Goal: Task Accomplishment & Management: Manage account settings

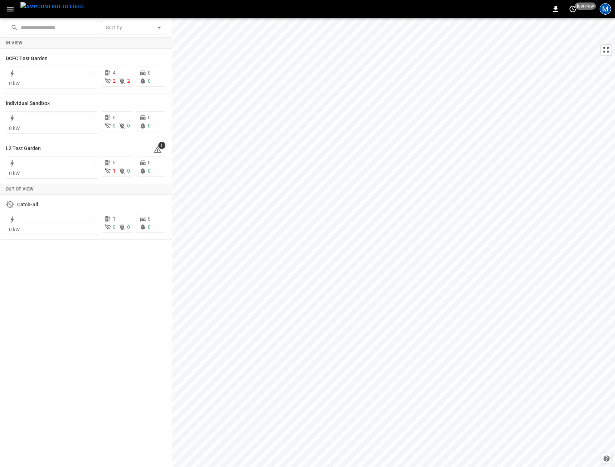
click at [610, 8] on div "M" at bounding box center [605, 8] width 11 height 11
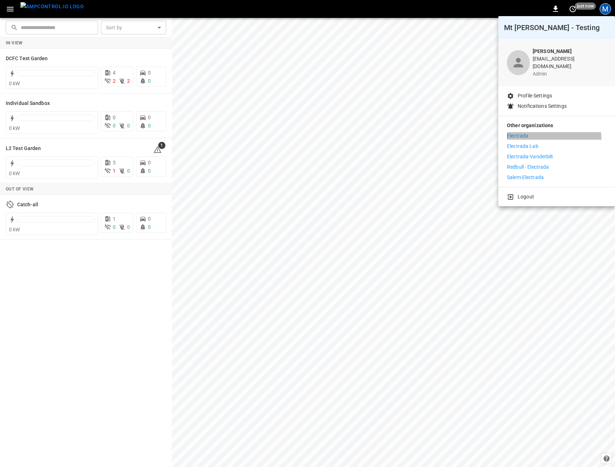
click at [529, 134] on li "Electrada" at bounding box center [557, 136] width 100 height 8
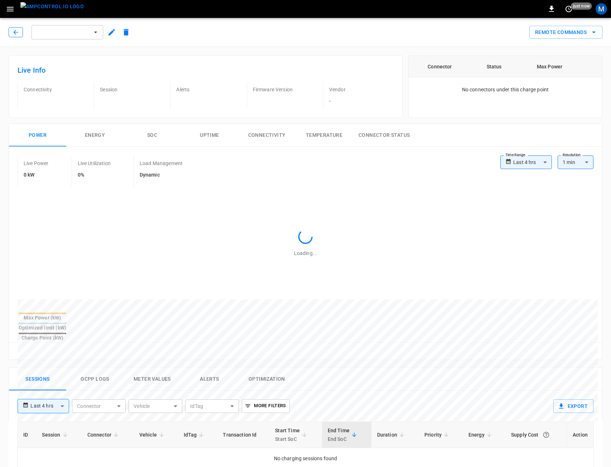
click at [15, 30] on icon "button" at bounding box center [15, 32] width 7 height 7
click at [57, 9] on img "menu" at bounding box center [51, 6] width 63 height 9
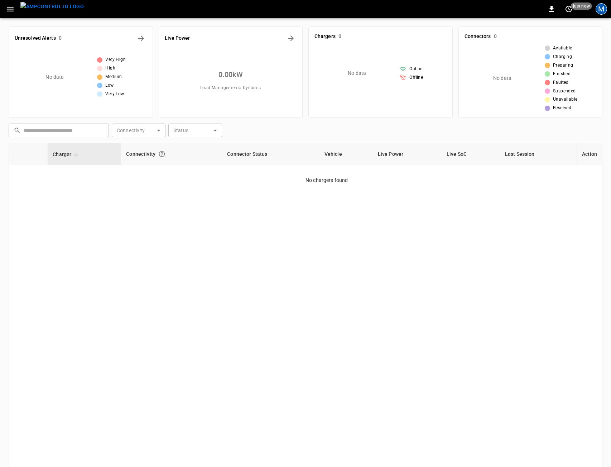
click at [599, 6] on div "M" at bounding box center [600, 8] width 11 height 11
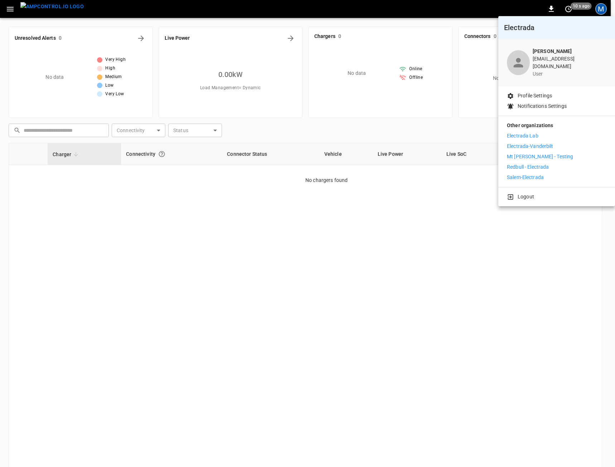
click at [54, 11] on div at bounding box center [307, 233] width 615 height 467
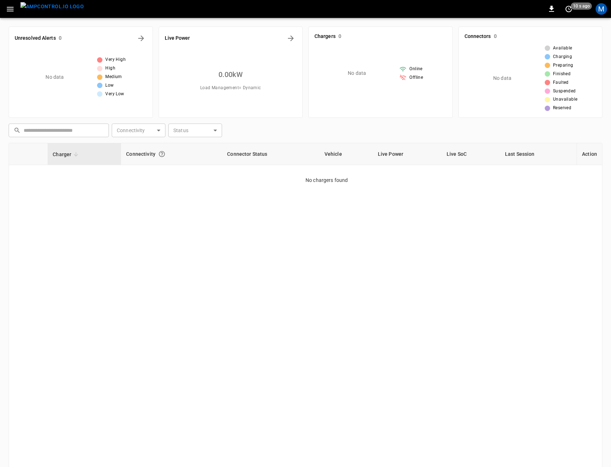
click at [49, 8] on img "menu" at bounding box center [51, 6] width 63 height 9
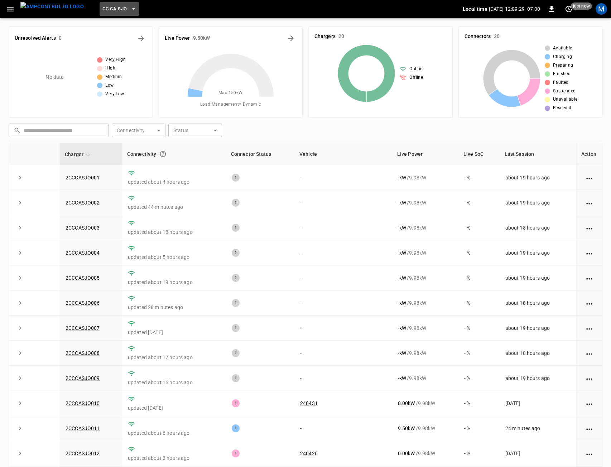
click at [100, 13] on button "CC.CA.SJO" at bounding box center [119, 9] width 39 height 14
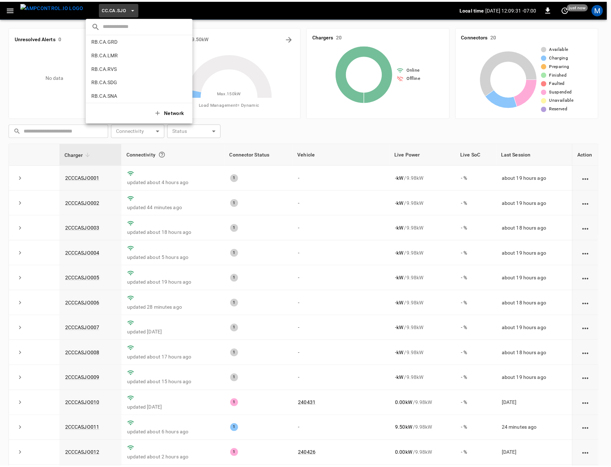
scroll to position [385, 0]
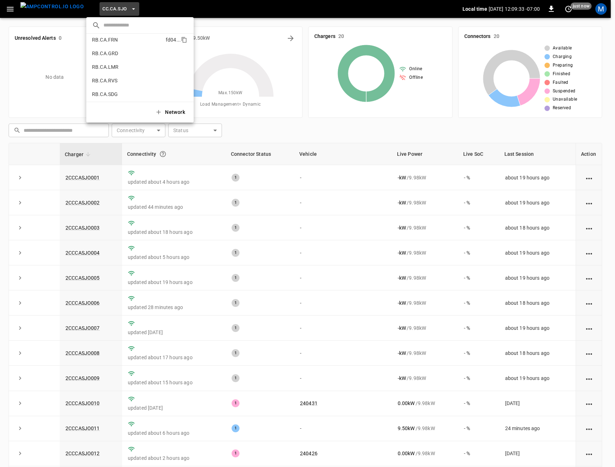
click at [127, 44] on li "RB.CA.FRN fd04 ..." at bounding box center [139, 40] width 107 height 14
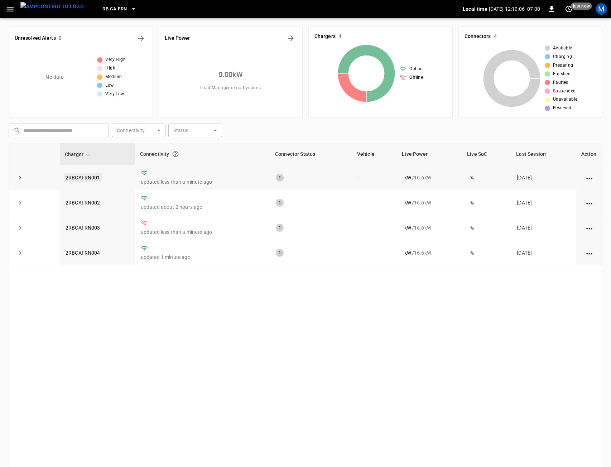
click at [86, 175] on link "2RBCAFRN001" at bounding box center [83, 177] width 38 height 9
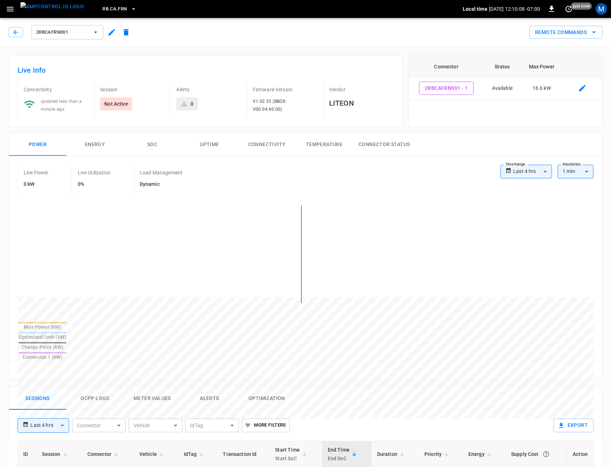
click at [84, 387] on button "Ocpp logs" at bounding box center [94, 398] width 57 height 23
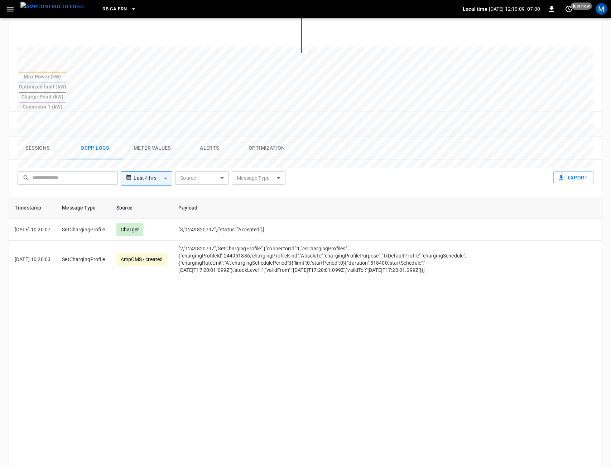
scroll to position [251, 0]
click at [154, 151] on body "**********" at bounding box center [305, 150] width 611 height 802
click at [310, 159] on div at bounding box center [307, 233] width 615 height 467
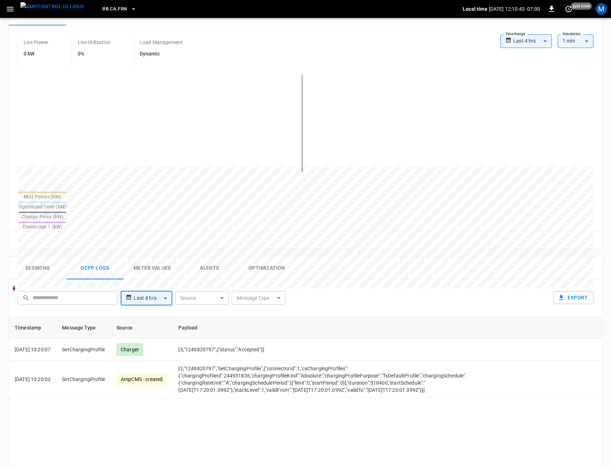
scroll to position [36, 0]
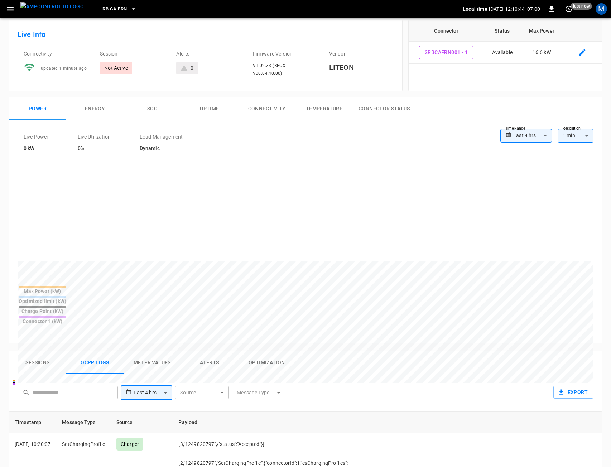
click at [254, 108] on button "Connectivity" at bounding box center [266, 108] width 57 height 23
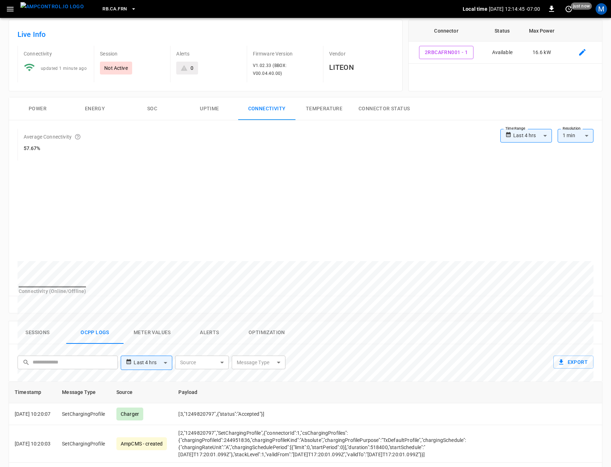
drag, startPoint x: 33, startPoint y: 9, endPoint x: 37, endPoint y: 15, distance: 7.9
click at [33, 8] on img "menu" at bounding box center [51, 6] width 63 height 9
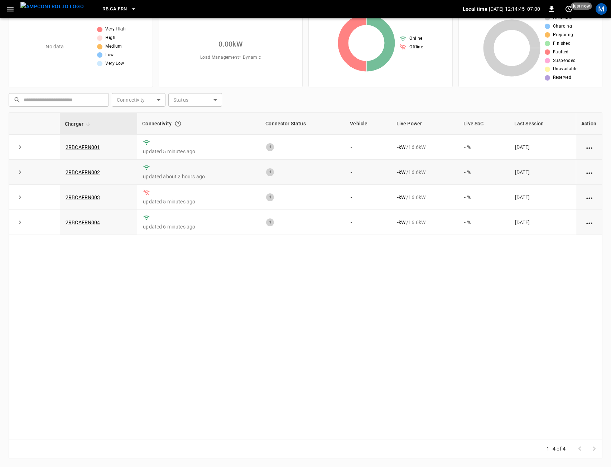
scroll to position [30, 0]
click at [92, 144] on link "2RBCAFRN001" at bounding box center [83, 147] width 38 height 9
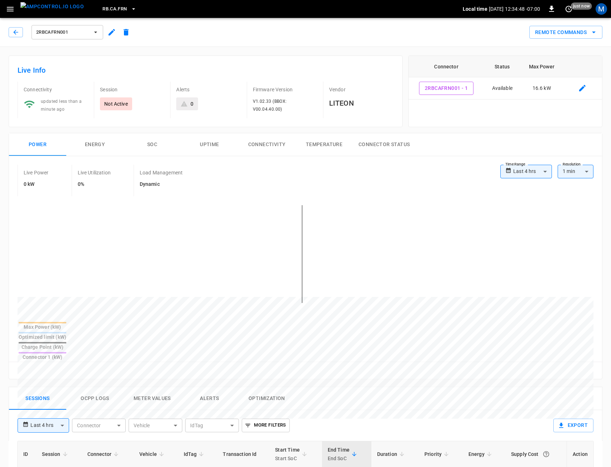
click at [37, 11] on img "menu" at bounding box center [51, 6] width 63 height 9
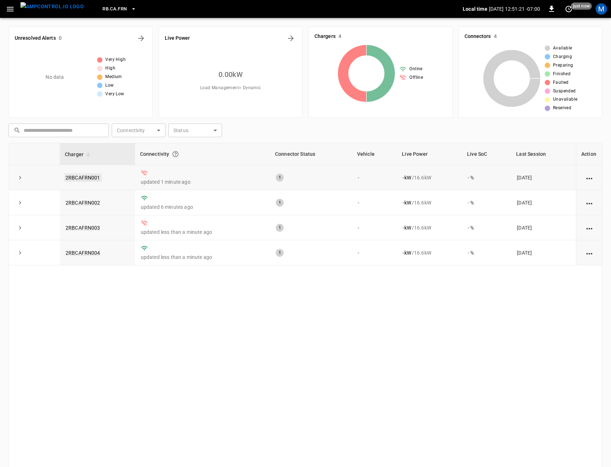
click at [87, 174] on link "2RBCAFRN001" at bounding box center [83, 177] width 38 height 9
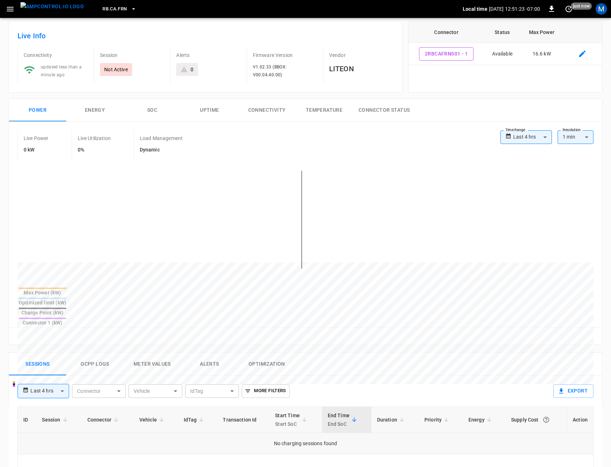
scroll to position [107, 0]
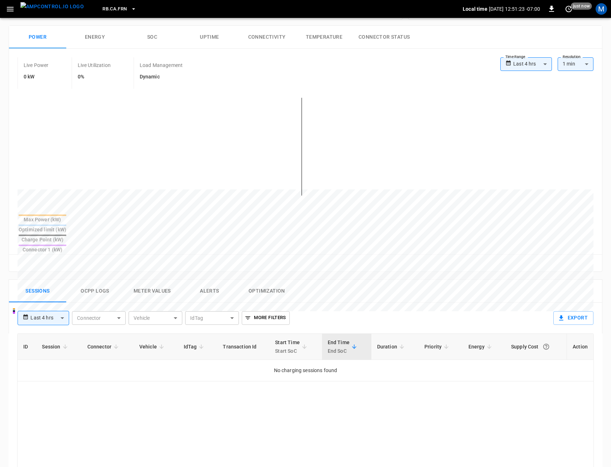
click at [86, 280] on button "Ocpp logs" at bounding box center [94, 291] width 57 height 23
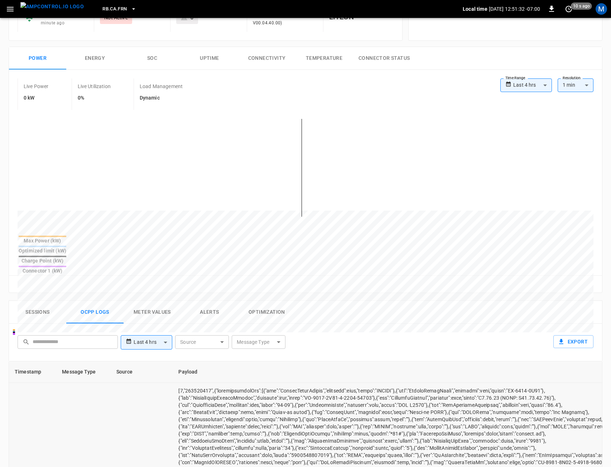
scroll to position [0, 0]
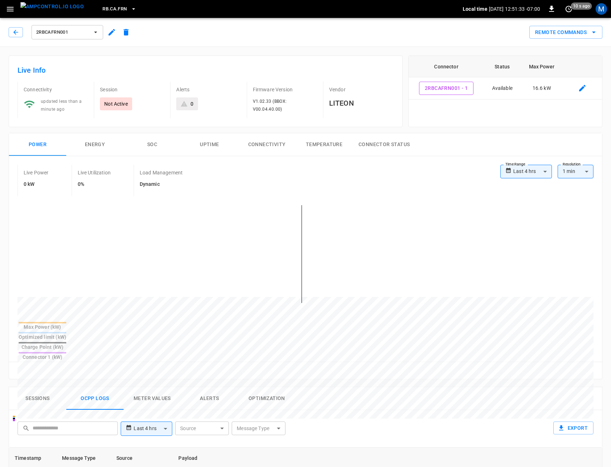
click at [564, 33] on button "Remote Commands" at bounding box center [565, 32] width 73 height 13
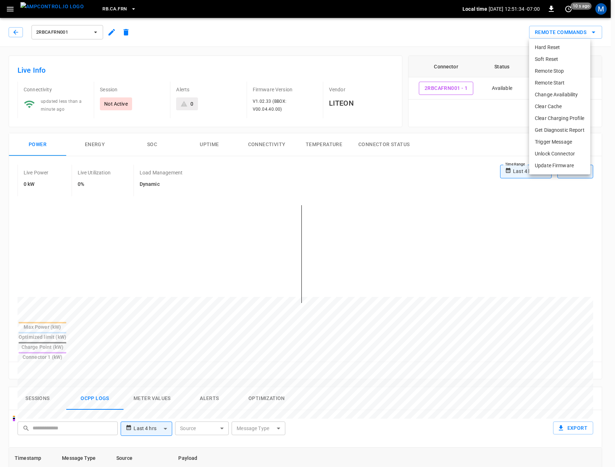
click at [556, 59] on li "Soft Reset" at bounding box center [559, 59] width 61 height 12
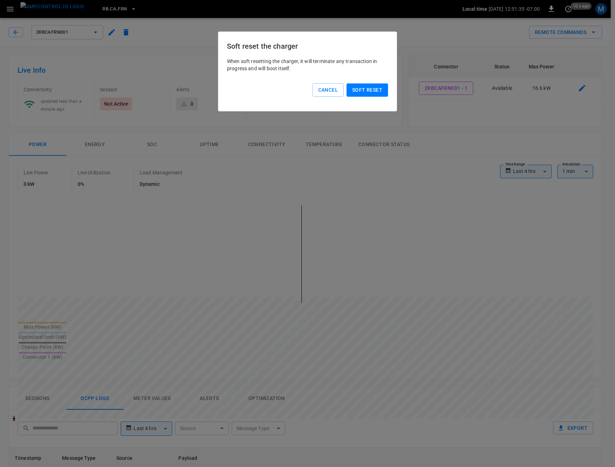
click at [370, 93] on button "Soft reset" at bounding box center [368, 89] width 42 height 13
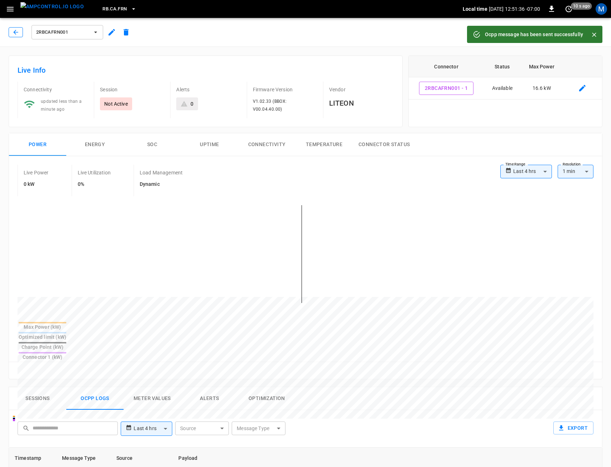
click at [14, 33] on icon "button" at bounding box center [15, 32] width 7 height 7
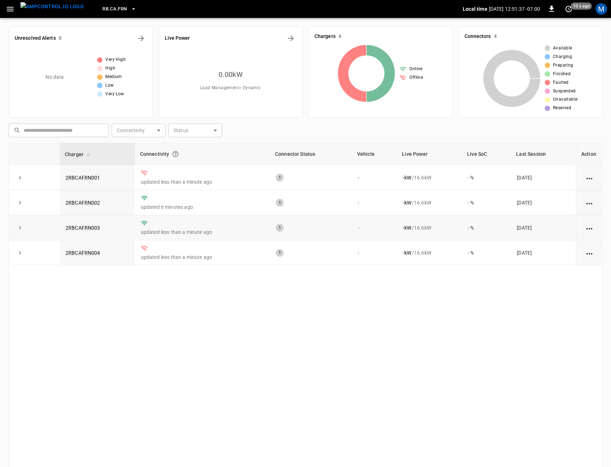
click at [90, 224] on td "2RBCAFRN003" at bounding box center [97, 227] width 75 height 25
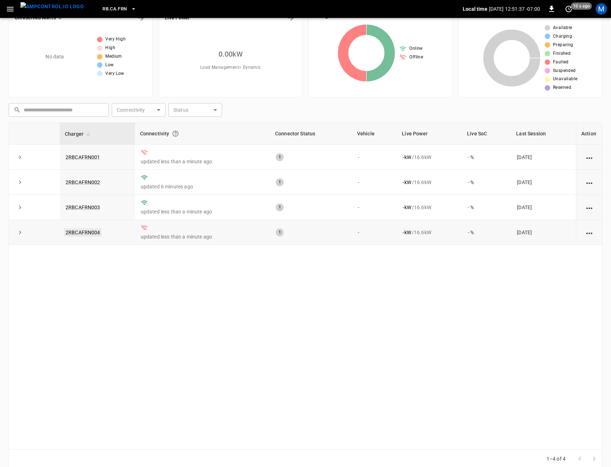
scroll to position [30, 0]
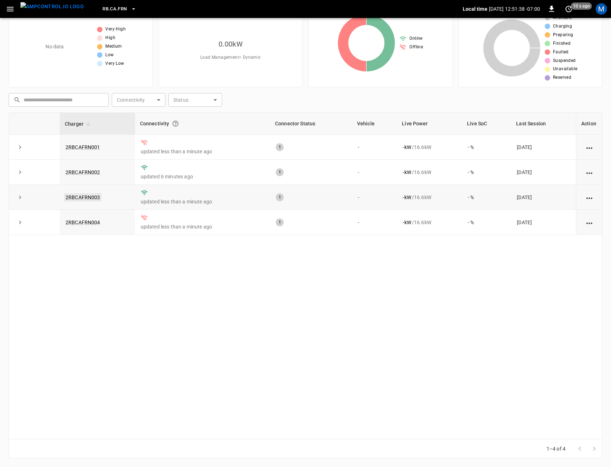
click at [99, 199] on link "2RBCAFRN003" at bounding box center [83, 197] width 38 height 9
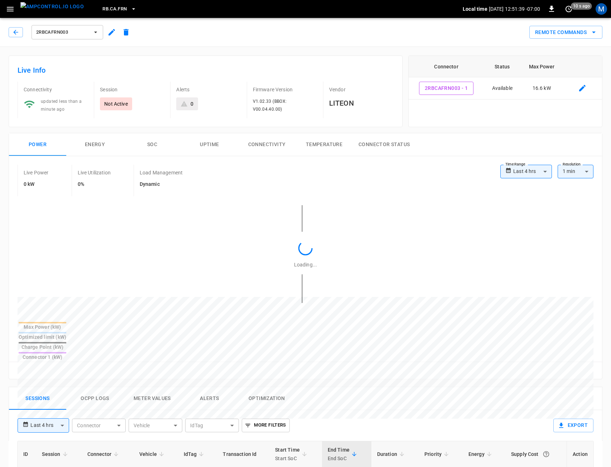
click at [571, 30] on button "Remote Commands" at bounding box center [565, 32] width 73 height 13
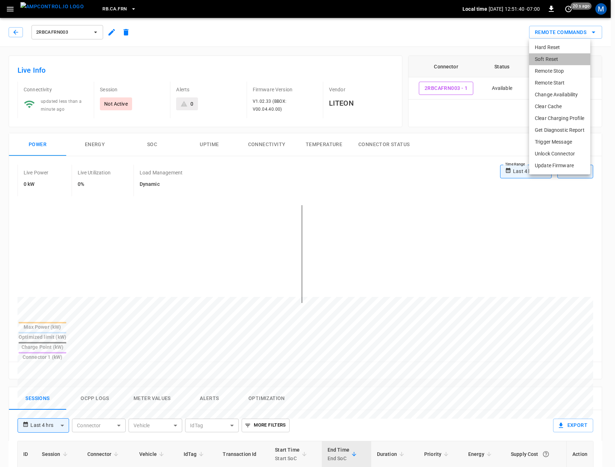
click at [558, 59] on li "Soft Reset" at bounding box center [559, 59] width 61 height 12
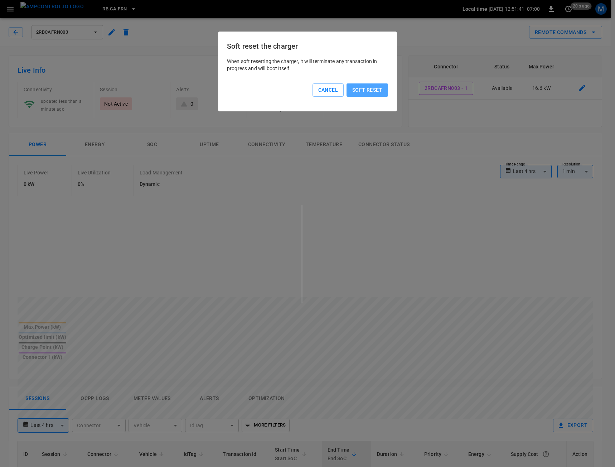
click at [375, 88] on button "Soft reset" at bounding box center [368, 89] width 42 height 13
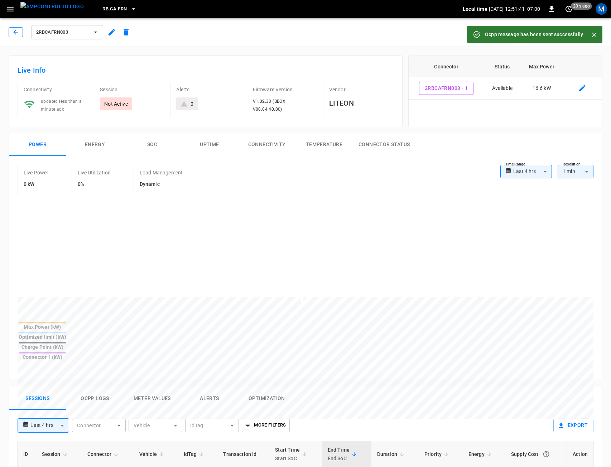
click at [10, 31] on button "button" at bounding box center [16, 32] width 14 height 10
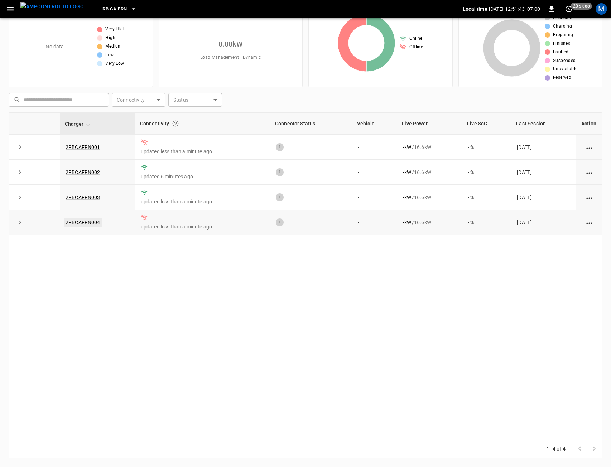
click at [88, 224] on link "2RBCAFRN004" at bounding box center [83, 222] width 38 height 9
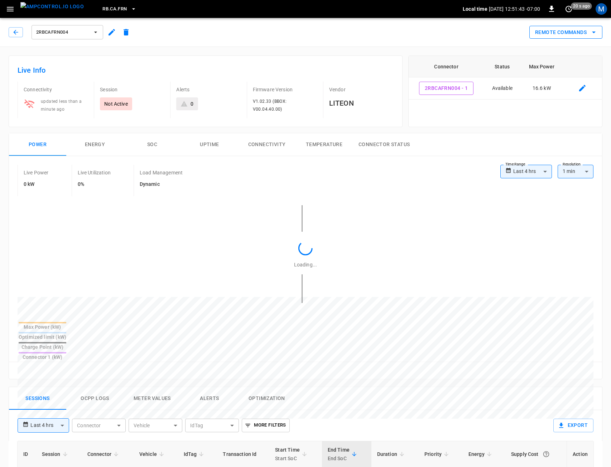
click at [573, 26] on button "Remote Commands" at bounding box center [565, 32] width 73 height 13
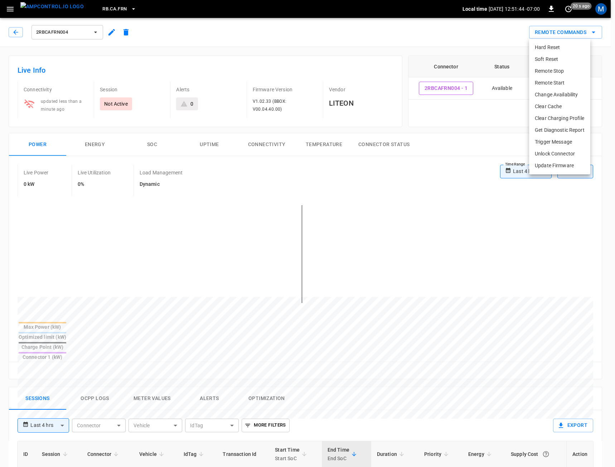
click at [547, 61] on li "Soft Reset" at bounding box center [559, 59] width 61 height 12
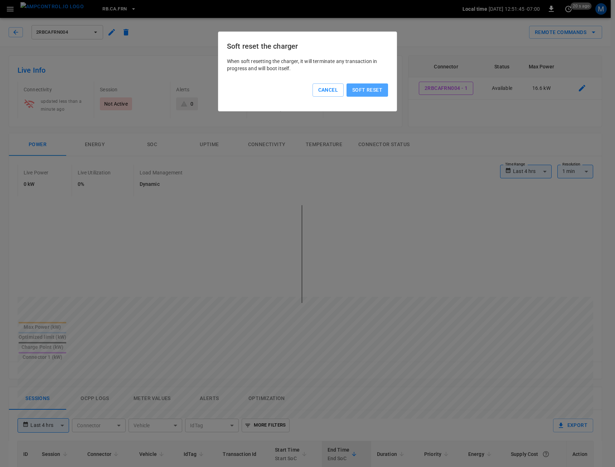
click at [375, 85] on button "Soft reset" at bounding box center [368, 89] width 42 height 13
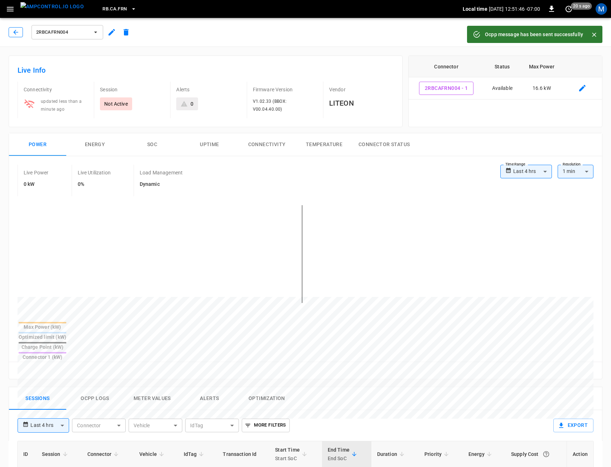
click at [12, 34] on icon "button" at bounding box center [15, 32] width 7 height 7
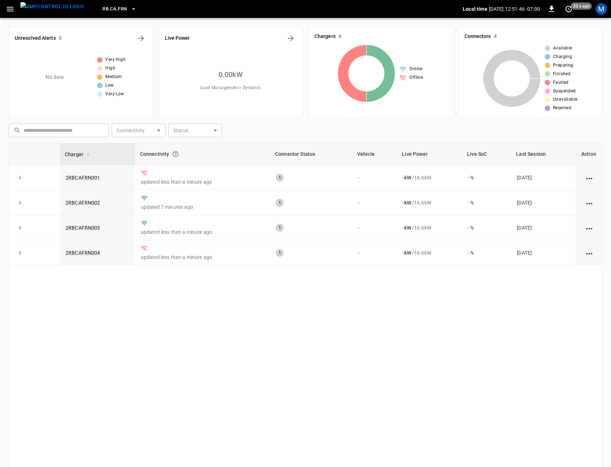
scroll to position [30, 0]
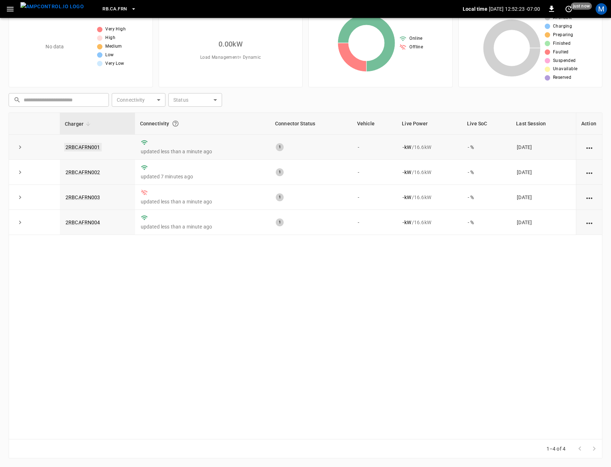
click at [86, 144] on link "2RBCAFRN001" at bounding box center [83, 147] width 38 height 9
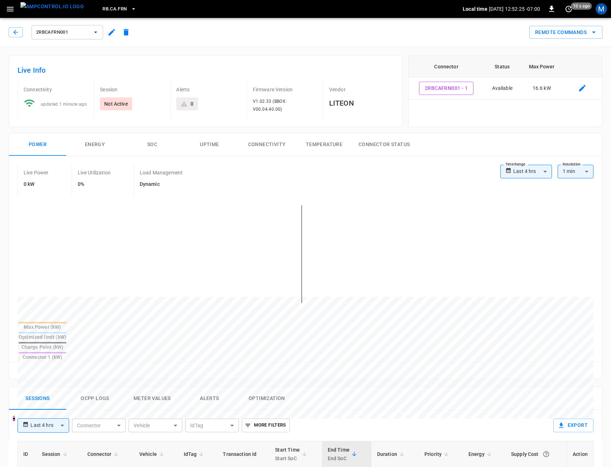
click at [291, 140] on button "Connectivity" at bounding box center [266, 144] width 57 height 23
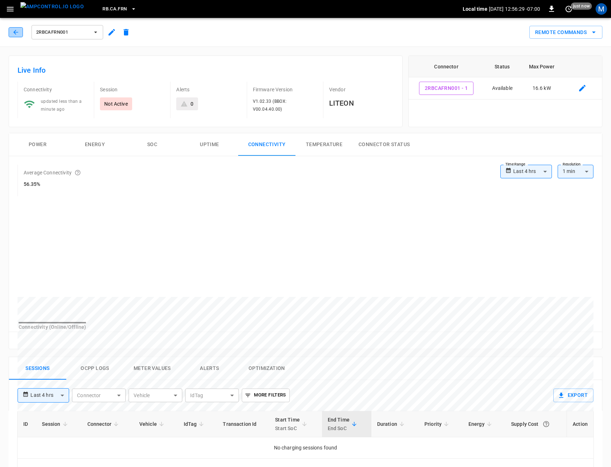
click at [20, 33] on button "button" at bounding box center [16, 32] width 14 height 10
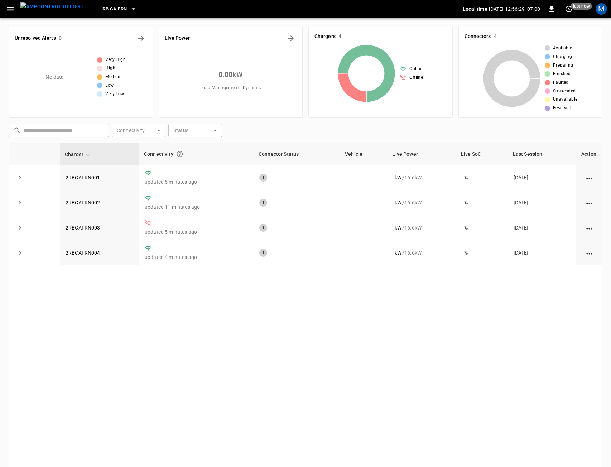
scroll to position [30, 0]
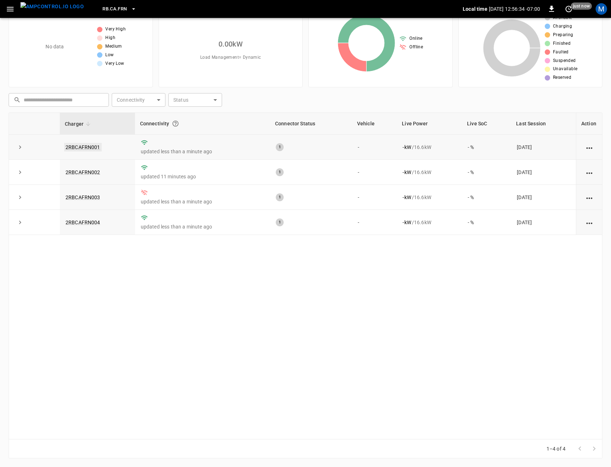
click at [92, 147] on link "2RBCAFRN001" at bounding box center [83, 147] width 38 height 9
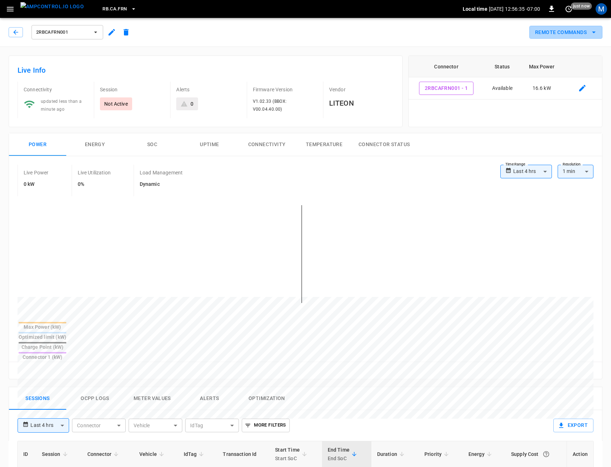
click at [563, 34] on button "Remote Commands" at bounding box center [565, 32] width 73 height 13
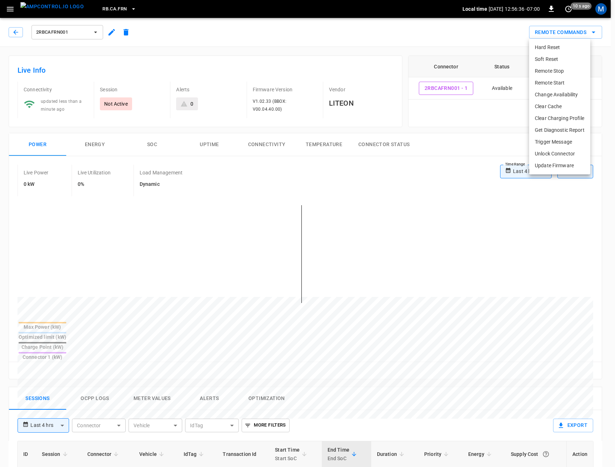
click at [554, 127] on li "Get Diagnostic Report" at bounding box center [559, 130] width 61 height 12
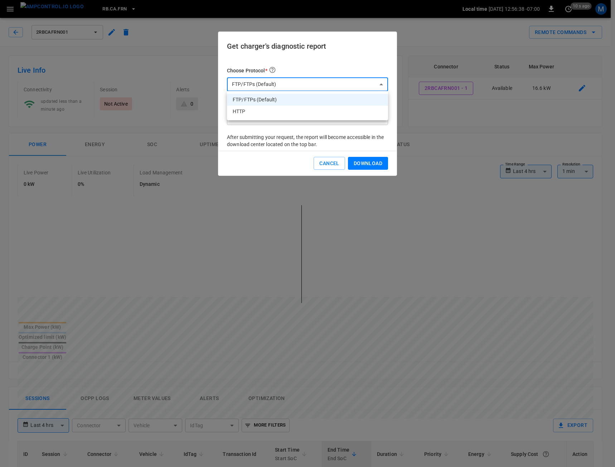
click at [325, 88] on body "**********" at bounding box center [307, 397] width 615 height 795
click at [325, 89] on div at bounding box center [307, 233] width 615 height 467
click at [319, 88] on body "**********" at bounding box center [307, 397] width 615 height 795
click at [313, 113] on li "HTTP" at bounding box center [307, 112] width 161 height 12
type input "****"
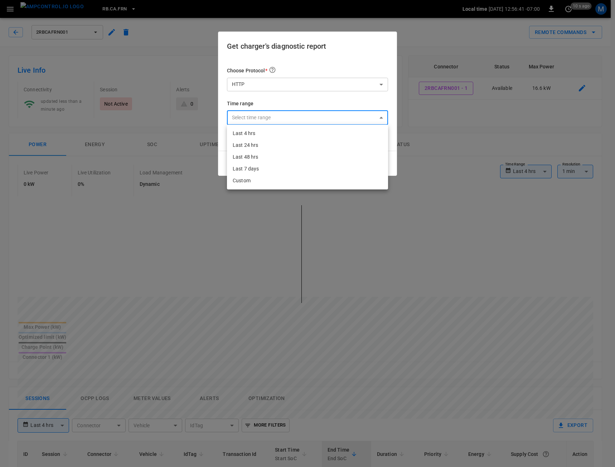
click at [312, 116] on body "**********" at bounding box center [307, 397] width 615 height 795
click at [392, 102] on div at bounding box center [307, 233] width 615 height 467
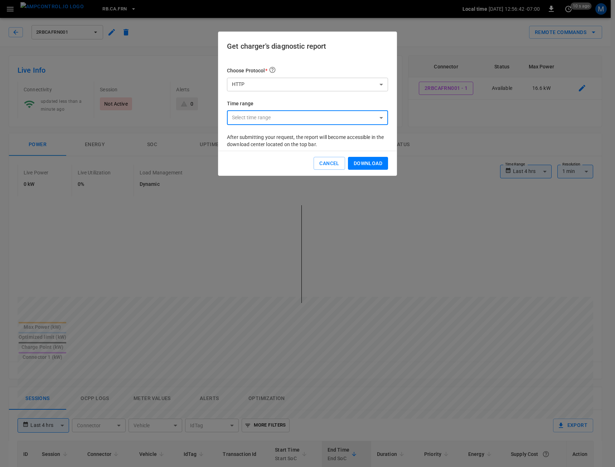
drag, startPoint x: 380, startPoint y: 163, endPoint x: 383, endPoint y: 168, distance: 5.5
click at [380, 164] on button "Download" at bounding box center [368, 163] width 40 height 13
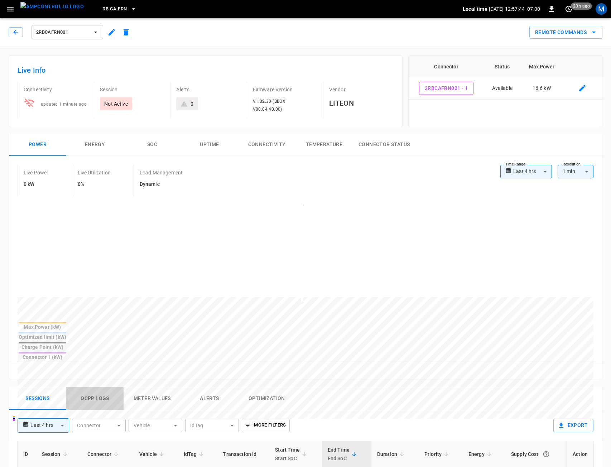
click at [106, 387] on button "Ocpp logs" at bounding box center [94, 398] width 57 height 23
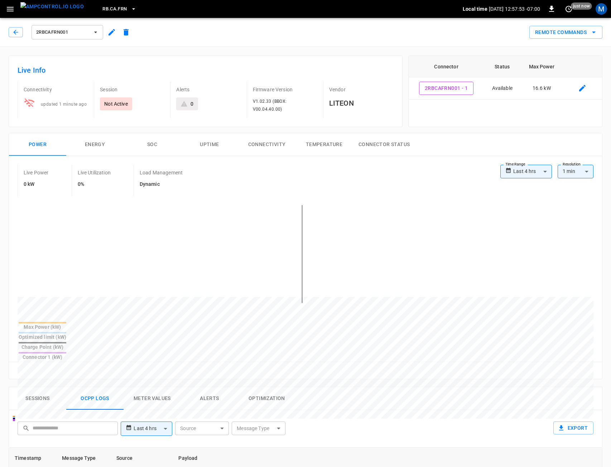
click at [111, 31] on icon "button" at bounding box center [111, 32] width 9 height 9
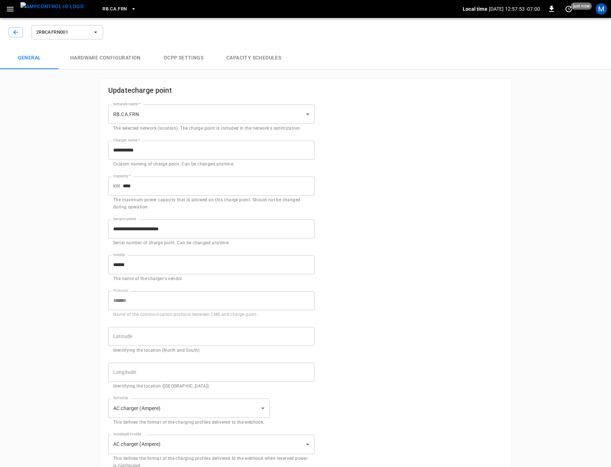
type input "**********"
click at [118, 61] on button "Hardware configuration" at bounding box center [105, 58] width 93 height 23
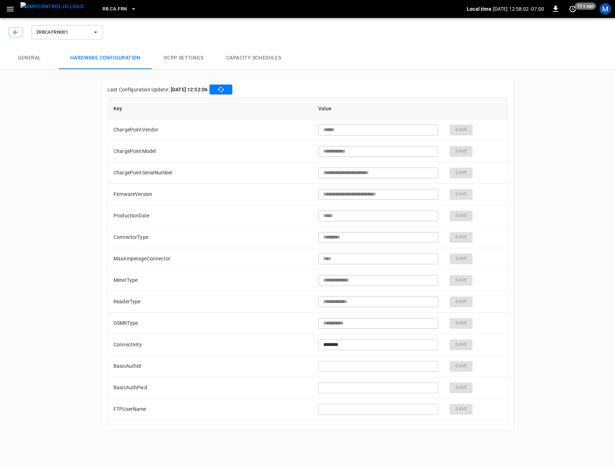
click at [39, 28] on button "2RBCAFRN001" at bounding box center [68, 32] width 72 height 14
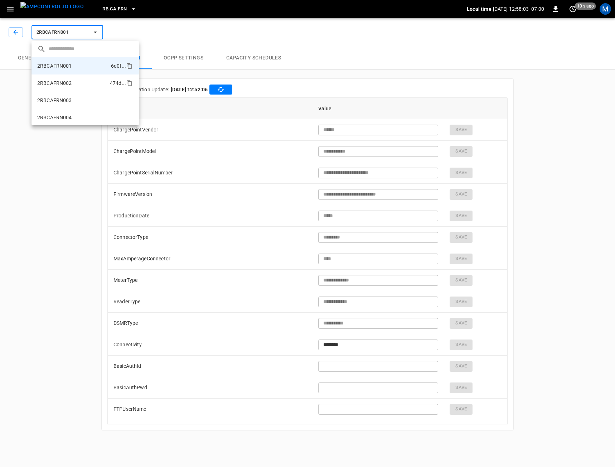
click at [49, 74] on li "2RBCAFRN002 474d ..." at bounding box center [85, 82] width 107 height 17
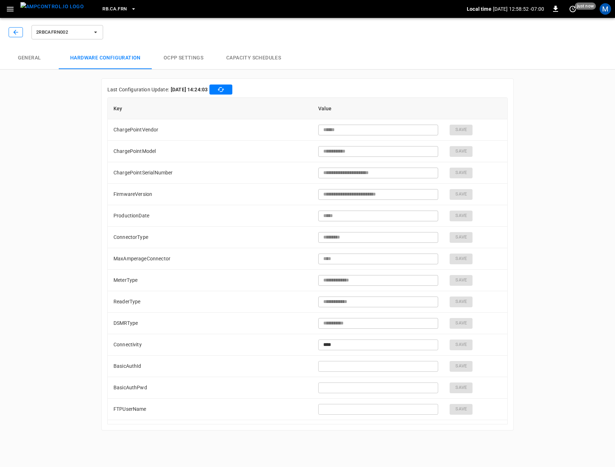
click at [19, 32] on button "button" at bounding box center [16, 32] width 14 height 10
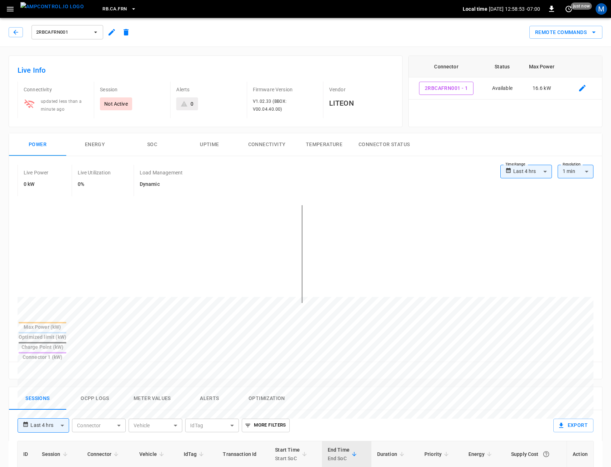
click at [71, 35] on span "2RBCAFRN001" at bounding box center [62, 32] width 53 height 8
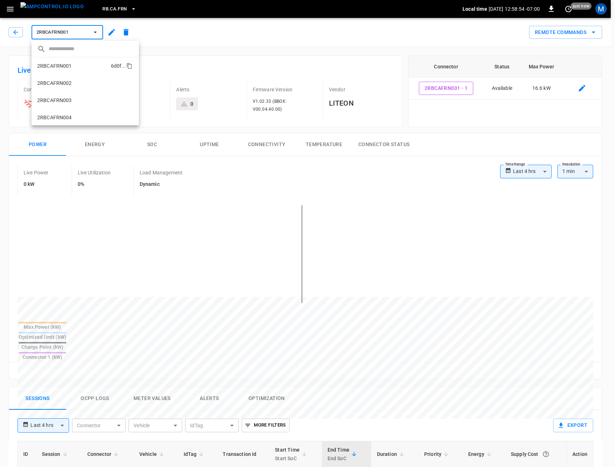
click at [71, 73] on li "2RBCAFRN001 6d0f ..." at bounding box center [85, 65] width 107 height 17
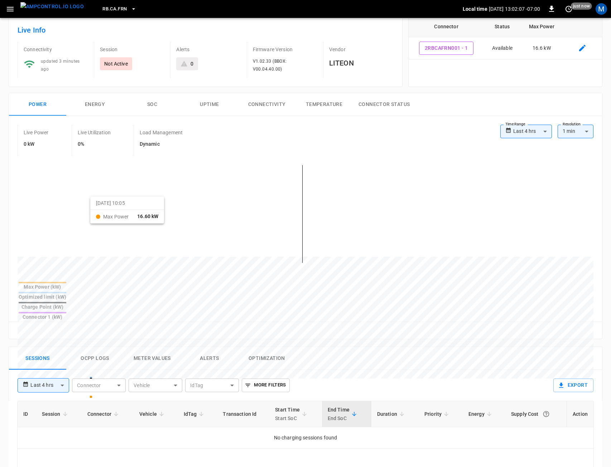
scroll to position [72, 0]
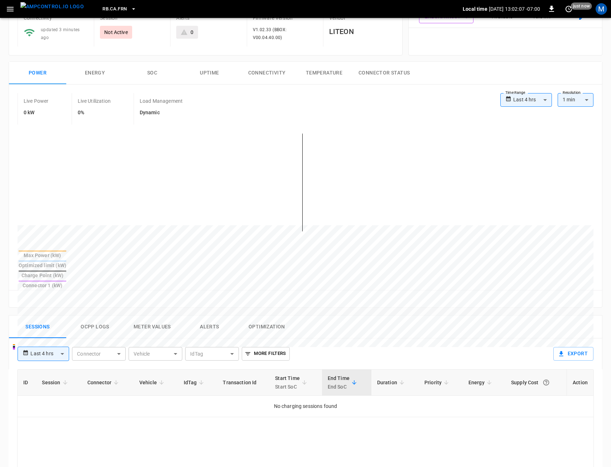
click at [106, 315] on button "Ocpp logs" at bounding box center [94, 326] width 57 height 23
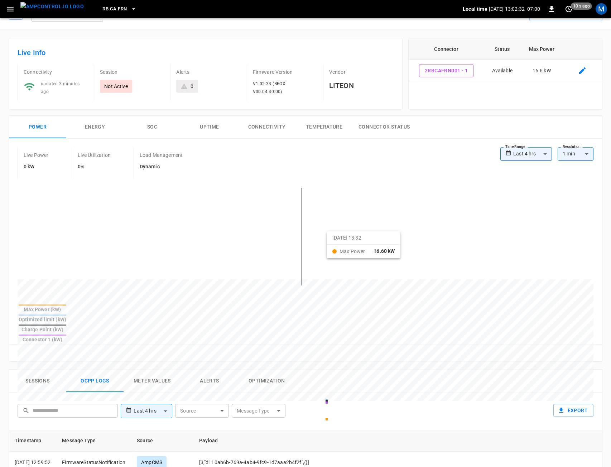
scroll to position [0, 0]
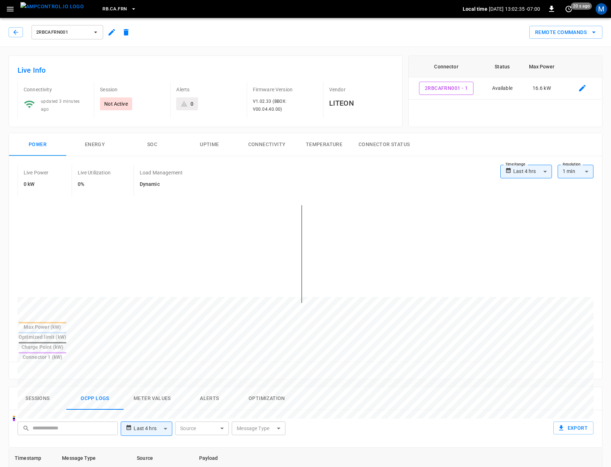
click at [280, 141] on button "Connectivity" at bounding box center [266, 144] width 57 height 23
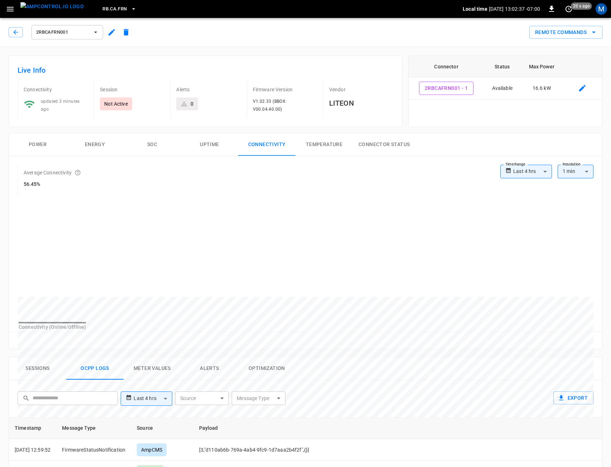
click at [39, 141] on button "Power" at bounding box center [37, 144] width 57 height 23
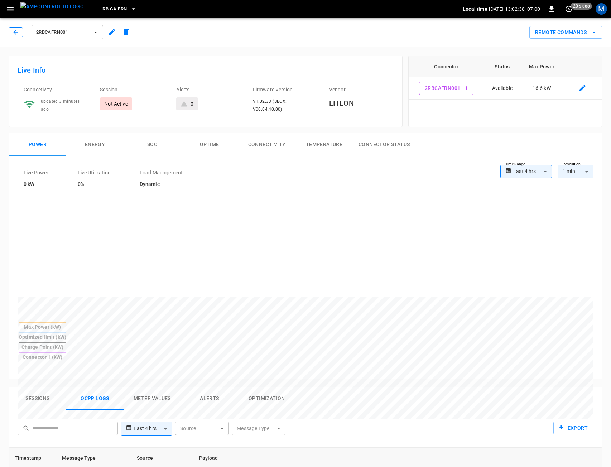
click at [18, 33] on icon "button" at bounding box center [15, 32] width 7 height 7
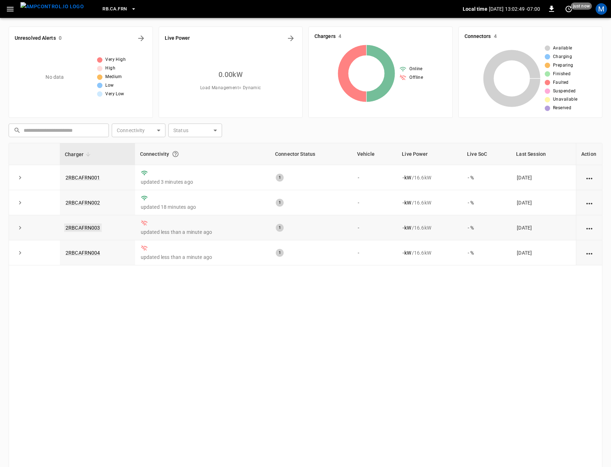
click at [90, 226] on link "2RBCAFRN003" at bounding box center [83, 227] width 38 height 9
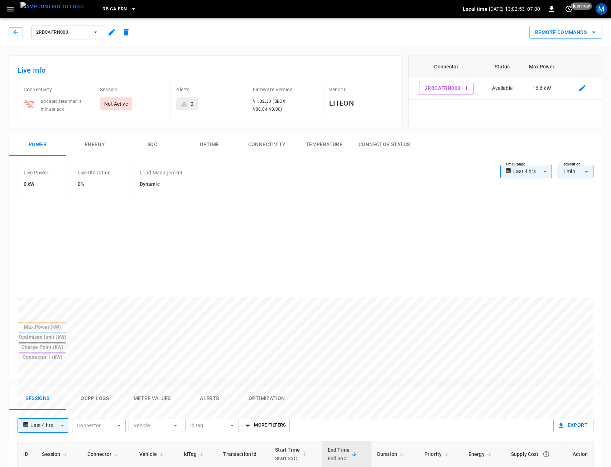
click at [108, 28] on icon "button" at bounding box center [111, 32] width 9 height 9
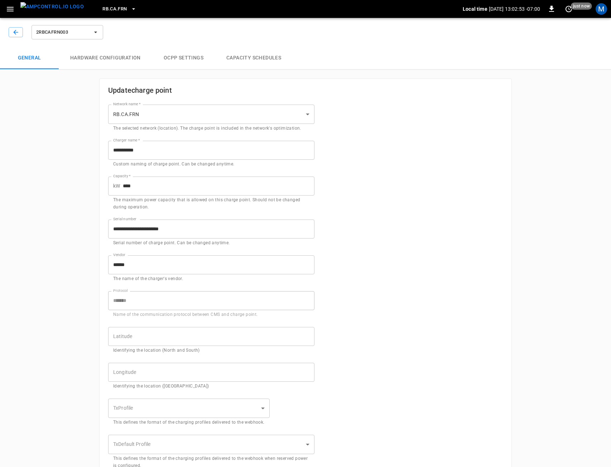
type input "**********"
click at [50, 31] on span "2RBCAFRN003" at bounding box center [62, 32] width 53 height 8
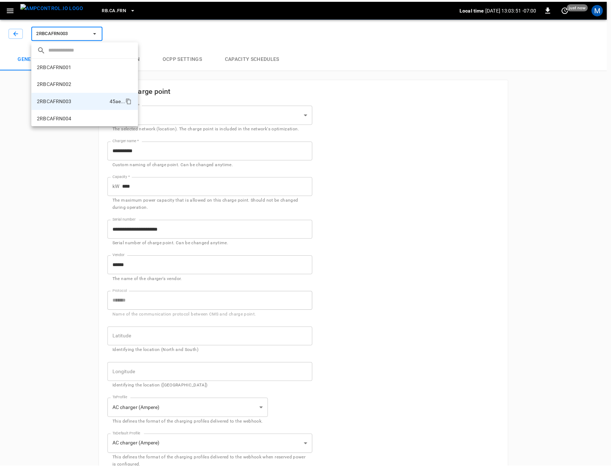
scroll to position [1, 0]
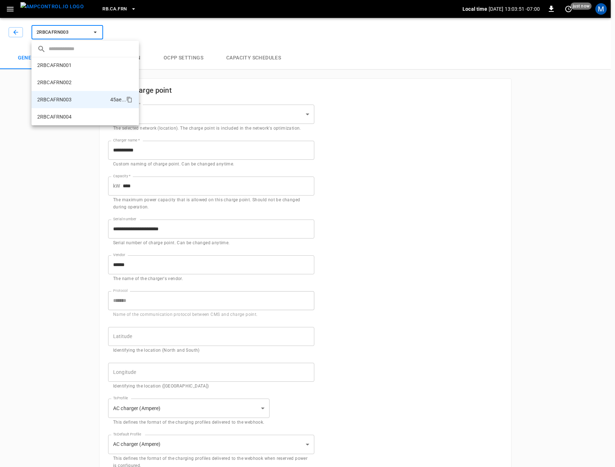
drag, startPoint x: 50, startPoint y: 57, endPoint x: 52, endPoint y: 64, distance: 7.7
click at [50, 57] on div "​" at bounding box center [85, 49] width 107 height 16
click at [52, 64] on p "2RBCAFRN001" at bounding box center [54, 65] width 35 height 7
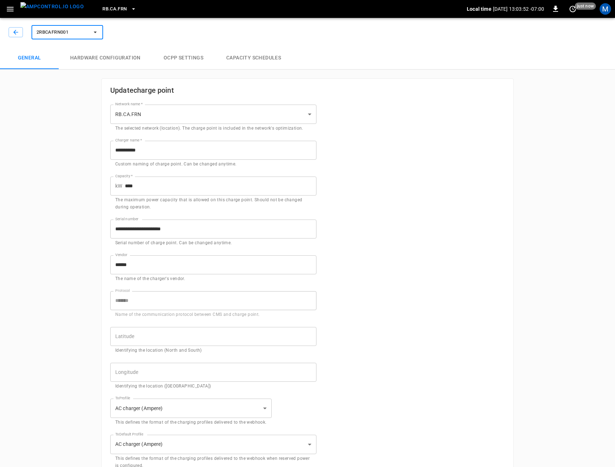
type input "**********"
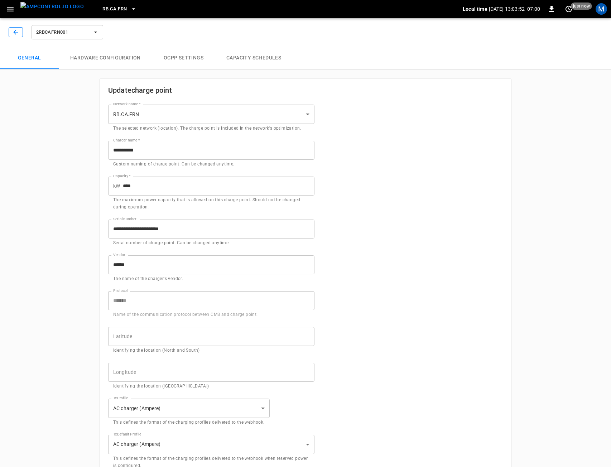
click at [18, 30] on icon "button" at bounding box center [15, 32] width 7 height 7
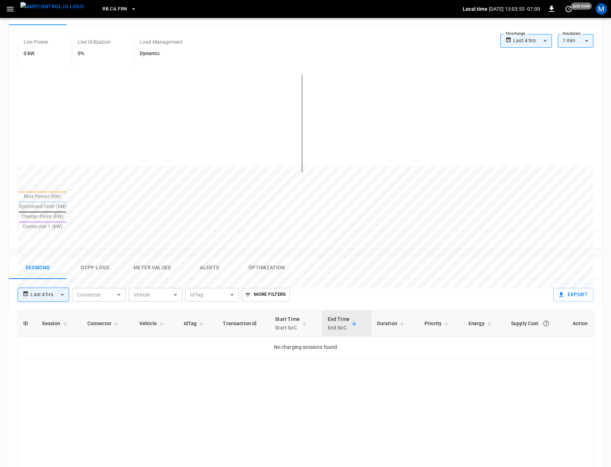
scroll to position [143, 0]
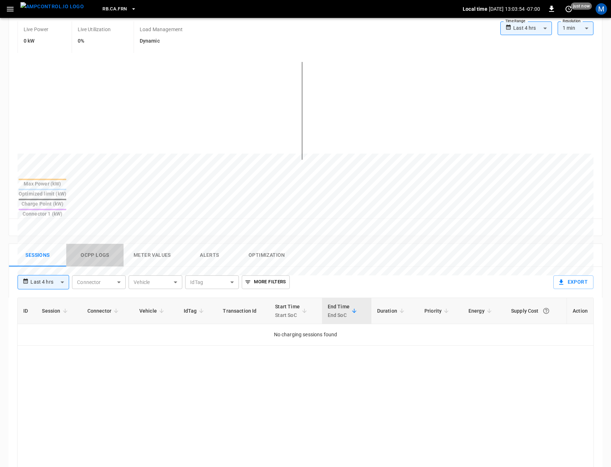
click at [103, 244] on button "Ocpp logs" at bounding box center [94, 255] width 57 height 23
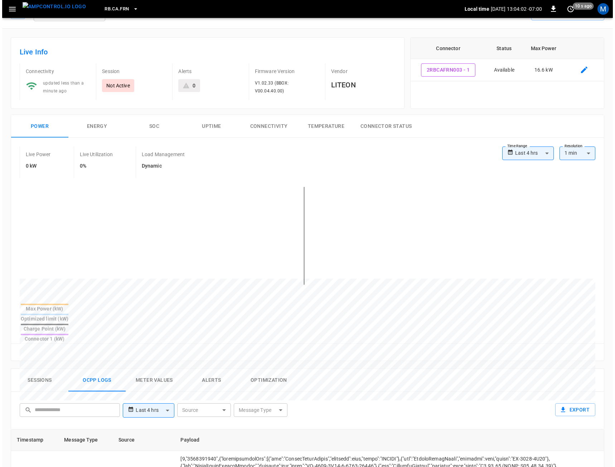
scroll to position [0, 0]
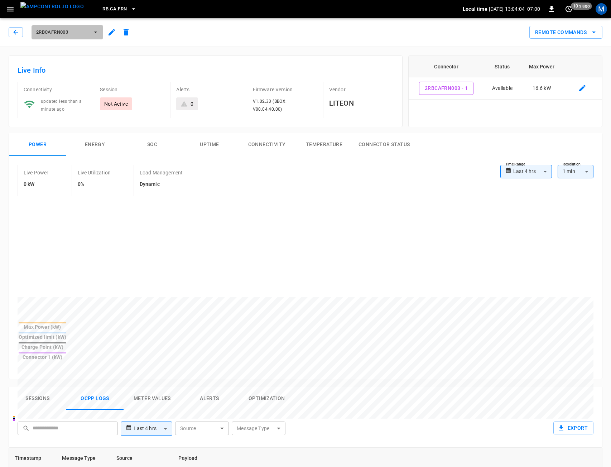
click at [74, 26] on button "2RBCAFRN003" at bounding box center [68, 32] width 72 height 14
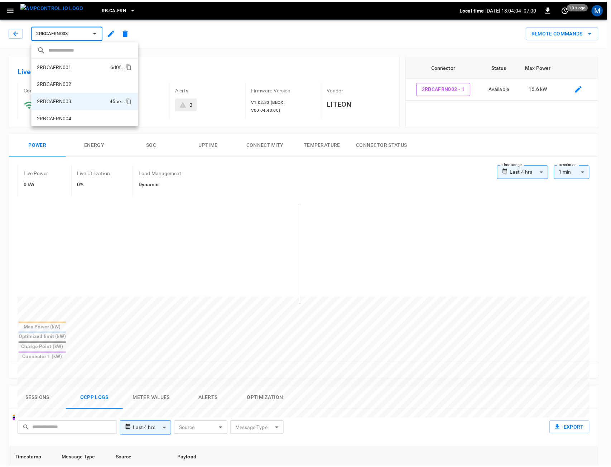
scroll to position [1, 0]
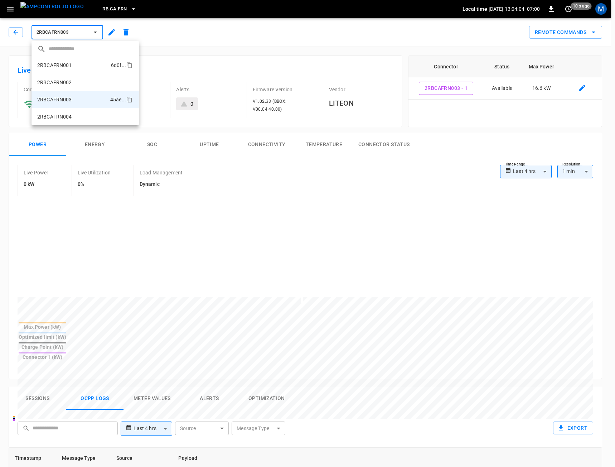
click at [74, 68] on li "2RBCAFRN001 6d0f ..." at bounding box center [85, 65] width 107 height 17
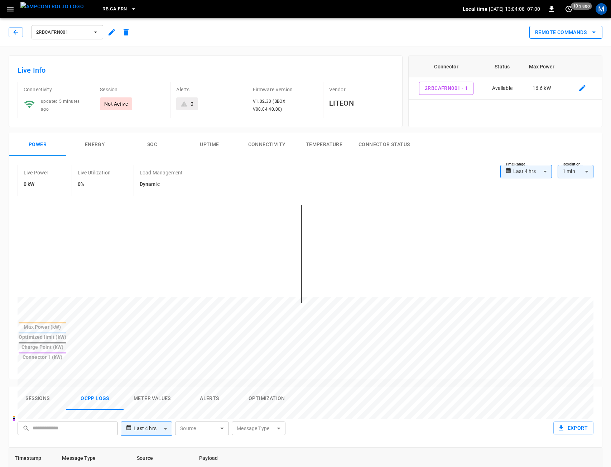
click at [562, 29] on button "Remote Commands" at bounding box center [565, 32] width 73 height 13
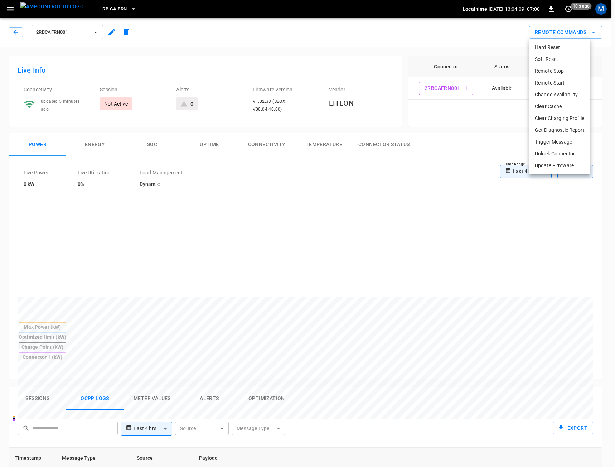
click at [555, 145] on li "Trigger Message" at bounding box center [559, 142] width 61 height 12
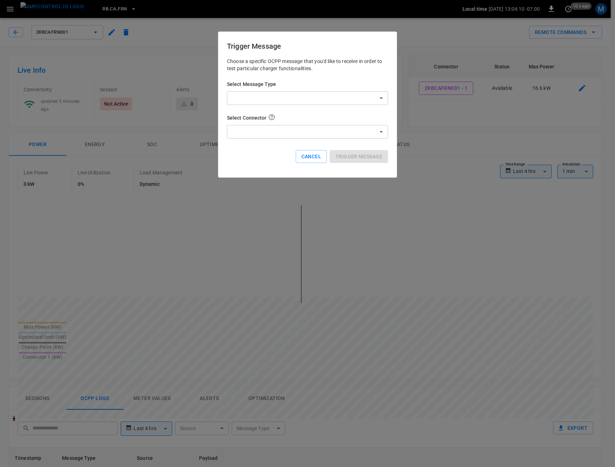
click at [295, 100] on body "**********" at bounding box center [307, 401] width 615 height 802
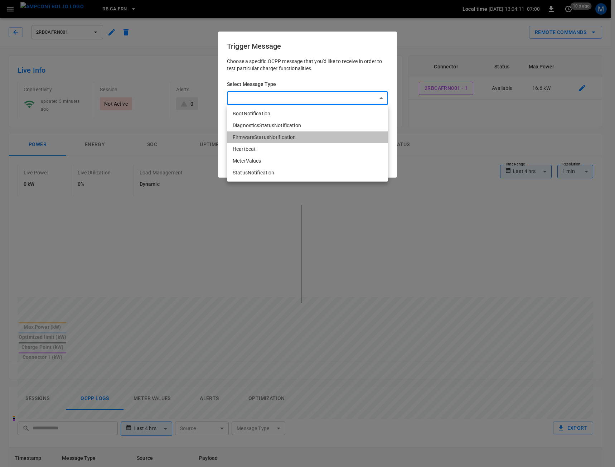
click at [285, 137] on li "FirmwareStatusNotification" at bounding box center [307, 137] width 161 height 12
type input "**********"
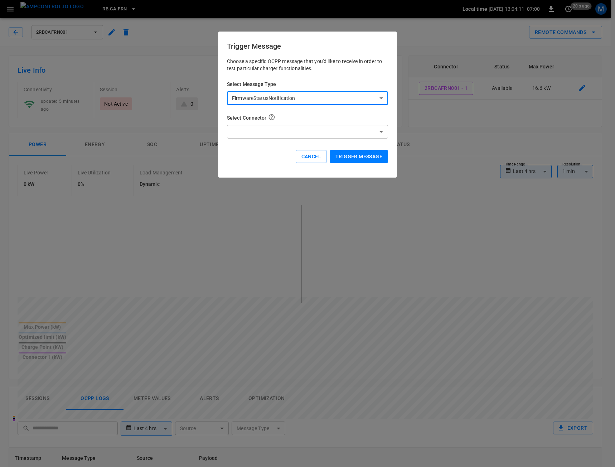
click at [363, 159] on button "Trigger Message" at bounding box center [359, 156] width 58 height 13
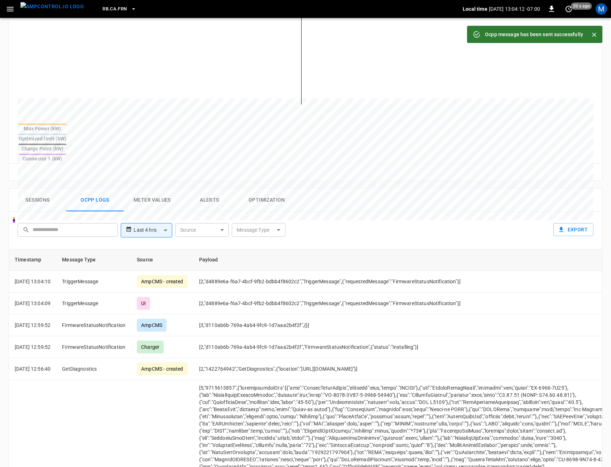
scroll to position [215, 0]
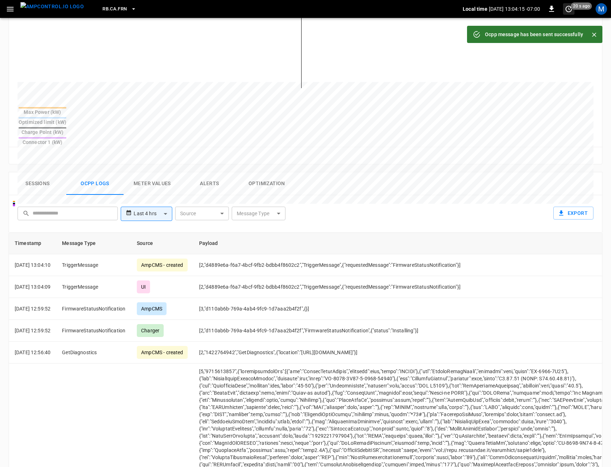
click at [566, 11] on icon "set refresh interval" at bounding box center [568, 9] width 6 height 6
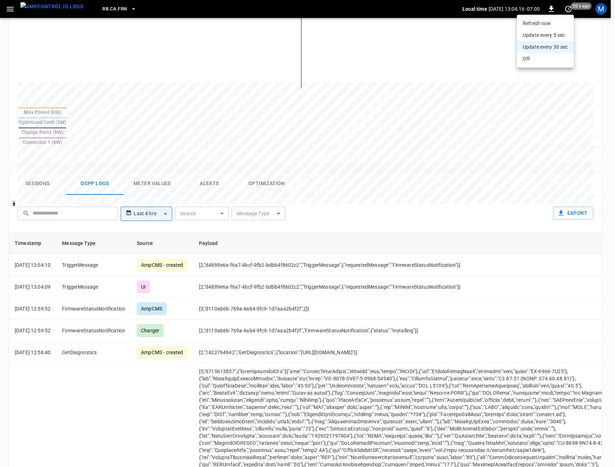
click at [547, 37] on li "Update every 5 sec" at bounding box center [545, 35] width 57 height 12
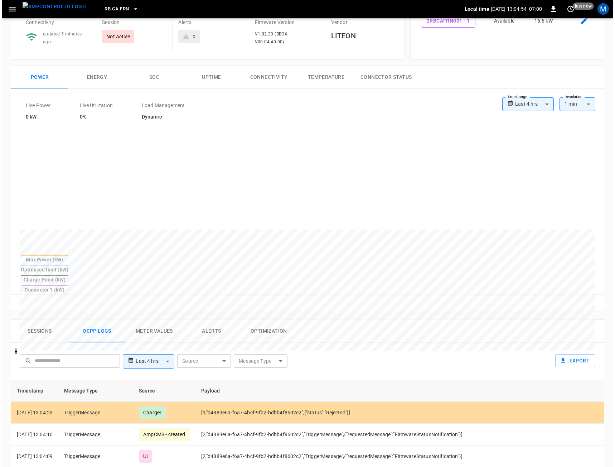
scroll to position [0, 0]
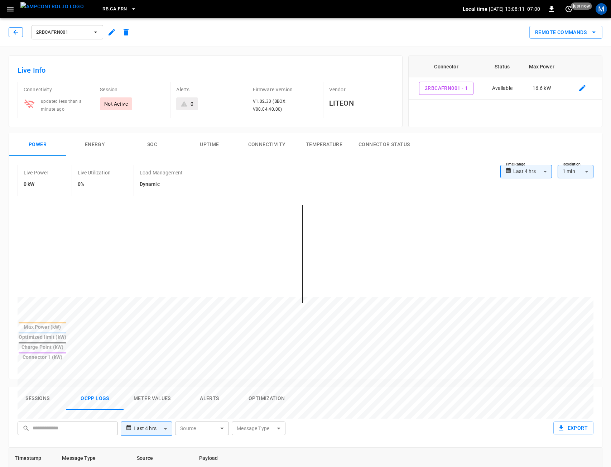
click at [12, 33] on button "button" at bounding box center [16, 32] width 14 height 10
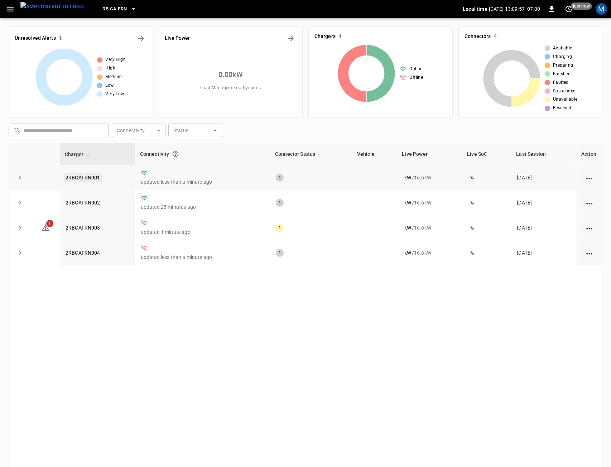
click at [89, 178] on link "2RBCAFRN001" at bounding box center [83, 177] width 38 height 9
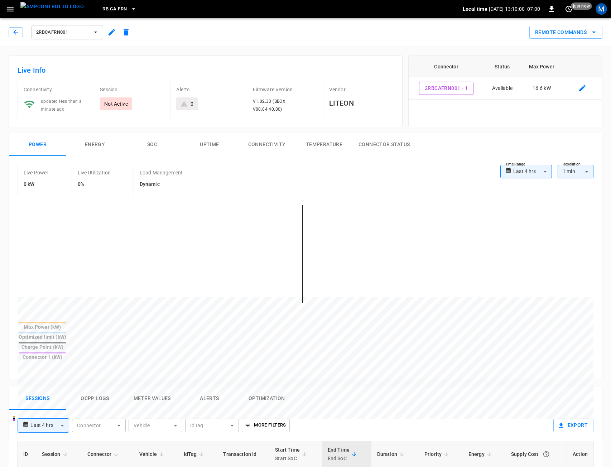
click at [112, 35] on icon "button" at bounding box center [111, 32] width 9 height 9
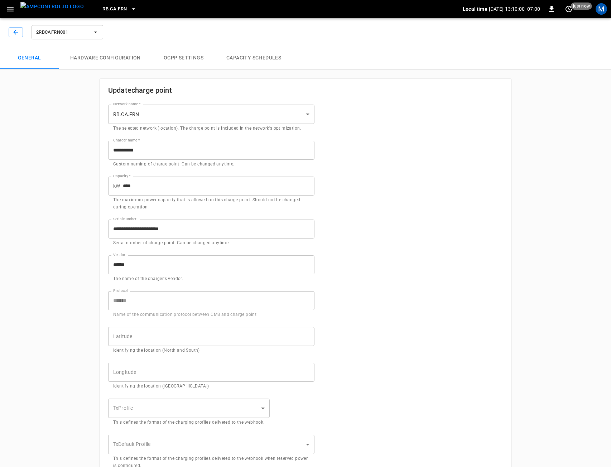
type input "**********"
click at [121, 62] on button "Hardware configuration" at bounding box center [105, 58] width 93 height 23
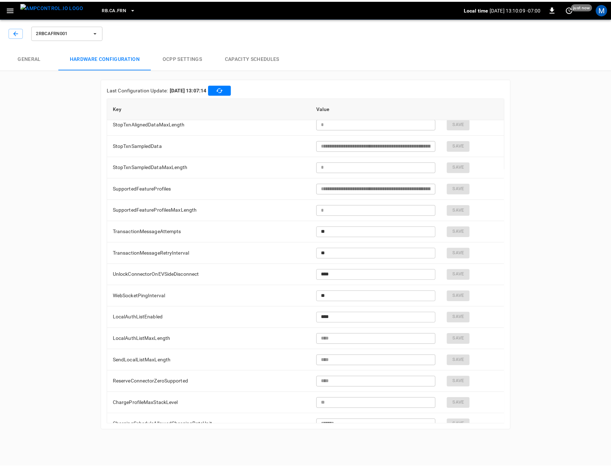
scroll to position [2220, 0]
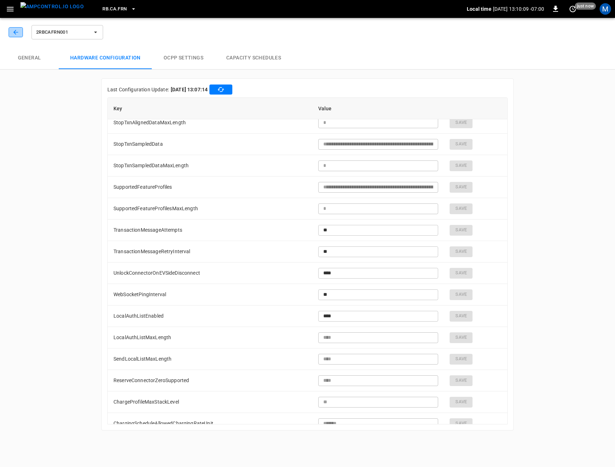
click at [18, 32] on icon "button" at bounding box center [15, 32] width 7 height 7
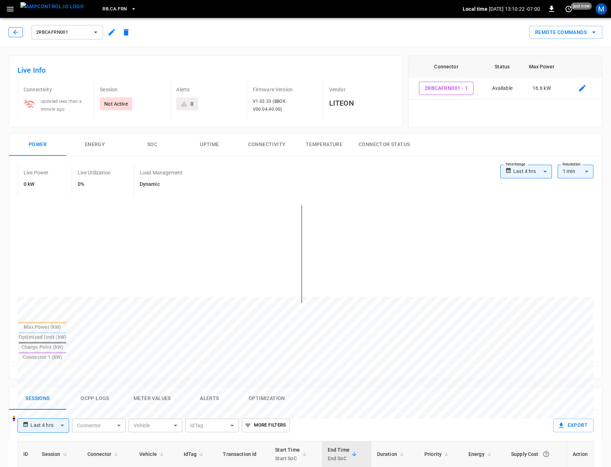
click at [19, 30] on icon "button" at bounding box center [15, 32] width 7 height 7
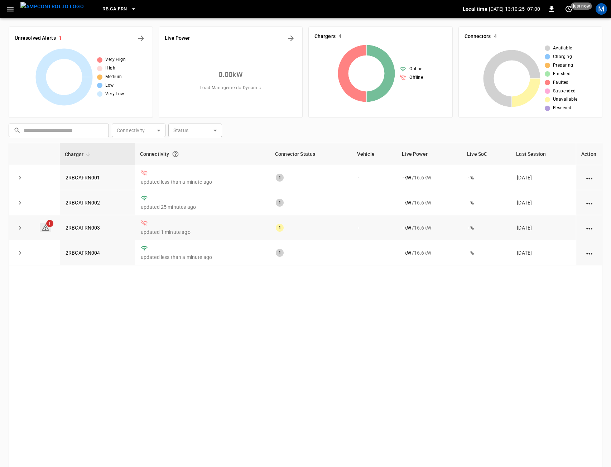
click at [41, 230] on link "1" at bounding box center [45, 227] width 11 height 9
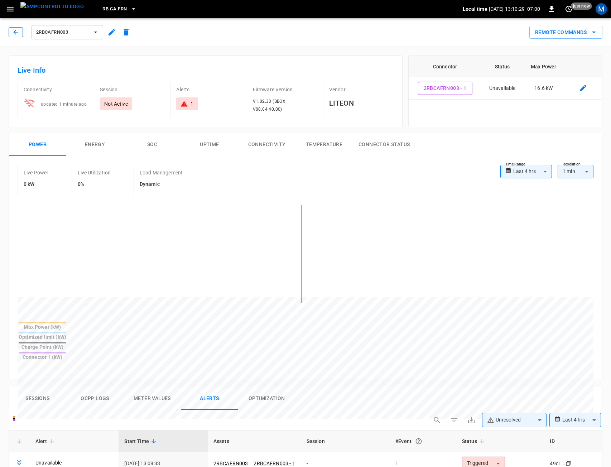
click at [17, 33] on icon "button" at bounding box center [15, 32] width 7 height 7
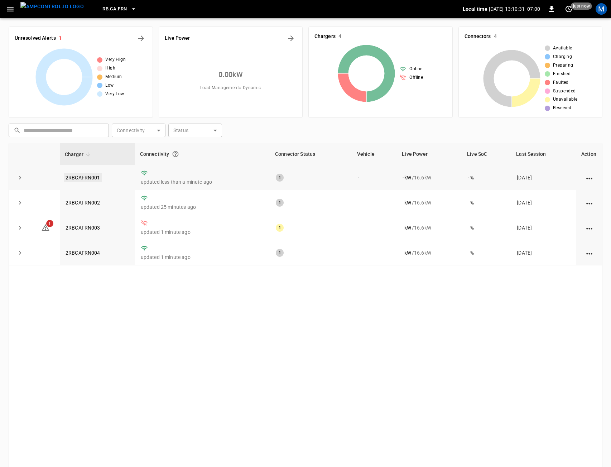
click at [79, 179] on link "2RBCAFRN001" at bounding box center [83, 177] width 38 height 9
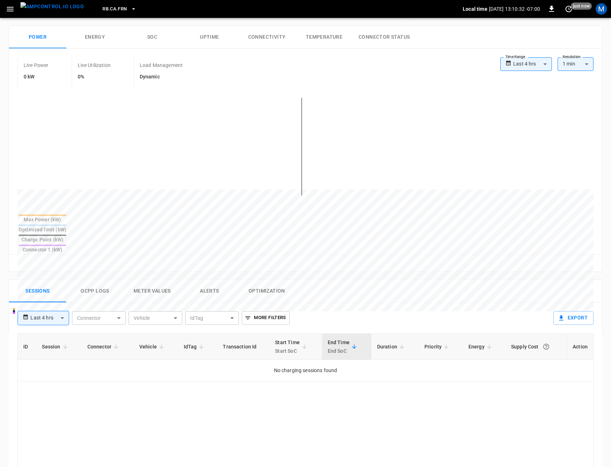
click at [104, 280] on button "Ocpp logs" at bounding box center [94, 291] width 57 height 23
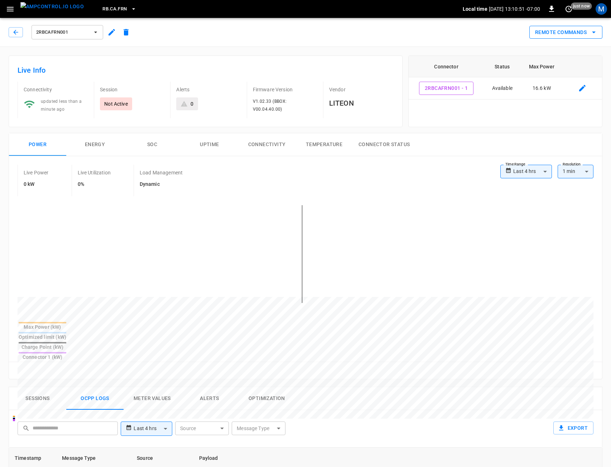
click at [544, 29] on button "Remote Commands" at bounding box center [565, 32] width 73 height 13
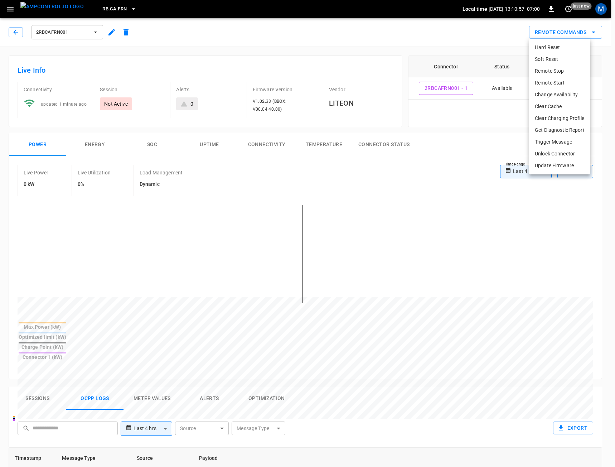
click at [552, 131] on li "Get Diagnostic Report" at bounding box center [559, 130] width 61 height 12
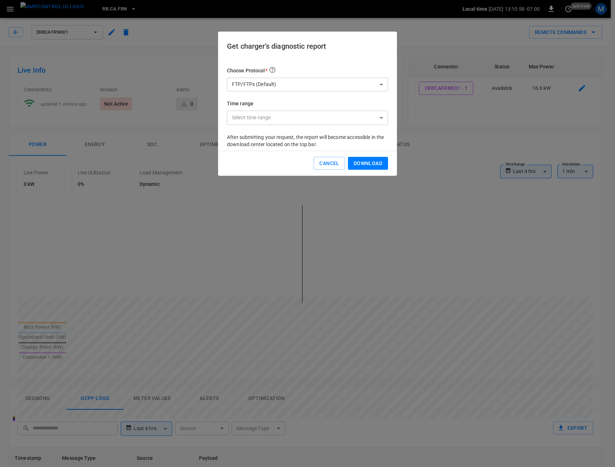
click at [273, 91] on div "Choose Protocol * FTP/FTPs (Default) *** ​ Time range Select time range ​ ​" at bounding box center [307, 99] width 161 height 67
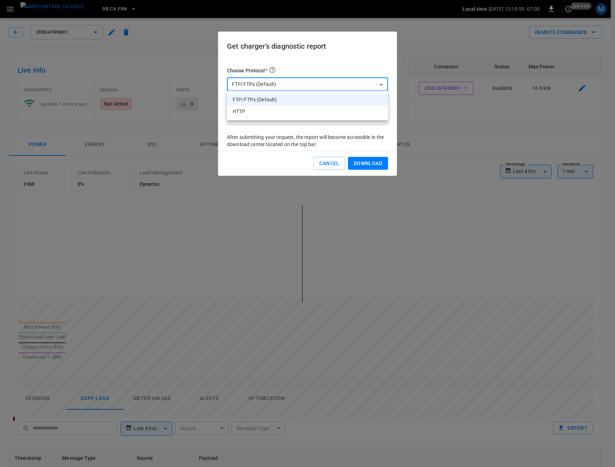
click at [273, 86] on body "**********" at bounding box center [307, 401] width 615 height 802
drag, startPoint x: 268, startPoint y: 110, endPoint x: 280, endPoint y: 116, distance: 13.1
click at [268, 110] on li "HTTP" at bounding box center [307, 112] width 161 height 12
type input "****"
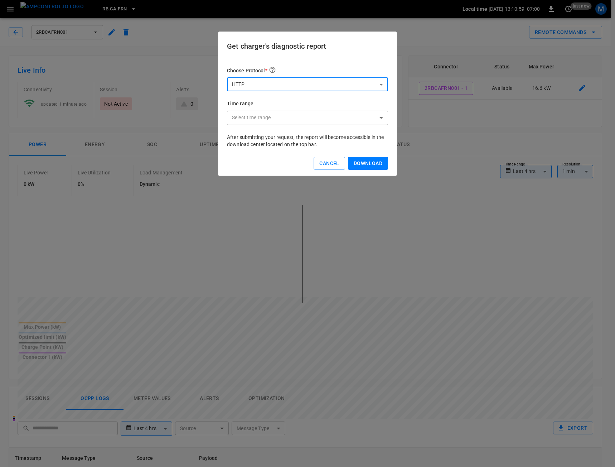
click at [368, 162] on button "Download" at bounding box center [368, 163] width 40 height 13
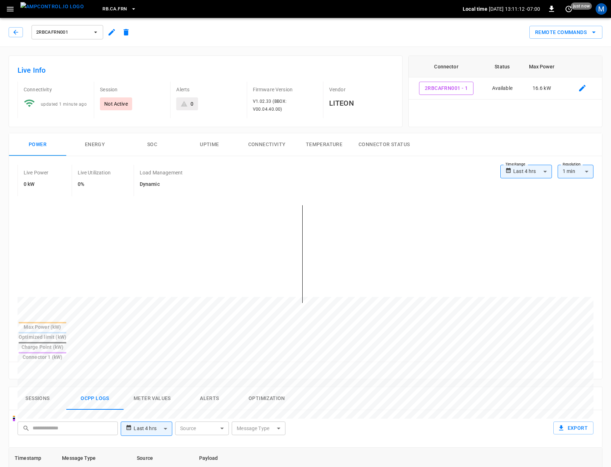
click at [266, 137] on button "Connectivity" at bounding box center [266, 144] width 57 height 23
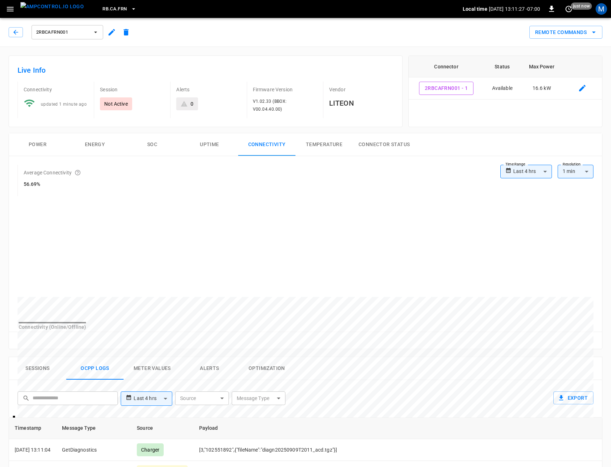
click at [533, 172] on body "**********" at bounding box center [305, 386] width 611 height 772
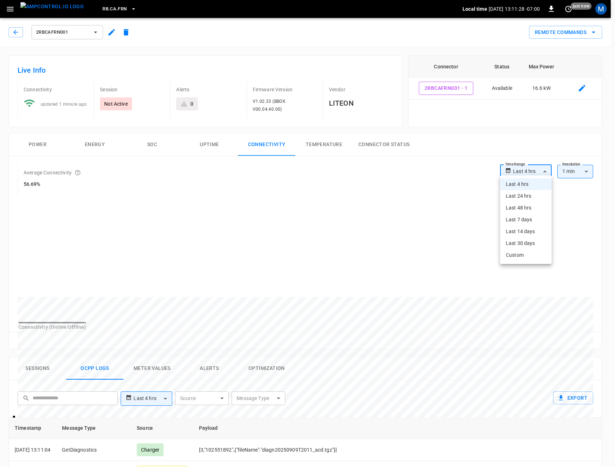
click at [519, 232] on li "Last 14 days" at bounding box center [526, 232] width 52 height 12
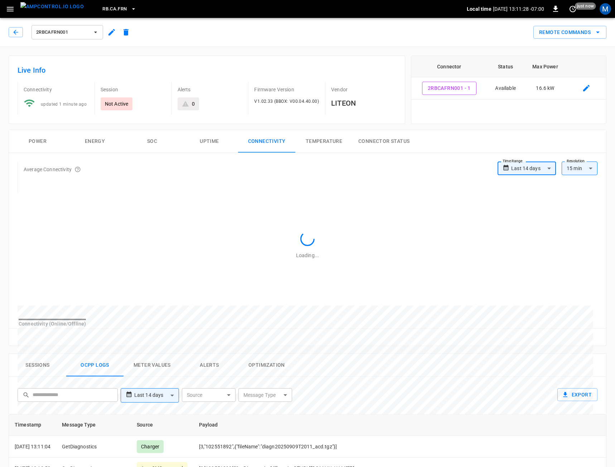
type input "**********"
type input "***"
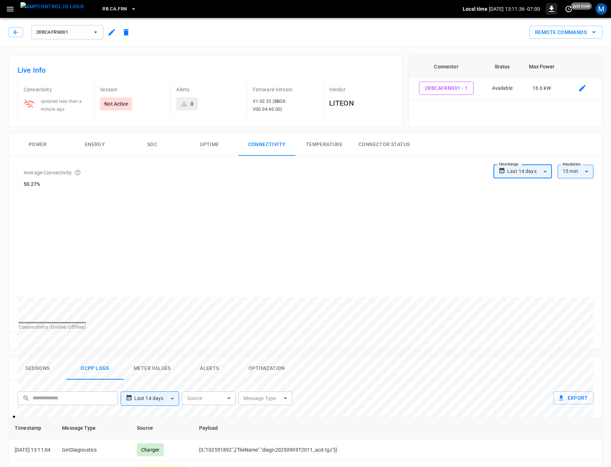
click at [548, 10] on icon "button" at bounding box center [551, 9] width 9 height 9
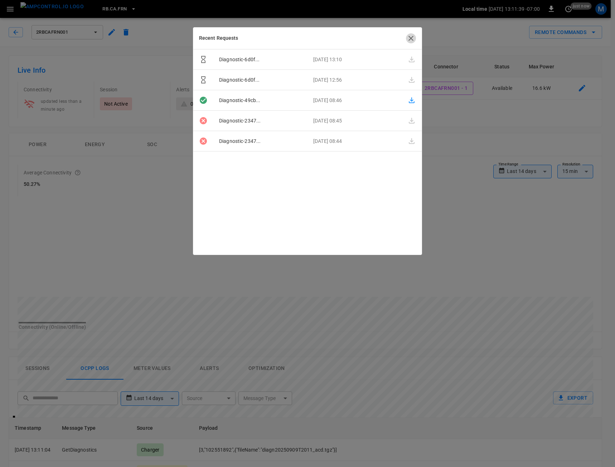
click at [411, 39] on icon "button" at bounding box center [411, 38] width 9 height 9
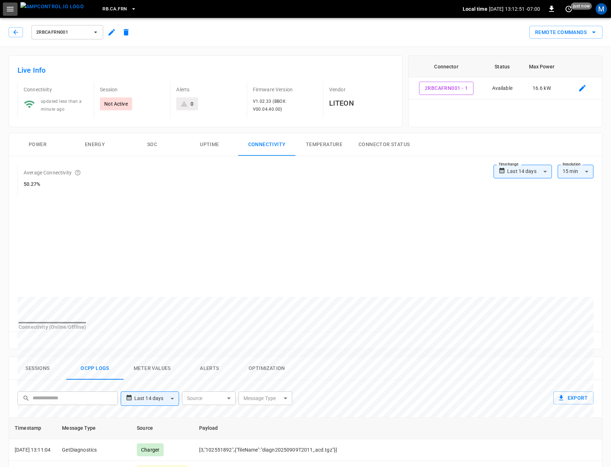
click at [14, 8] on icon "button" at bounding box center [10, 9] width 9 height 9
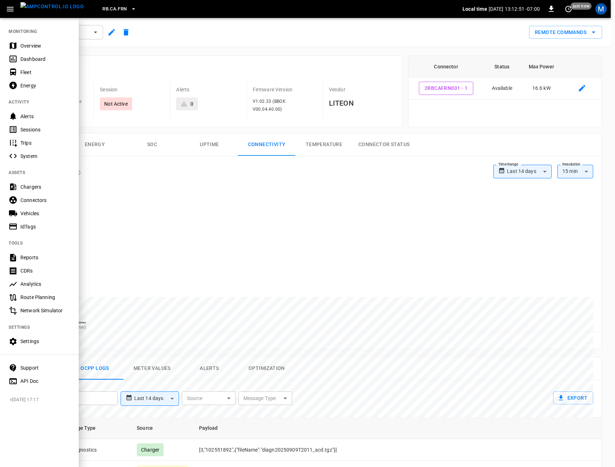
click at [38, 343] on div "Settings" at bounding box center [45, 341] width 50 height 7
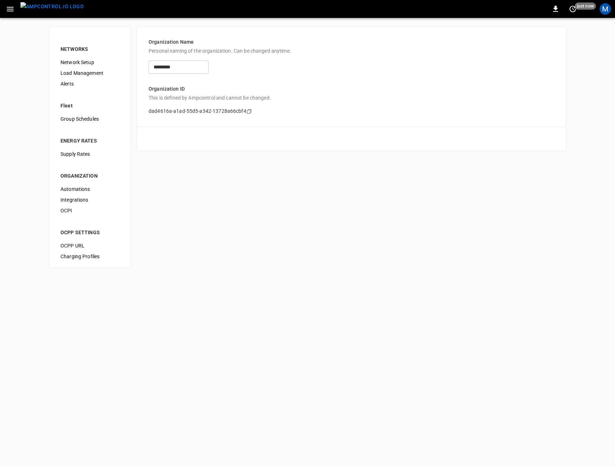
click at [86, 66] on span "Network Setup" at bounding box center [90, 63] width 59 height 8
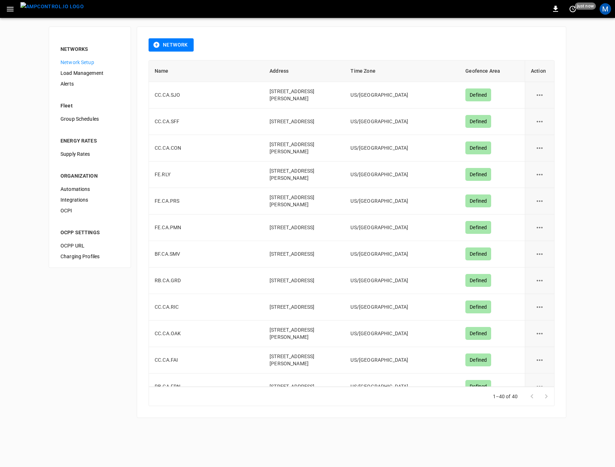
click at [88, 71] on span "Load Management" at bounding box center [90, 73] width 59 height 8
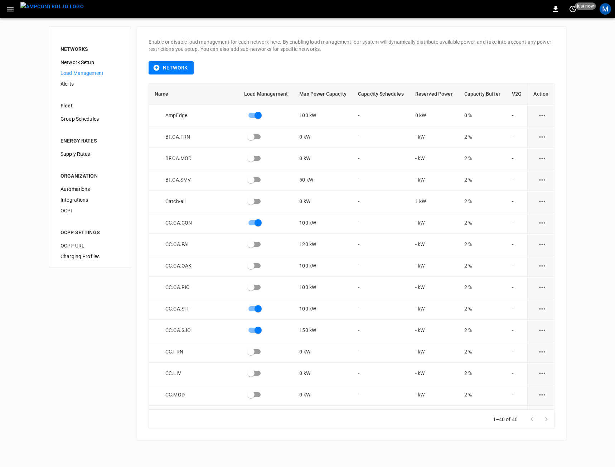
click at [79, 243] on span "OCPP URL" at bounding box center [90, 246] width 59 height 8
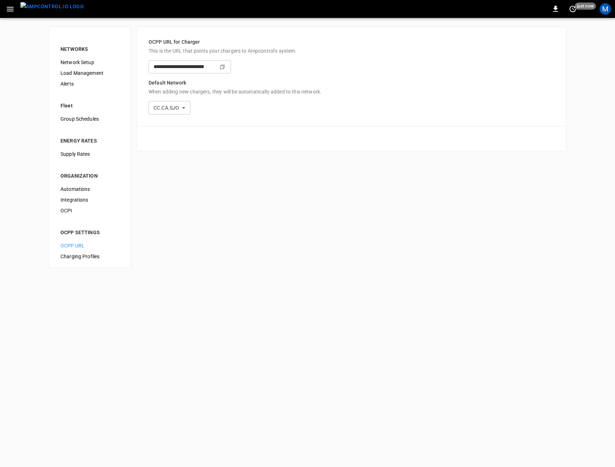
type input "**********"
click at [604, 12] on div "M" at bounding box center [605, 8] width 11 height 11
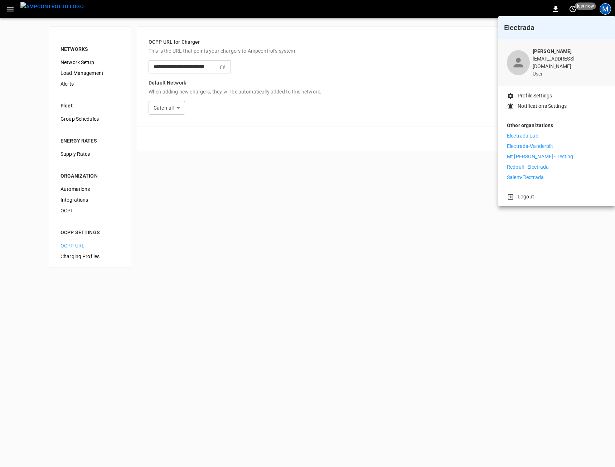
click at [522, 134] on p "Electrada Lab" at bounding box center [523, 136] width 32 height 8
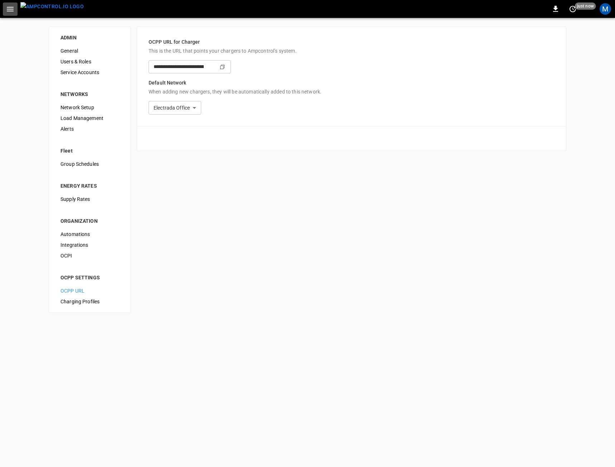
click at [7, 10] on icon "button" at bounding box center [10, 9] width 9 height 9
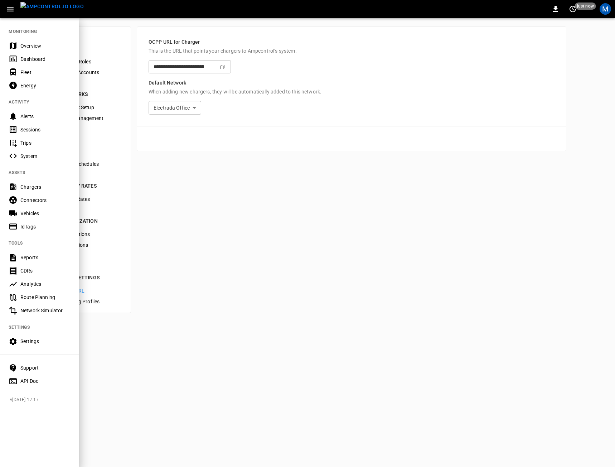
click at [443, 191] on div at bounding box center [307, 233] width 615 height 467
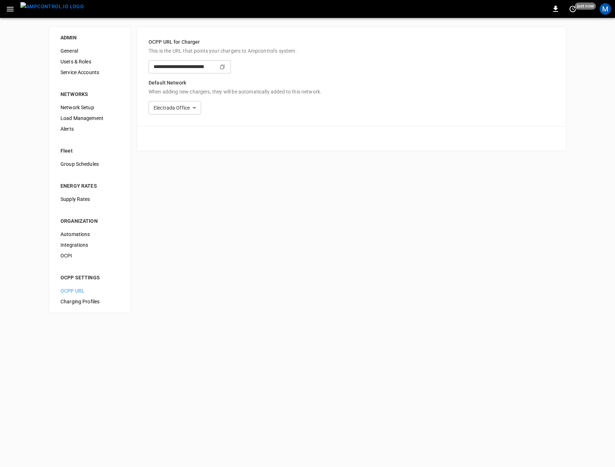
click at [204, 69] on input "**********" at bounding box center [176, 66] width 55 height 13
click at [401, 87] on div "**********" at bounding box center [352, 93] width 406 height 41
click at [36, 1] on button "menu" at bounding box center [52, 9] width 69 height 18
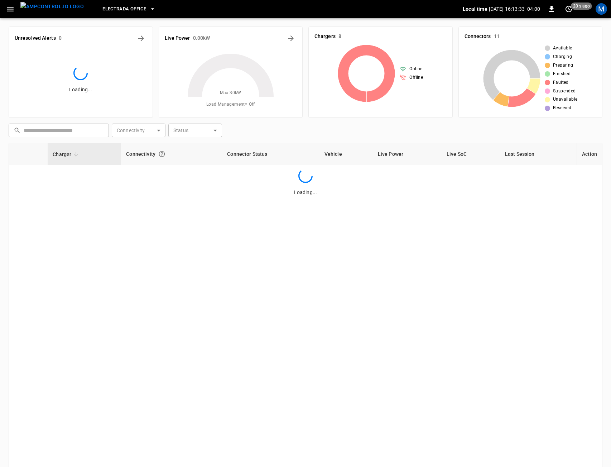
click at [11, 11] on icon "button" at bounding box center [10, 9] width 9 height 9
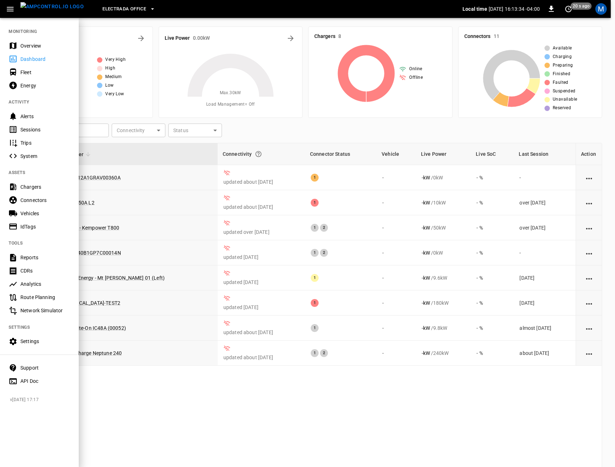
click at [34, 191] on div "Chargers" at bounding box center [39, 186] width 79 height 13
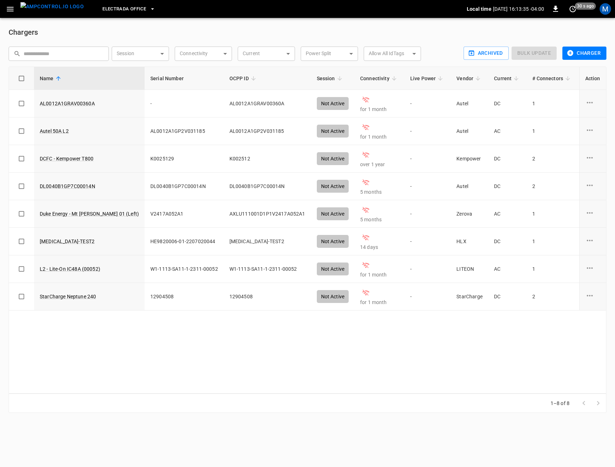
click at [580, 59] on button "Charger" at bounding box center [585, 53] width 44 height 13
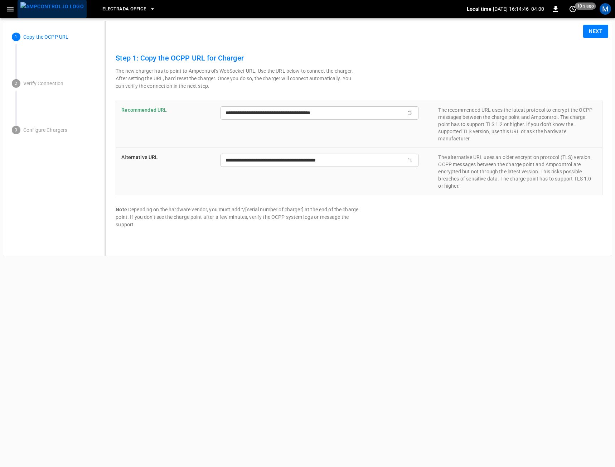
click at [57, 7] on img "menu" at bounding box center [51, 6] width 63 height 9
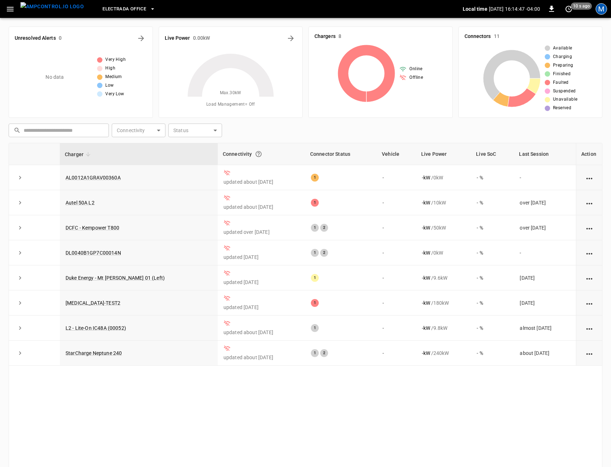
click at [602, 10] on div "M" at bounding box center [600, 8] width 11 height 11
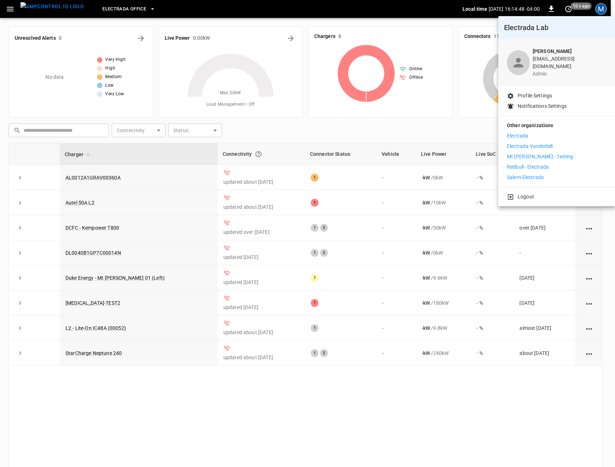
click at [538, 132] on li "Electrada" at bounding box center [557, 136] width 100 height 8
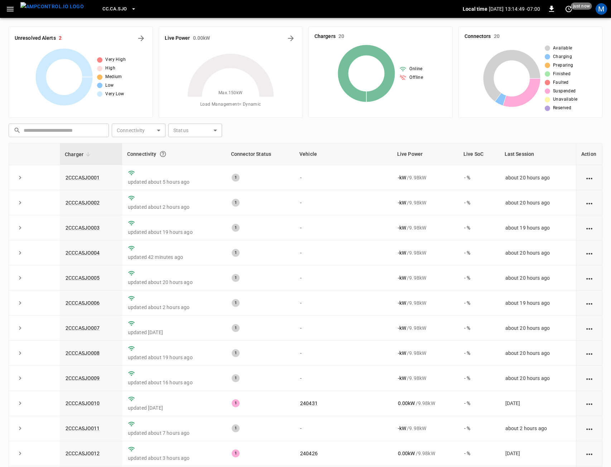
click at [105, 10] on span "CC.CA.SJO" at bounding box center [114, 9] width 24 height 8
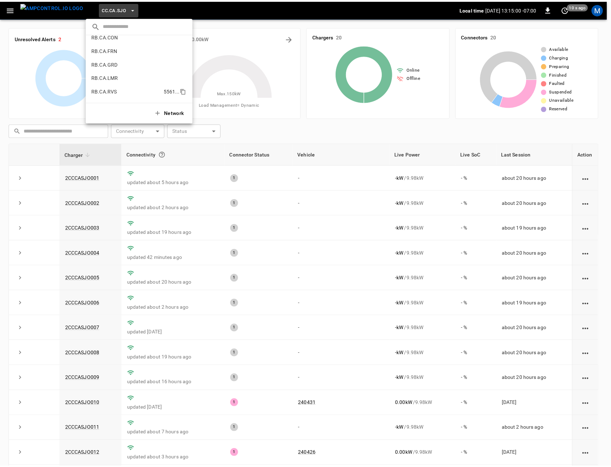
scroll to position [339, 0]
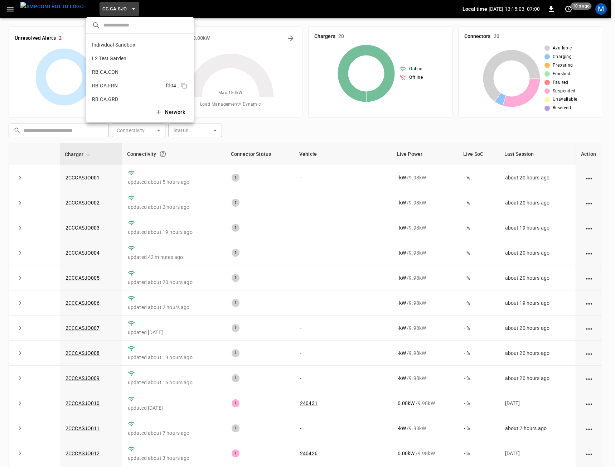
click at [149, 84] on p "RB.CA.FRN" at bounding box center [127, 85] width 71 height 7
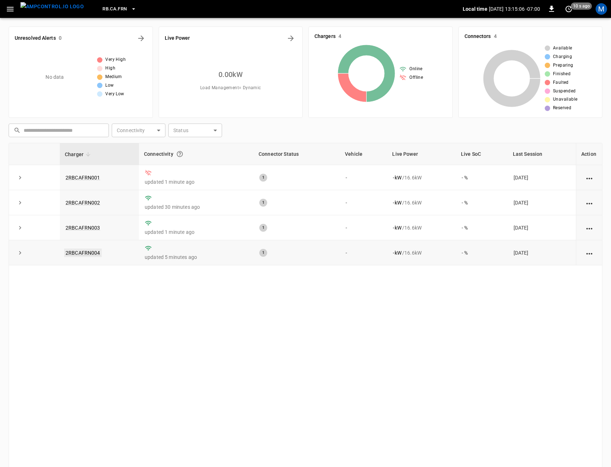
click at [90, 254] on link "2RBCAFRN004" at bounding box center [83, 252] width 38 height 9
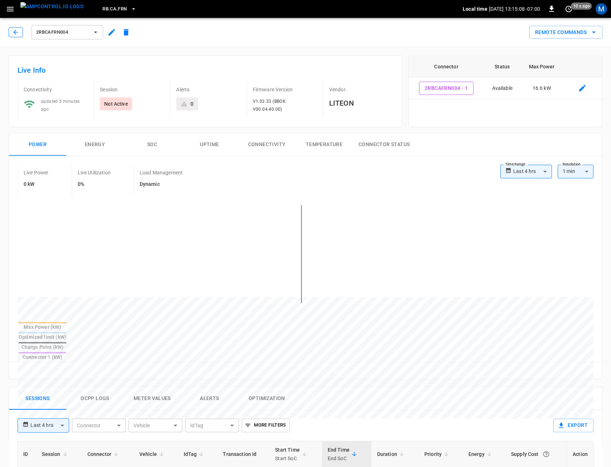
click at [22, 34] on button "button" at bounding box center [16, 32] width 14 height 10
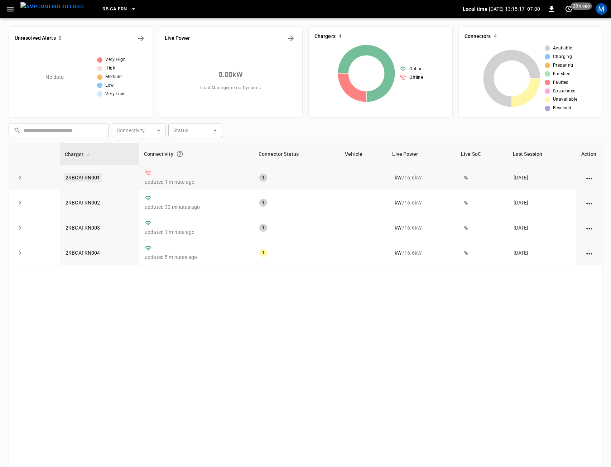
click at [88, 173] on link "2RBCAFRN001" at bounding box center [83, 177] width 38 height 9
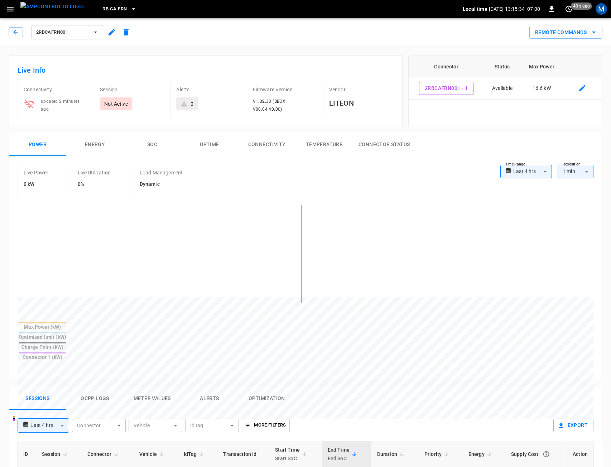
click at [266, 137] on button "Connectivity" at bounding box center [266, 144] width 57 height 23
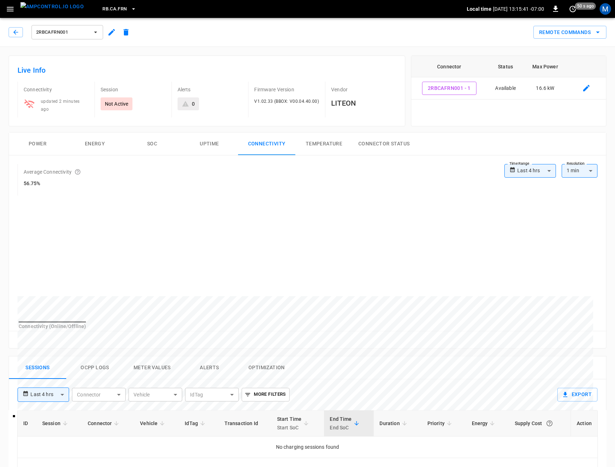
click at [527, 162] on body "**********" at bounding box center [307, 382] width 615 height 764
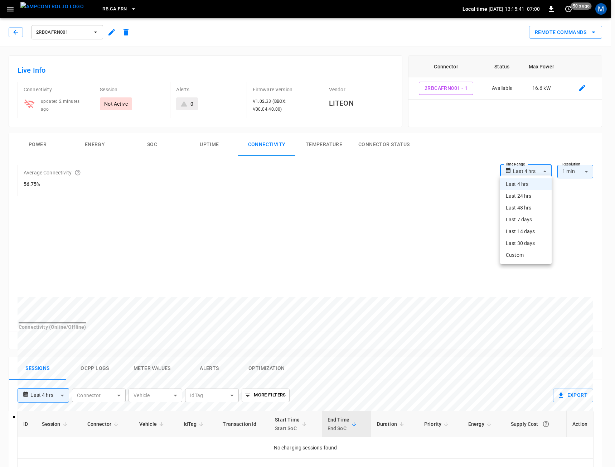
click at [517, 239] on li "Last 30 days" at bounding box center [526, 243] width 52 height 12
type input "**********"
type input "**"
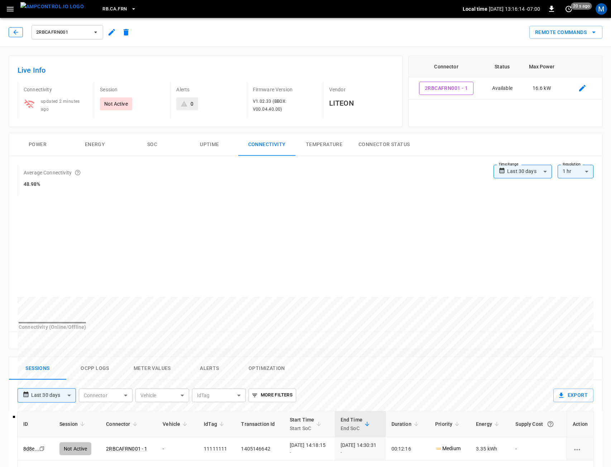
click at [16, 30] on icon "button" at bounding box center [15, 32] width 7 height 7
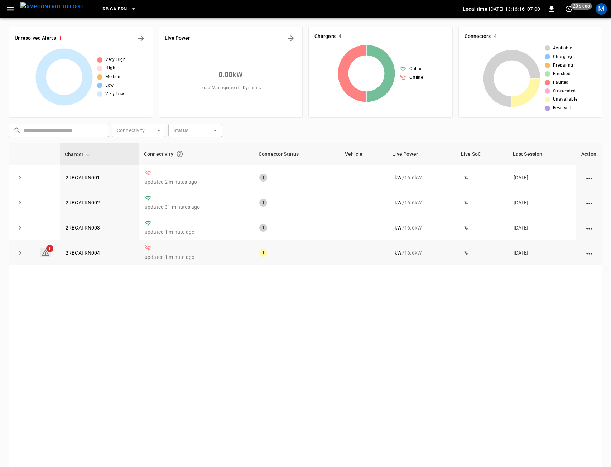
click at [45, 255] on icon at bounding box center [45, 252] width 9 height 9
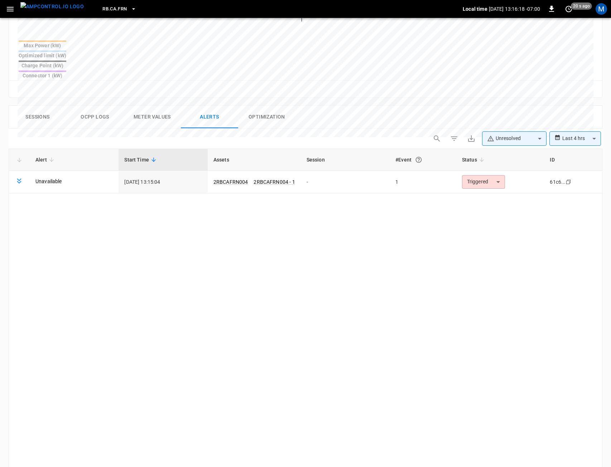
scroll to position [262, 0]
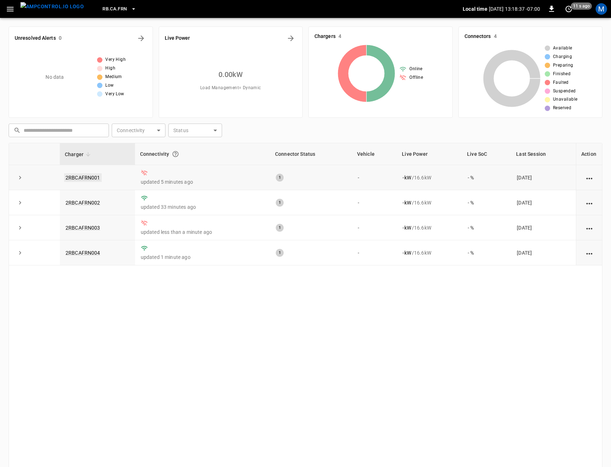
click at [82, 178] on link "2RBCAFRN001" at bounding box center [83, 177] width 38 height 9
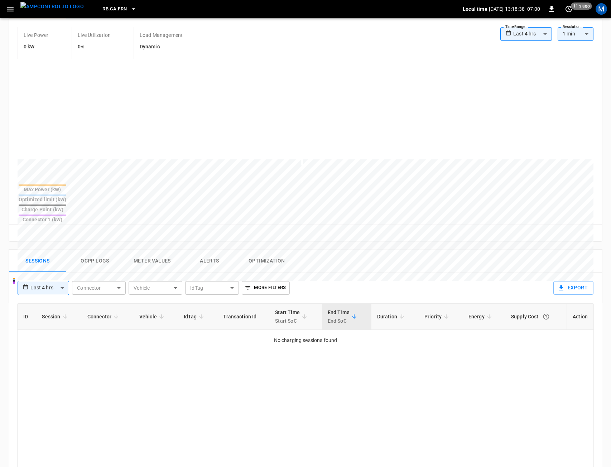
scroll to position [143, 0]
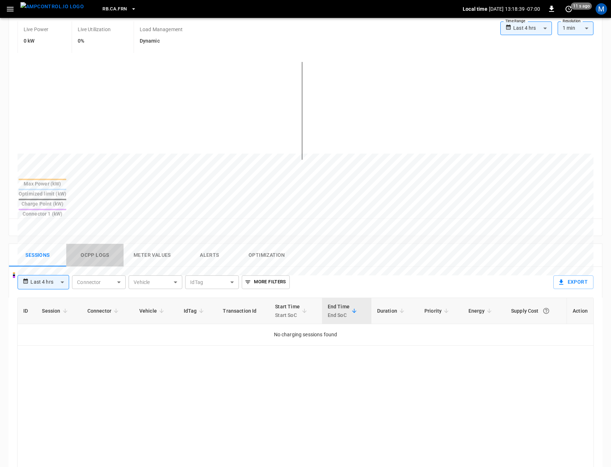
click at [101, 244] on button "Ocpp logs" at bounding box center [94, 255] width 57 height 23
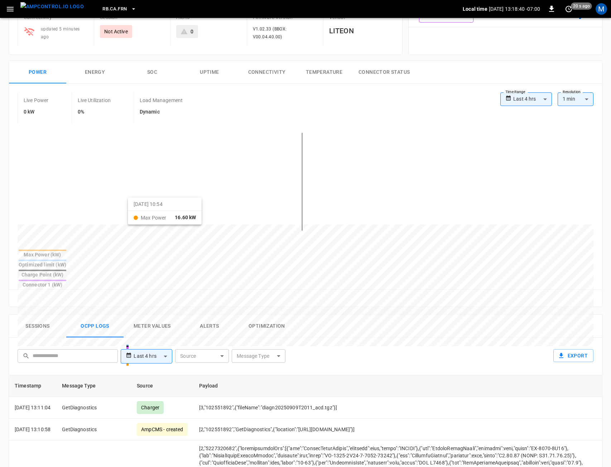
scroll to position [0, 0]
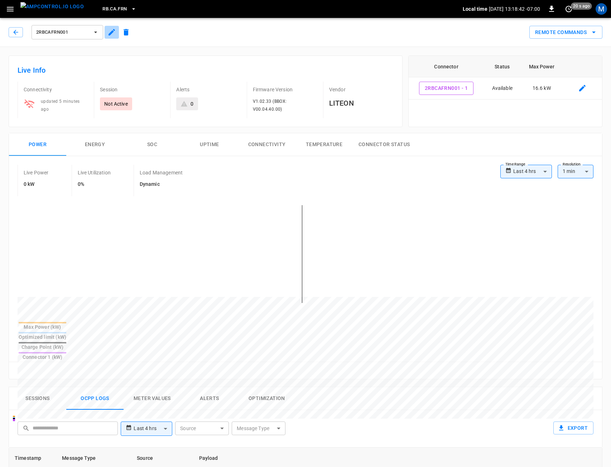
click at [115, 34] on icon "button" at bounding box center [111, 32] width 9 height 9
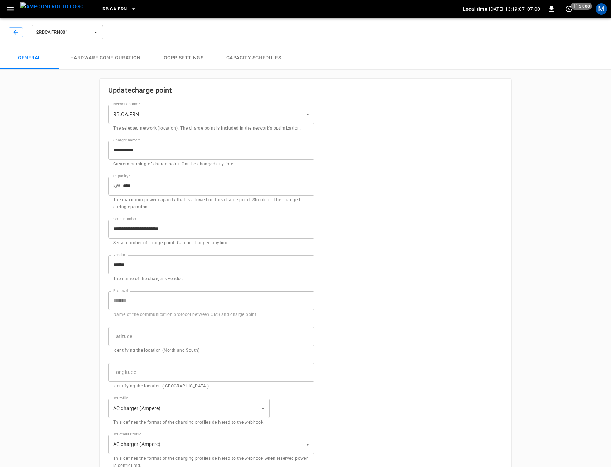
click at [25, 7] on img "menu" at bounding box center [51, 6] width 63 height 9
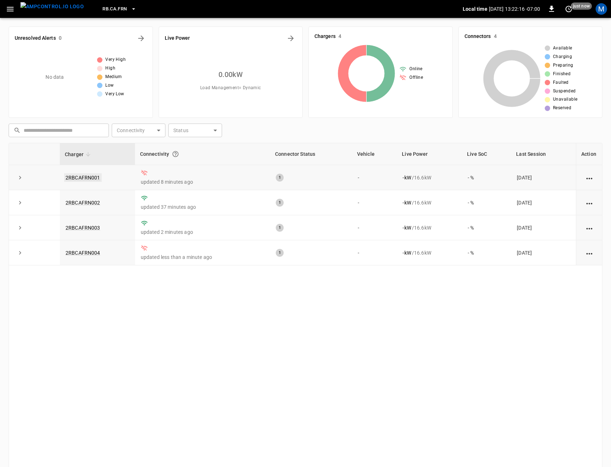
click at [88, 173] on link "2RBCAFRN001" at bounding box center [83, 177] width 38 height 9
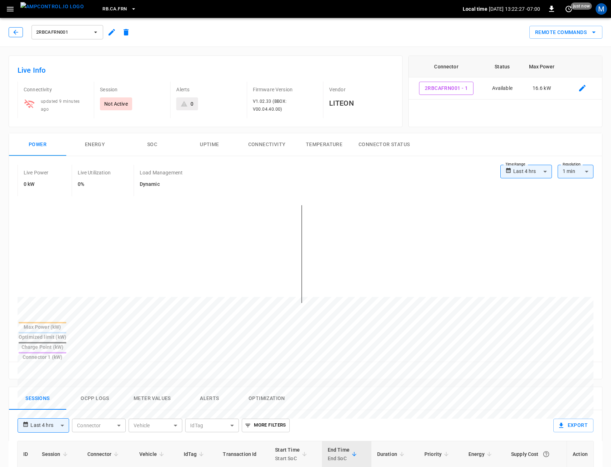
click at [12, 30] on button "button" at bounding box center [16, 32] width 14 height 10
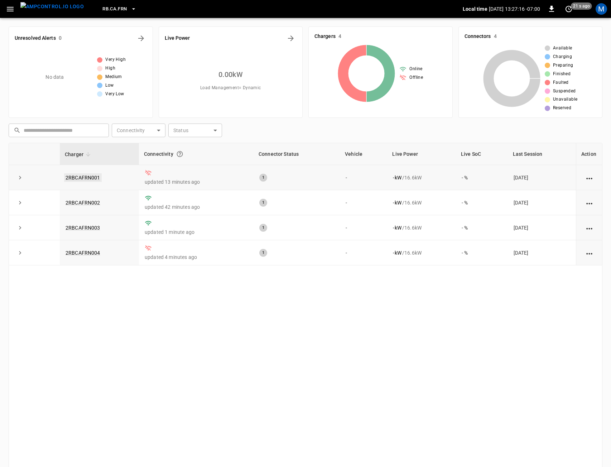
click at [92, 180] on link "2RBCAFRN001" at bounding box center [83, 177] width 38 height 9
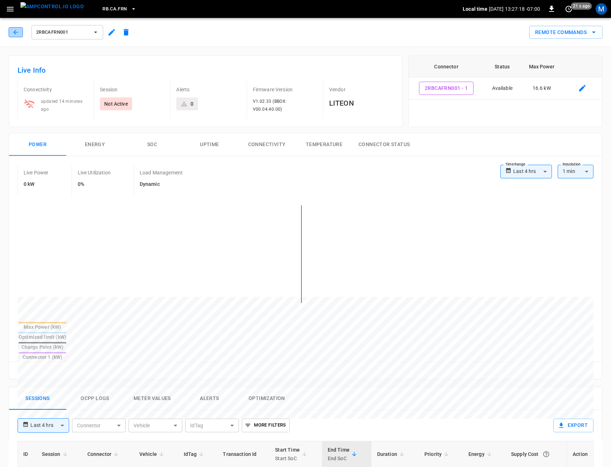
click at [15, 32] on icon "button" at bounding box center [15, 32] width 5 height 5
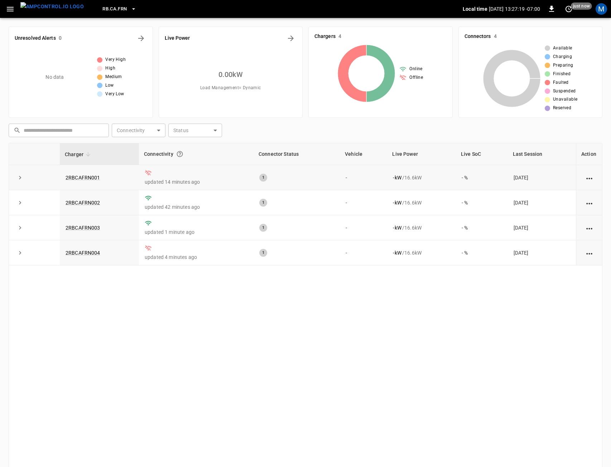
click at [66, 171] on td "2RBCAFRN001" at bounding box center [99, 177] width 79 height 25
click at [70, 175] on link "2RBCAFRN001" at bounding box center [83, 177] width 38 height 9
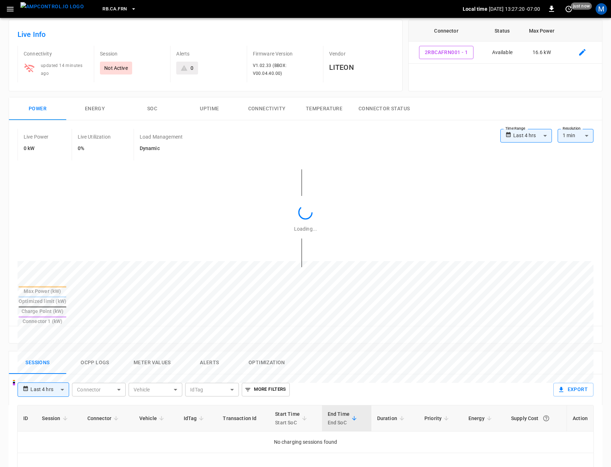
click at [90, 351] on button "Ocpp logs" at bounding box center [94, 362] width 57 height 23
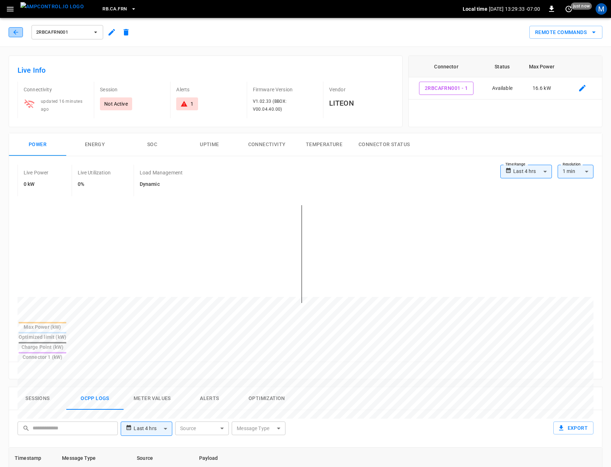
click at [14, 28] on button "button" at bounding box center [16, 32] width 14 height 10
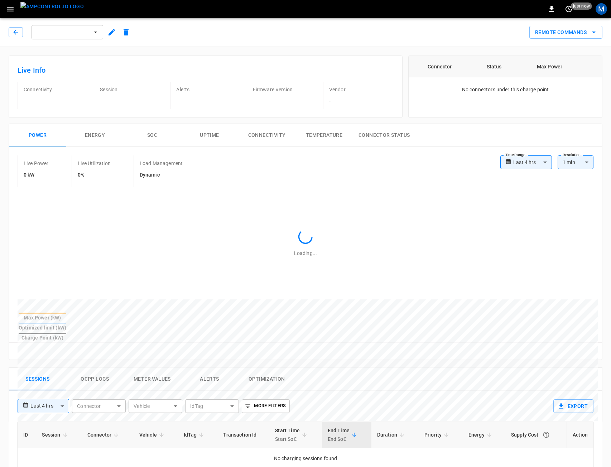
click at [60, 8] on img "menu" at bounding box center [51, 6] width 63 height 9
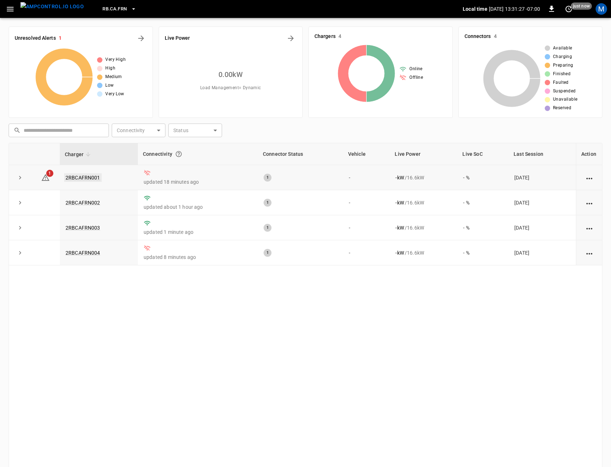
click at [89, 174] on link "2RBCAFRN001" at bounding box center [83, 177] width 38 height 9
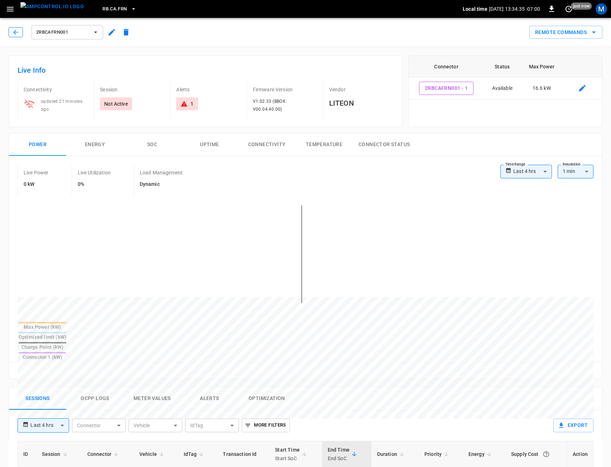
click at [17, 33] on icon "button" at bounding box center [15, 32] width 7 height 7
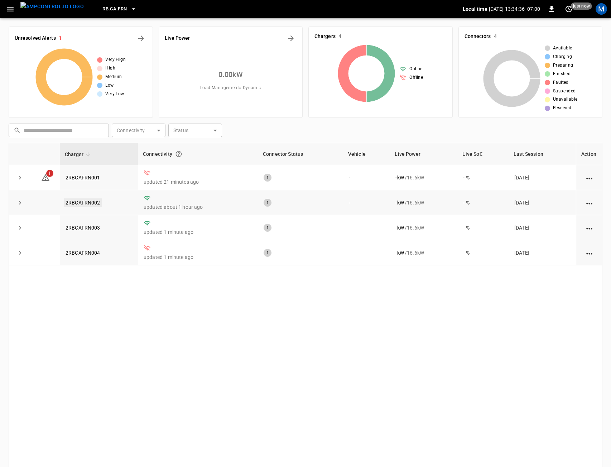
click at [82, 203] on link "2RBCAFRN002" at bounding box center [83, 202] width 38 height 9
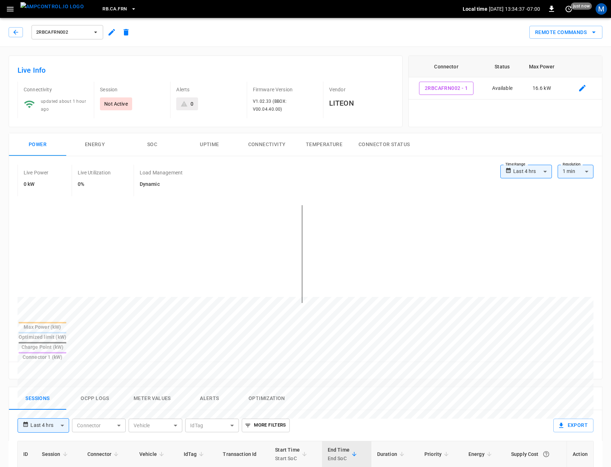
click at [112, 32] on icon "button" at bounding box center [111, 32] width 6 height 6
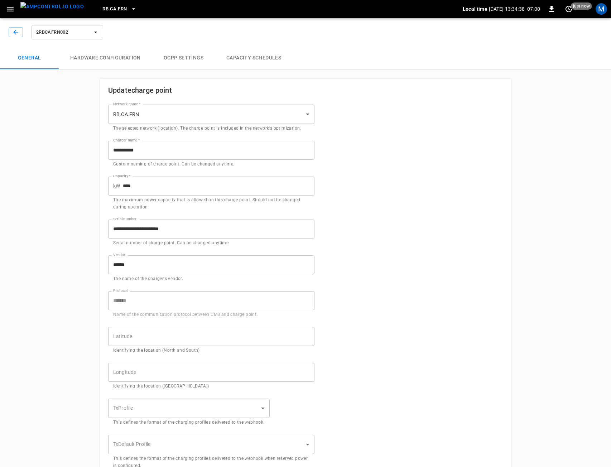
type input "**********"
click at [16, 33] on icon "button" at bounding box center [15, 32] width 7 height 7
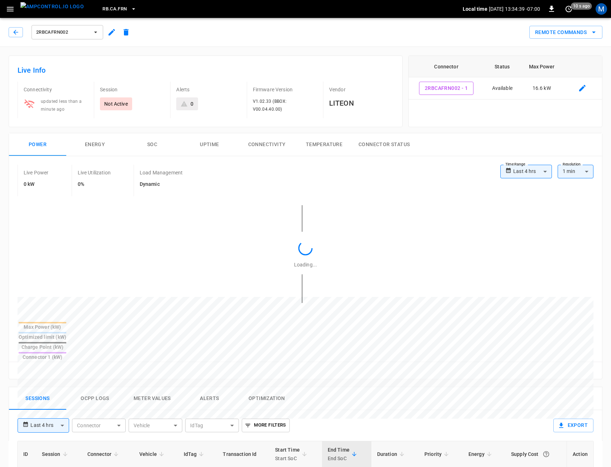
click at [66, 32] on span "2RBCAFRN002" at bounding box center [62, 32] width 53 height 8
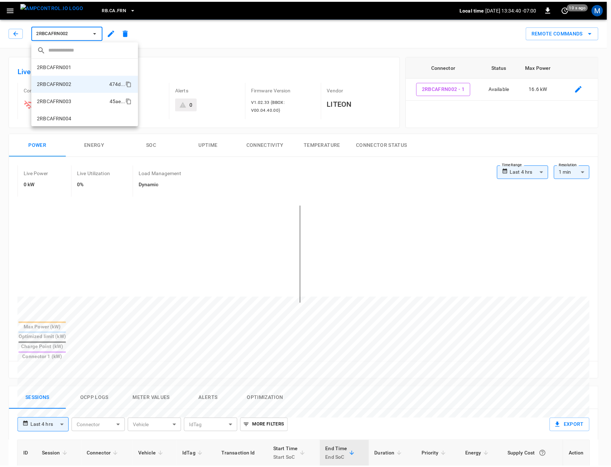
scroll to position [1, 0]
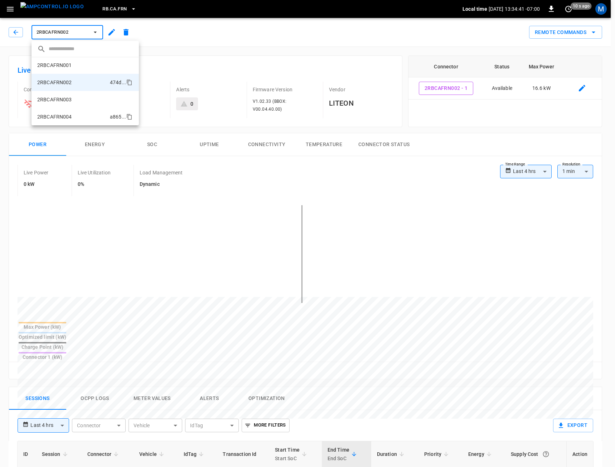
click at [70, 118] on p "2RBCAFRN004" at bounding box center [54, 116] width 35 height 7
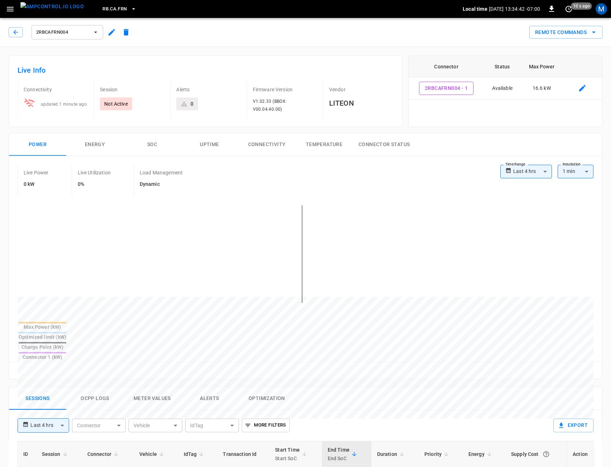
click at [111, 35] on icon "button" at bounding box center [111, 32] width 9 height 9
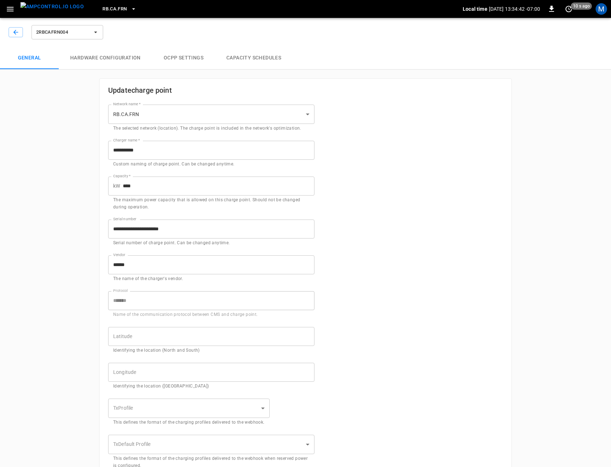
type input "**********"
click at [21, 34] on button "button" at bounding box center [16, 32] width 14 height 10
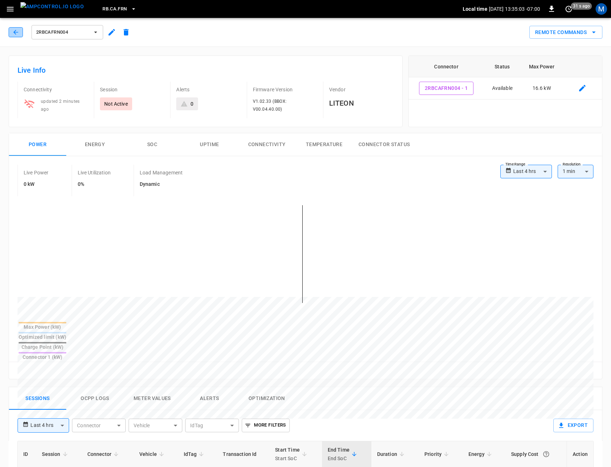
click at [13, 33] on icon "button" at bounding box center [15, 32] width 7 height 7
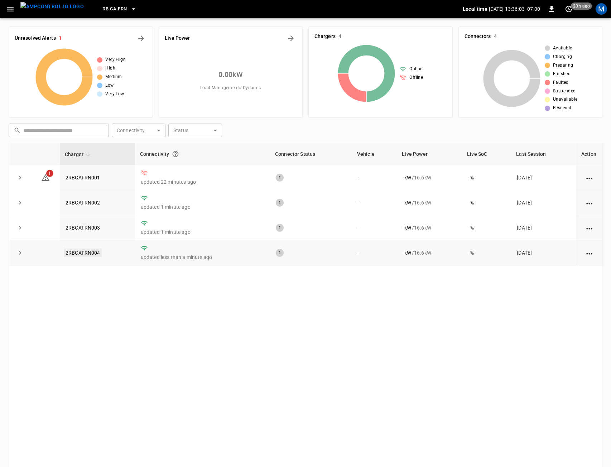
click at [81, 254] on link "2RBCAFRN004" at bounding box center [83, 252] width 38 height 9
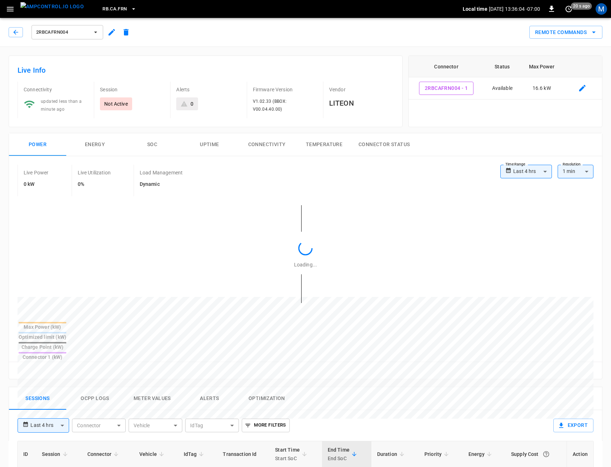
click at [108, 32] on icon "button" at bounding box center [111, 32] width 9 height 9
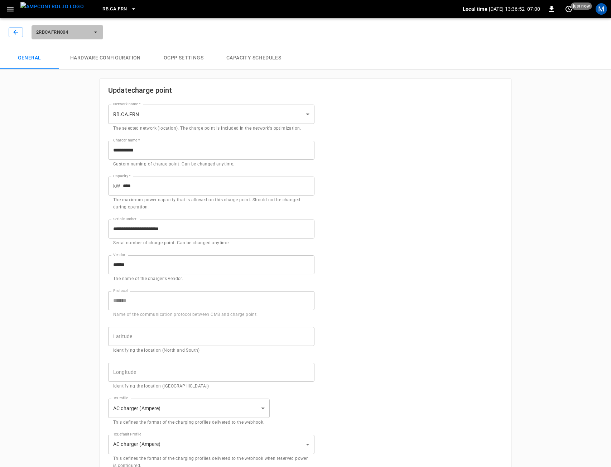
click at [51, 33] on span "2RBCAFRN004" at bounding box center [62, 32] width 53 height 8
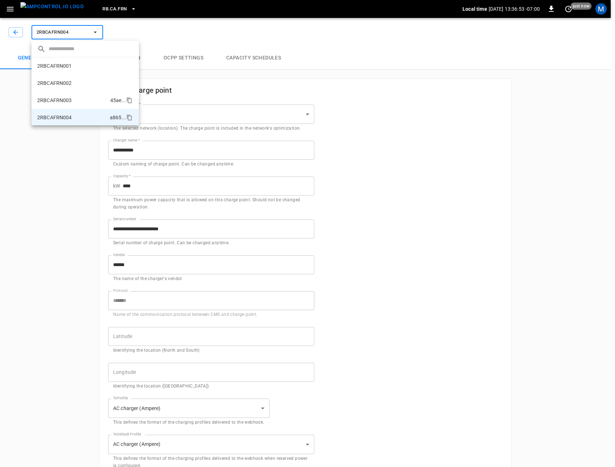
scroll to position [1, 0]
click at [53, 99] on p "2RBCAFRN003" at bounding box center [54, 99] width 35 height 7
type input "**********"
type input "****"
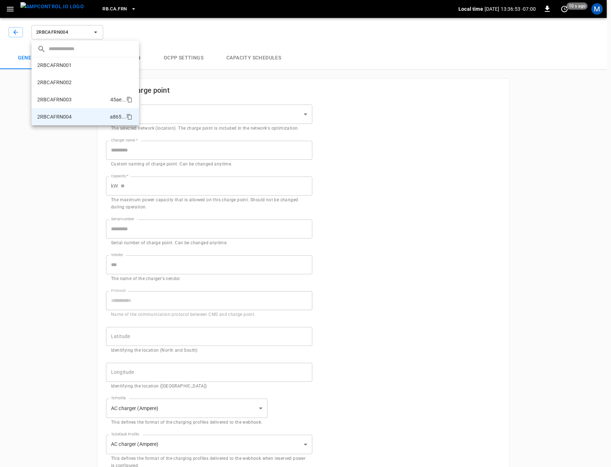
type input "**********"
type input "******"
type input "*******"
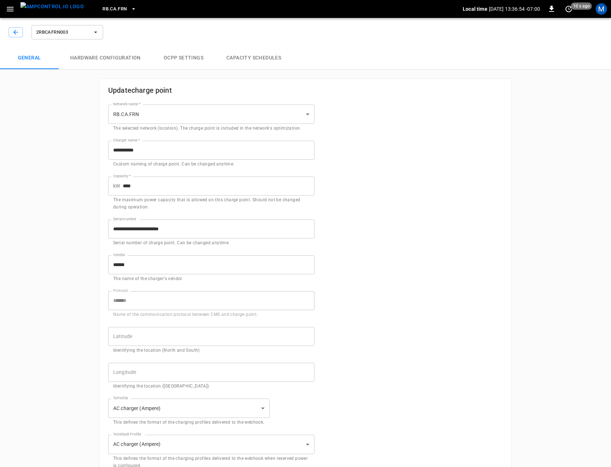
click at [90, 34] on button "2RBCAFRN003" at bounding box center [68, 32] width 72 height 14
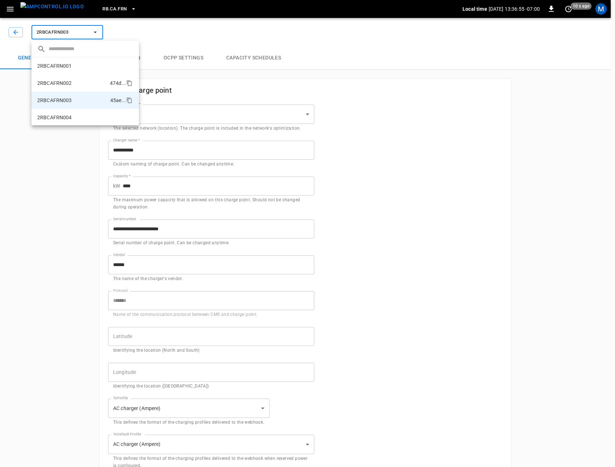
scroll to position [1, 0]
click at [81, 79] on li "2RBCAFRN002 474d ..." at bounding box center [85, 82] width 107 height 17
type input "**********"
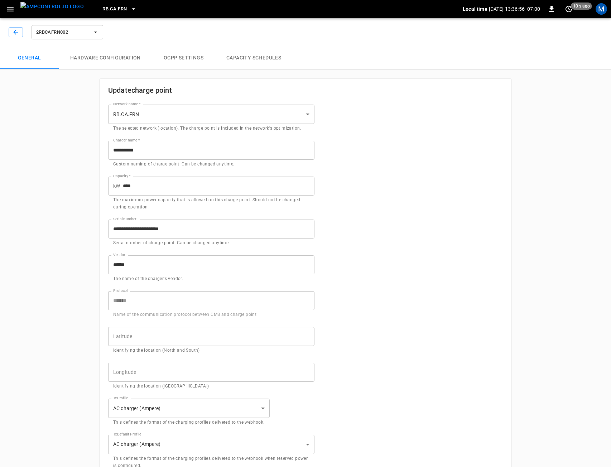
drag, startPoint x: 85, startPoint y: 40, endPoint x: 85, endPoint y: 36, distance: 4.0
click at [85, 38] on div "2RBCAFRN002" at bounding box center [67, 32] width 74 height 17
click at [85, 36] on span "2RBCAFRN002" at bounding box center [62, 32] width 53 height 8
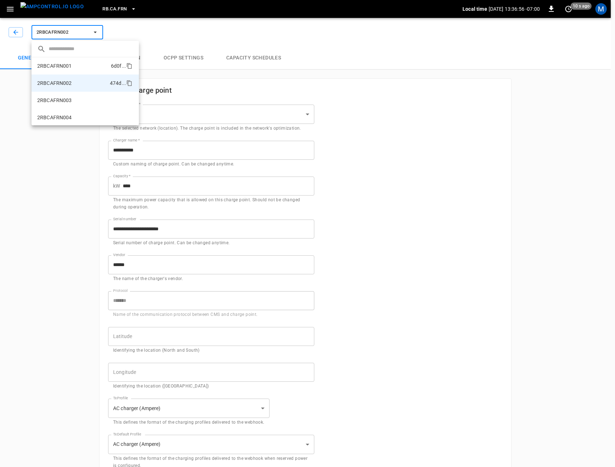
scroll to position [1, 0]
drag, startPoint x: 82, startPoint y: 54, endPoint x: 80, endPoint y: 64, distance: 10.3
click at [82, 55] on div "​" at bounding box center [85, 49] width 107 height 16
click at [80, 64] on li "2RBCAFRN001 6d0f ..." at bounding box center [85, 65] width 107 height 17
type input "**********"
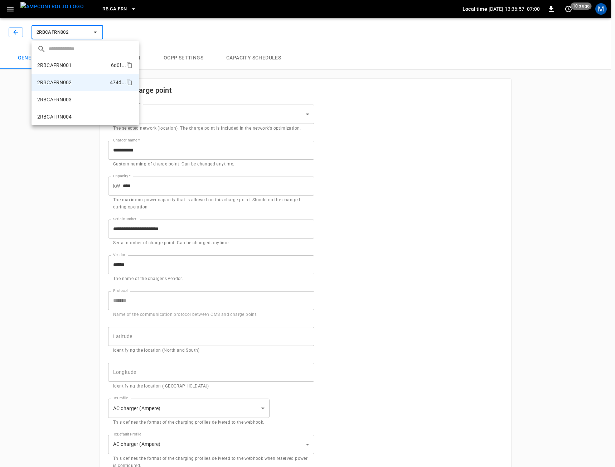
type input "**********"
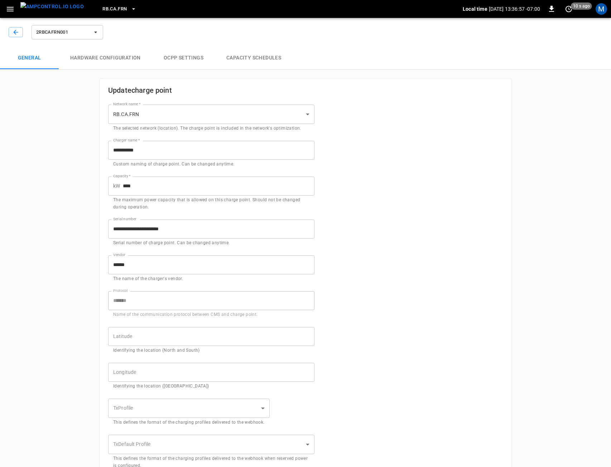
type input "**********"
click at [15, 33] on icon "button" at bounding box center [15, 32] width 7 height 7
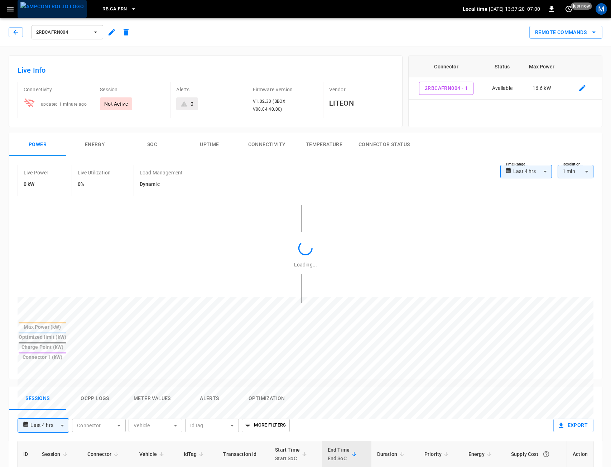
click at [62, 11] on img "menu" at bounding box center [51, 6] width 63 height 9
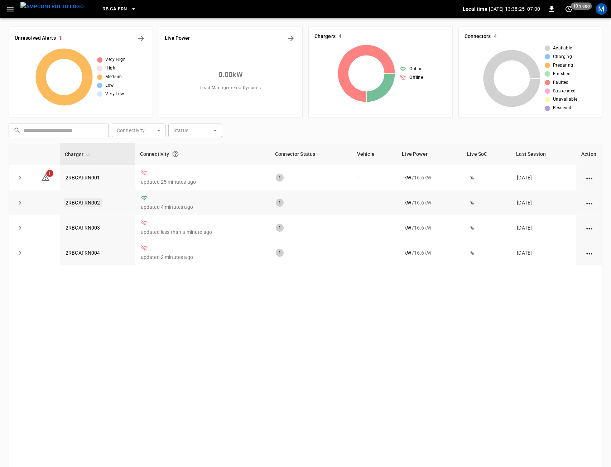
click at [81, 204] on link "2RBCAFRN002" at bounding box center [83, 202] width 38 height 9
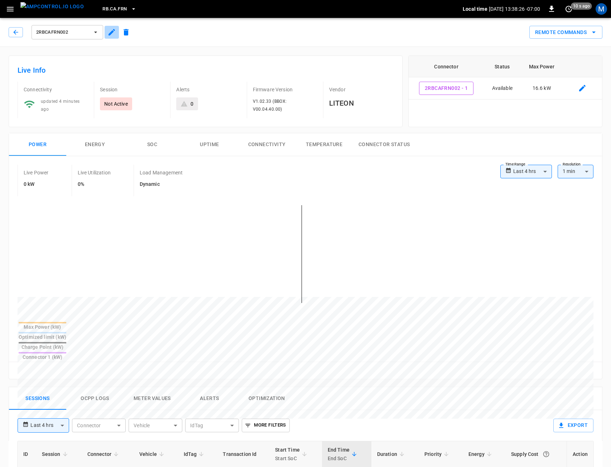
click at [108, 31] on icon "button" at bounding box center [111, 32] width 9 height 9
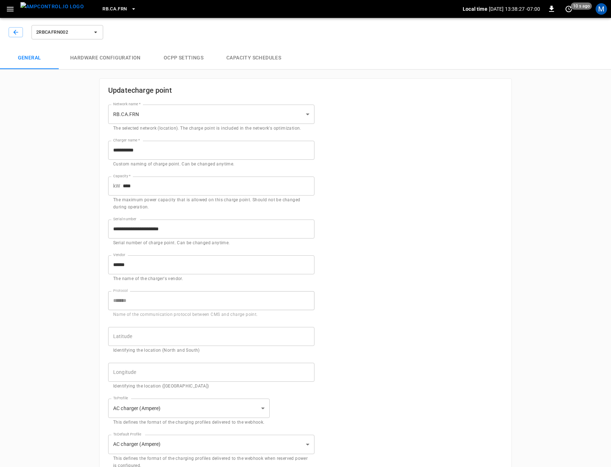
click at [69, 33] on span "2RBCAFRN002" at bounding box center [62, 32] width 53 height 8
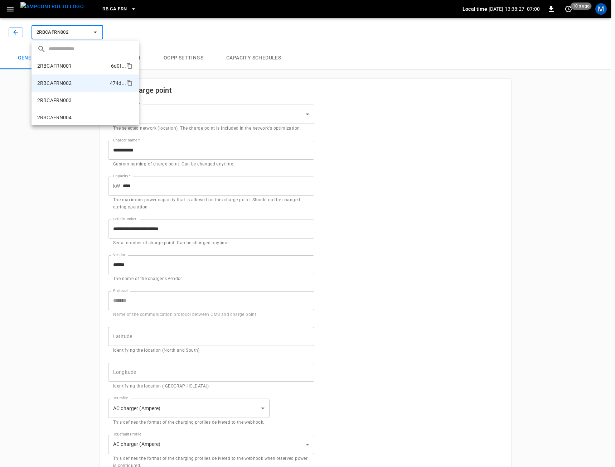
scroll to position [1, 0]
click at [62, 70] on li "2RBCAFRN001 6d0f ..." at bounding box center [85, 65] width 107 height 17
type input "**********"
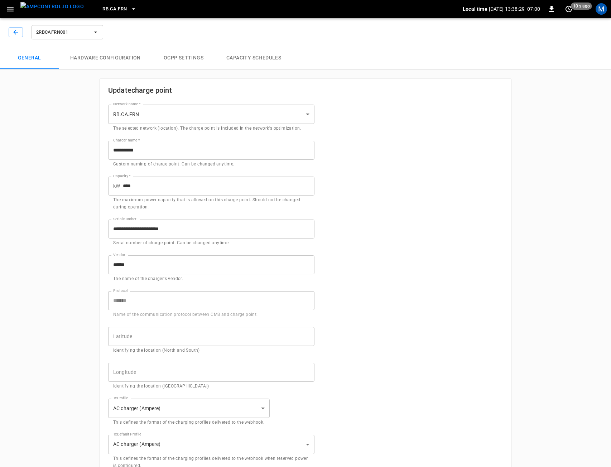
click at [81, 44] on div "2RBCAFRN001" at bounding box center [304, 31] width 614 height 32
click at [83, 32] on span "2RBCAFRN001" at bounding box center [62, 32] width 53 height 8
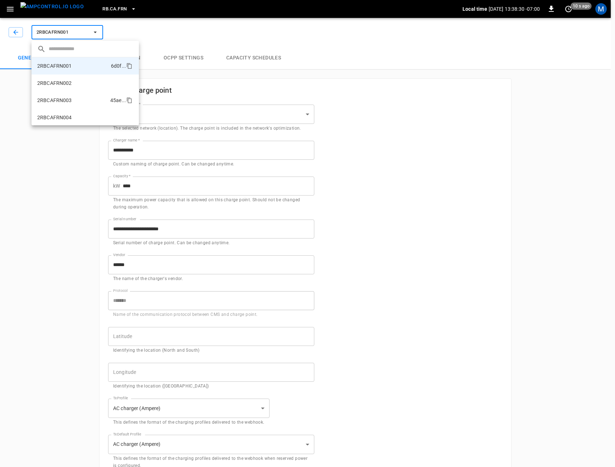
click at [83, 94] on li "2RBCAFRN003 45ae ..." at bounding box center [85, 100] width 107 height 17
type input "**********"
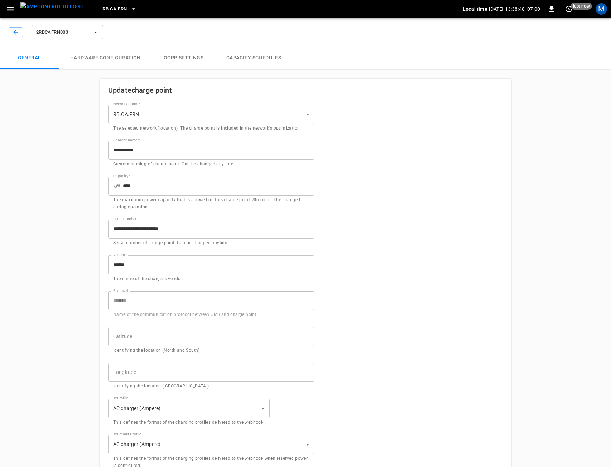
click at [91, 28] on button "2RBCAFRN003" at bounding box center [68, 32] width 72 height 14
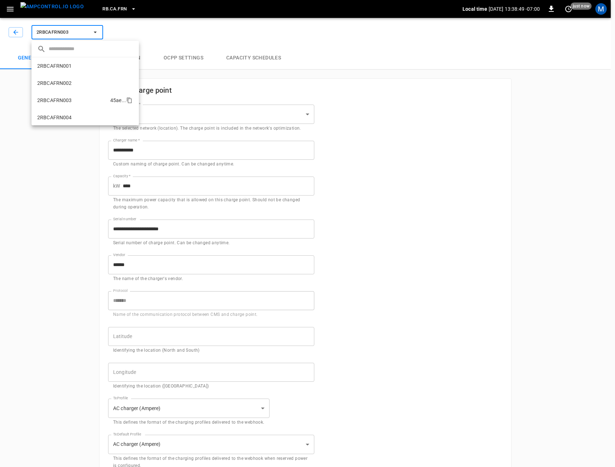
scroll to position [1, 0]
click at [76, 118] on li "2RBCAFRN004 a865 ..." at bounding box center [85, 116] width 107 height 17
type input "**********"
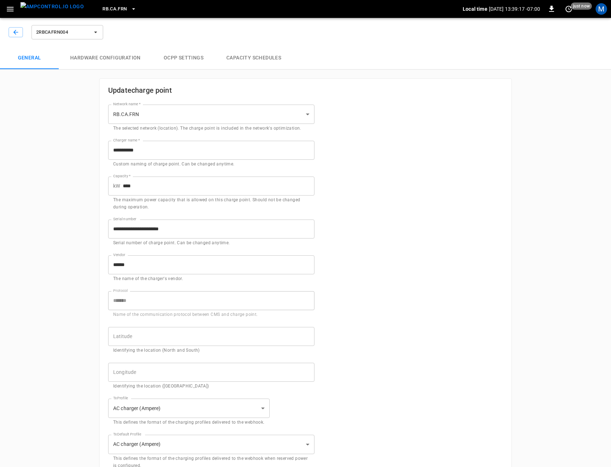
click at [96, 32] on icon "button" at bounding box center [95, 32] width 7 height 7
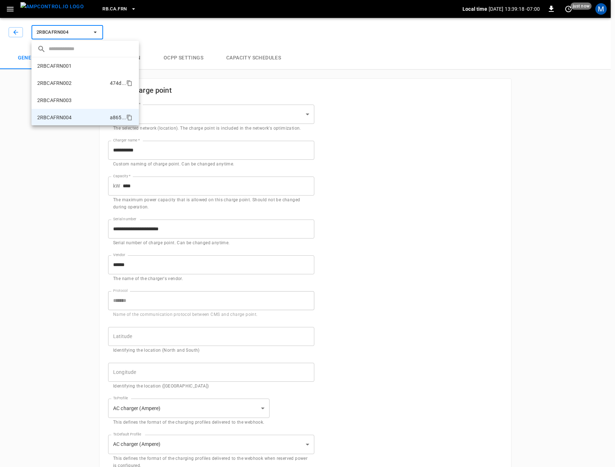
scroll to position [1, 0]
click at [82, 84] on li "2RBCAFRN002 474d ..." at bounding box center [85, 82] width 107 height 17
type input "**********"
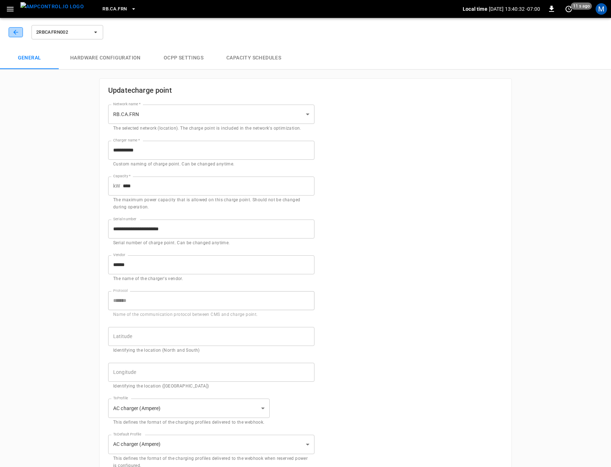
click at [16, 29] on icon "button" at bounding box center [15, 32] width 7 height 7
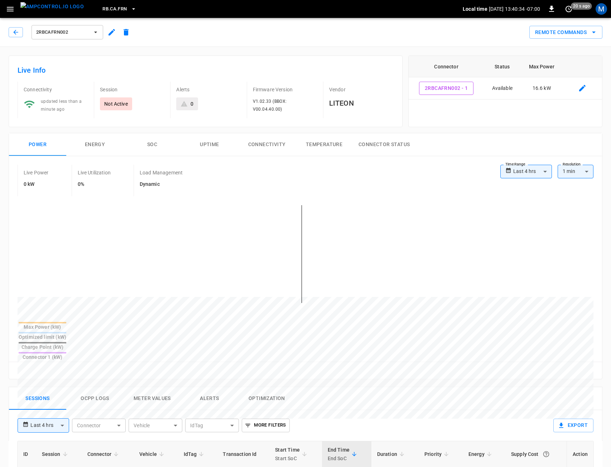
click at [88, 32] on span "2RBCAFRN002" at bounding box center [62, 32] width 53 height 8
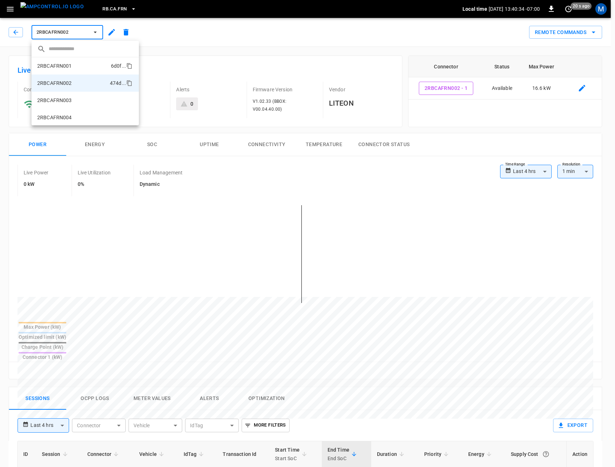
scroll to position [1, 0]
click at [84, 64] on li "2RBCAFRN001 6d0f ..." at bounding box center [85, 65] width 107 height 17
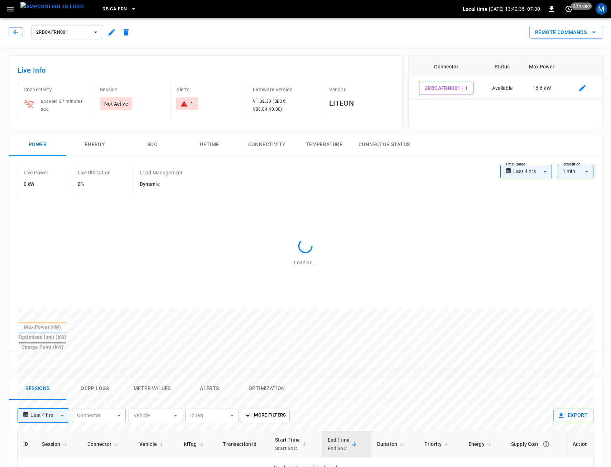
click at [107, 28] on button "button" at bounding box center [112, 32] width 14 height 13
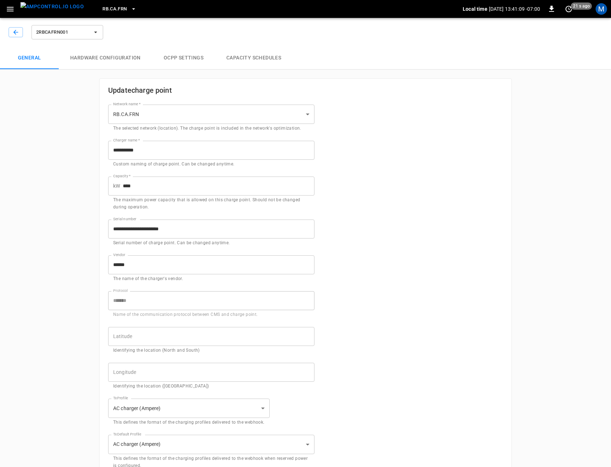
click at [32, 18] on div "2RBCAFRN001" at bounding box center [304, 31] width 614 height 32
click at [45, 6] on img "menu" at bounding box center [51, 6] width 63 height 9
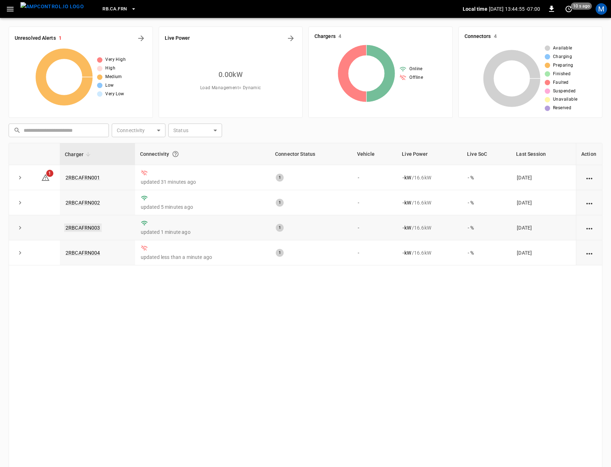
click at [85, 228] on link "2RBCAFRN003" at bounding box center [83, 227] width 38 height 9
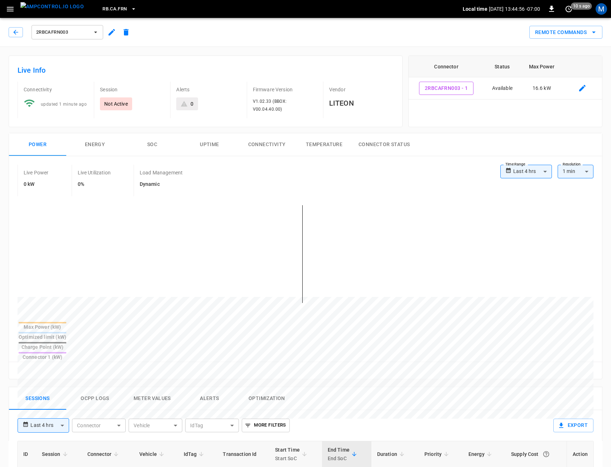
click at [290, 139] on button "Connectivity" at bounding box center [266, 144] width 57 height 23
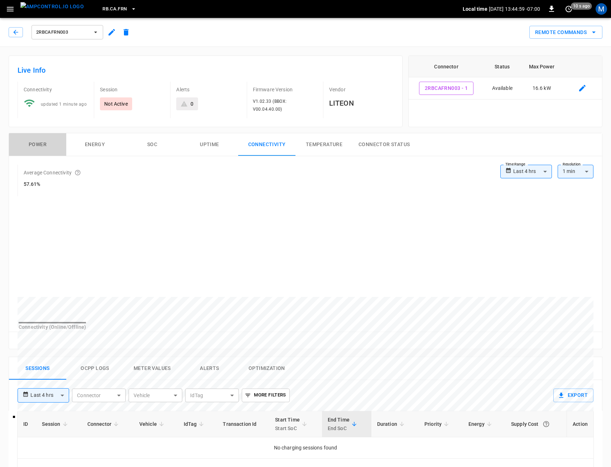
click at [34, 145] on button "Power" at bounding box center [37, 144] width 57 height 23
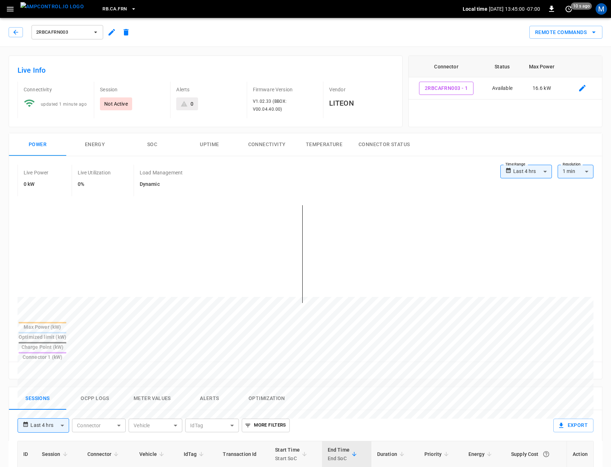
click at [114, 29] on icon "button" at bounding box center [111, 32] width 6 height 6
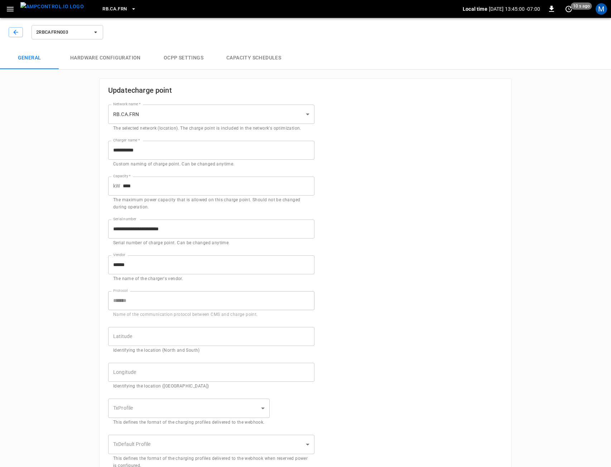
type input "**********"
click at [87, 33] on span "2RBCAFRN003" at bounding box center [62, 32] width 53 height 8
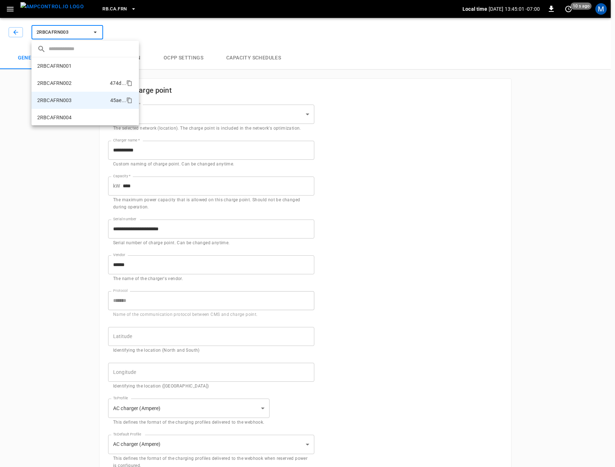
scroll to position [1, 0]
click at [69, 114] on p "2RBCAFRN004" at bounding box center [54, 116] width 35 height 7
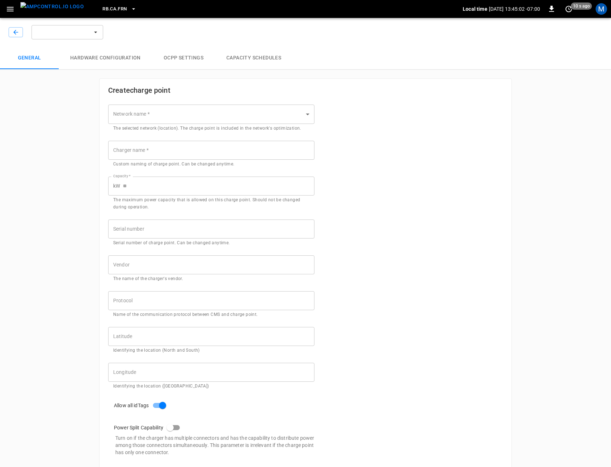
type input "**********"
type input "****"
type input "**********"
type input "******"
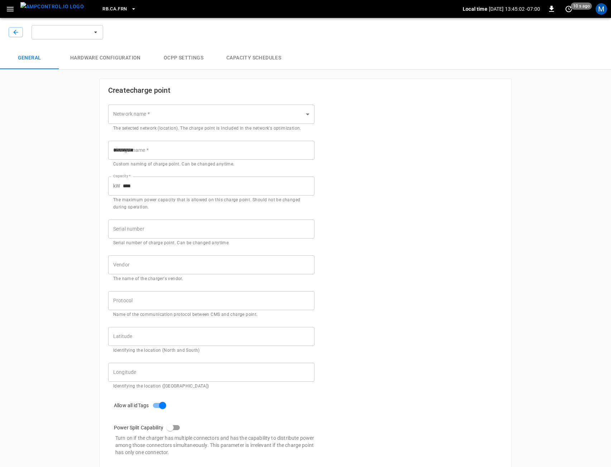
type input "*******"
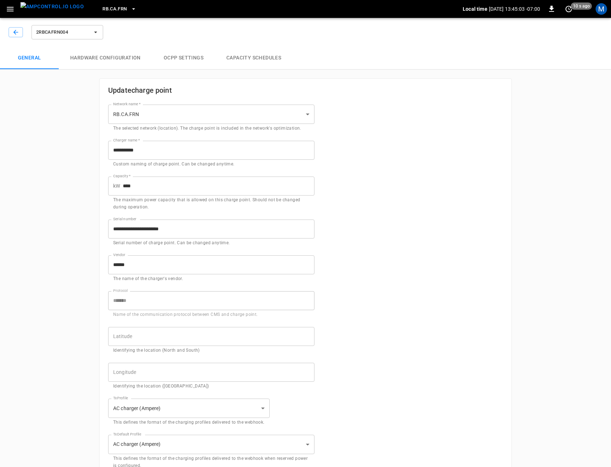
click at [80, 32] on span "2RBCAFRN004" at bounding box center [62, 32] width 53 height 8
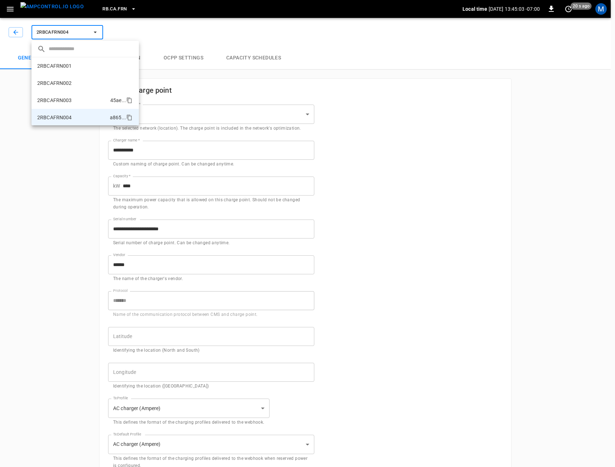
scroll to position [1, 0]
click at [77, 99] on li "2RBCAFRN003 45ae ..." at bounding box center [85, 99] width 107 height 17
type input "**********"
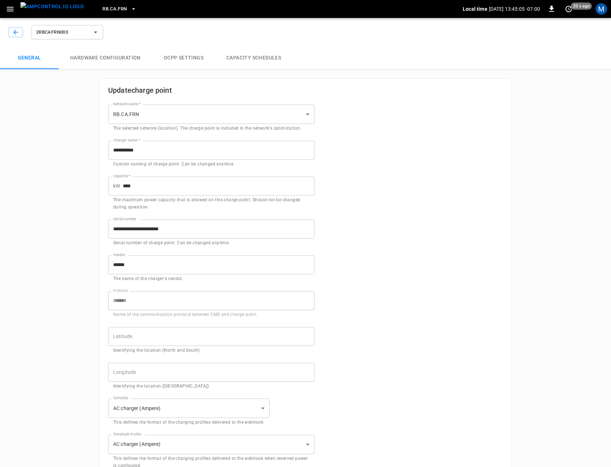
click at [84, 30] on span "2RBCAFRN003" at bounding box center [62, 32] width 53 height 8
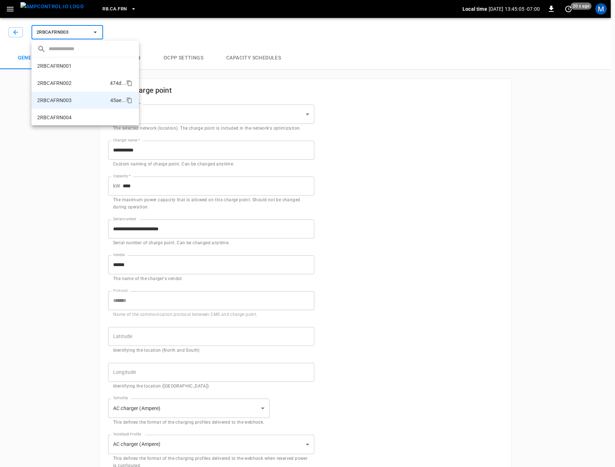
scroll to position [1, 0]
click at [91, 82] on li "2RBCAFRN002 474d ..." at bounding box center [85, 82] width 107 height 17
type input "**********"
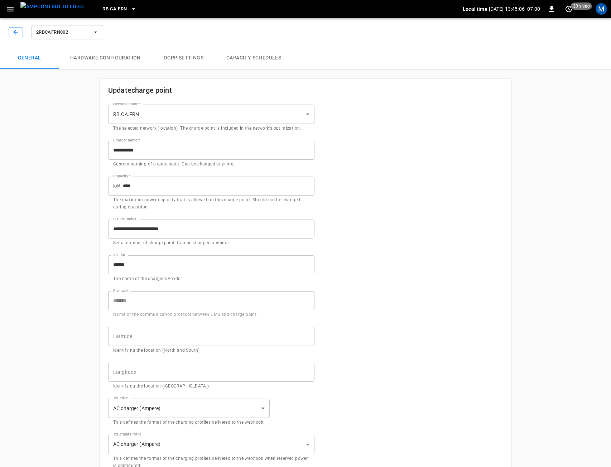
click at [182, 52] on button "OCPP settings" at bounding box center [183, 58] width 63 height 23
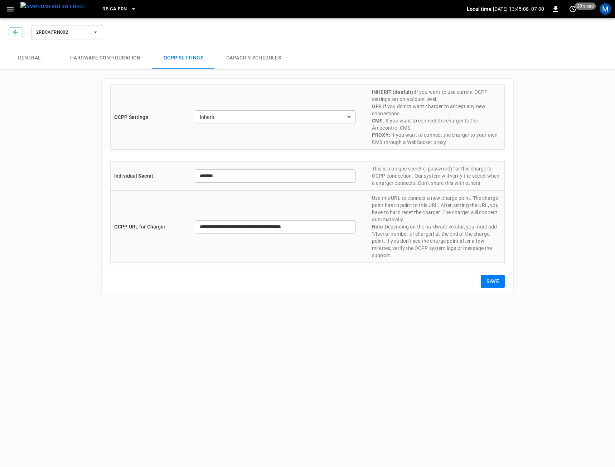
click at [51, 30] on span "2RBCAFRN002" at bounding box center [62, 32] width 53 height 8
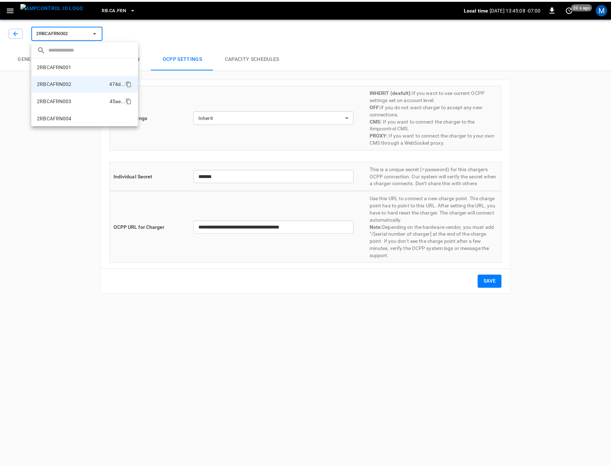
scroll to position [1, 0]
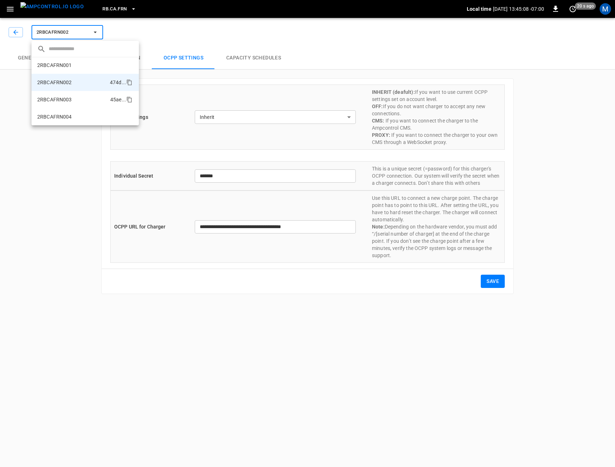
click at [61, 104] on li "2RBCAFRN003 45ae ..." at bounding box center [85, 99] width 107 height 17
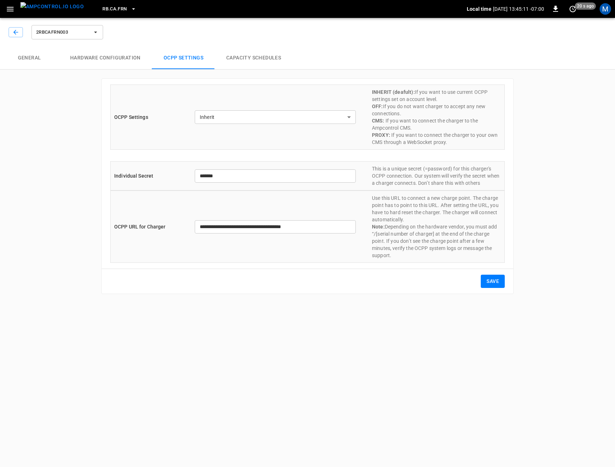
click at [46, 17] on button "menu" at bounding box center [52, 9] width 69 height 18
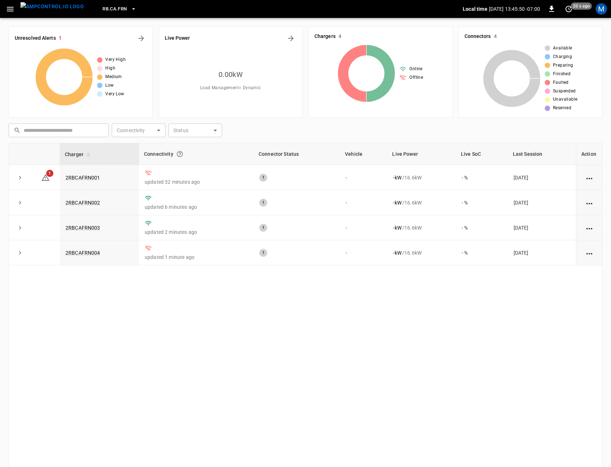
click at [234, 333] on div "Charger Connectivity Connector Status Vehicle Live Power Live SoC Last Session …" at bounding box center [306, 306] width 594 height 327
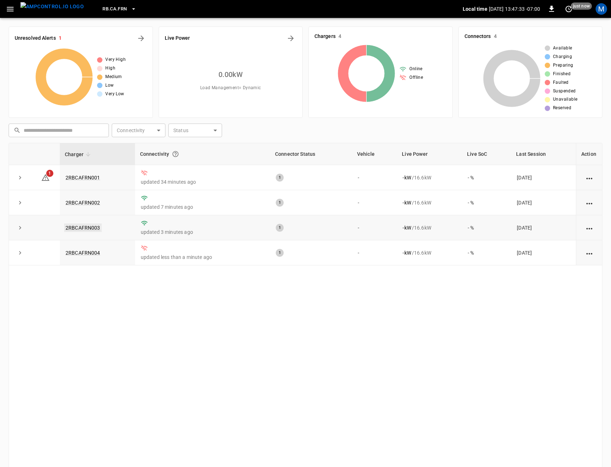
click at [85, 226] on link "2RBCAFRN003" at bounding box center [83, 227] width 38 height 9
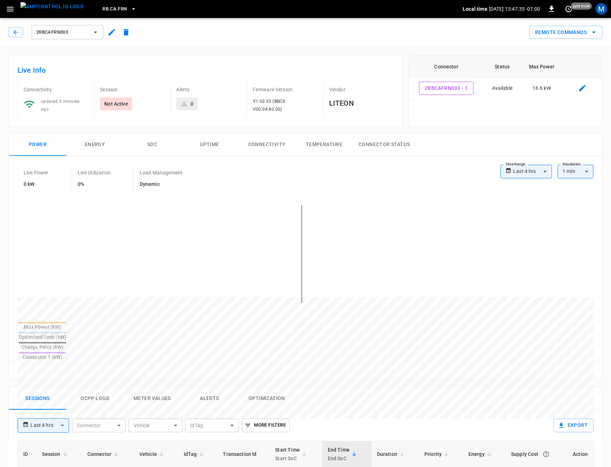
click at [264, 141] on button "Connectivity" at bounding box center [266, 144] width 57 height 23
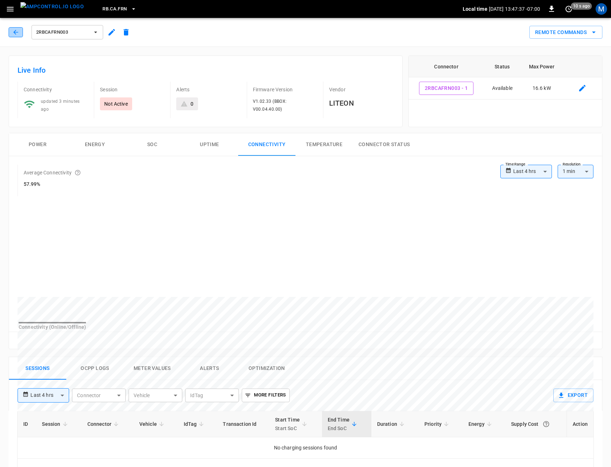
click at [16, 35] on icon "button" at bounding box center [15, 32] width 7 height 7
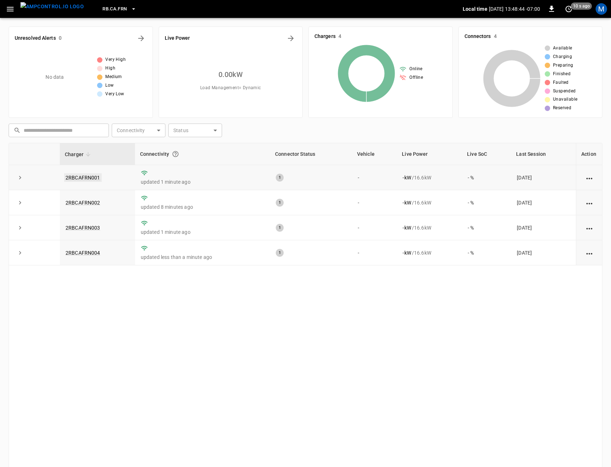
click at [92, 175] on link "2RBCAFRN001" at bounding box center [83, 177] width 38 height 9
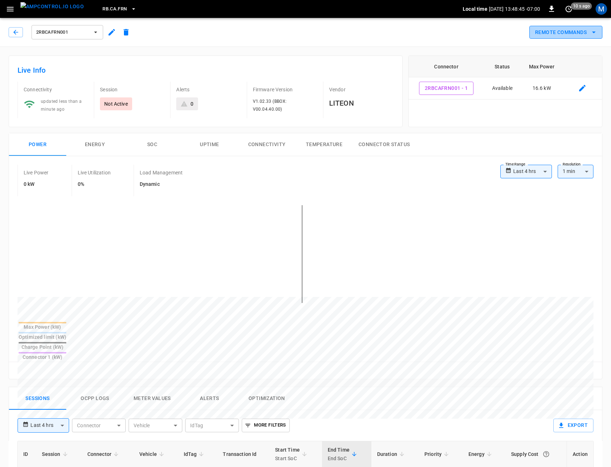
click at [551, 29] on button "Remote Commands" at bounding box center [565, 32] width 73 height 13
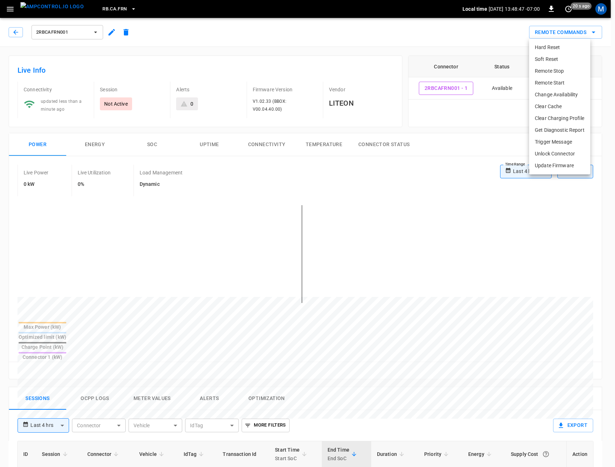
click at [21, 28] on div at bounding box center [307, 233] width 615 height 467
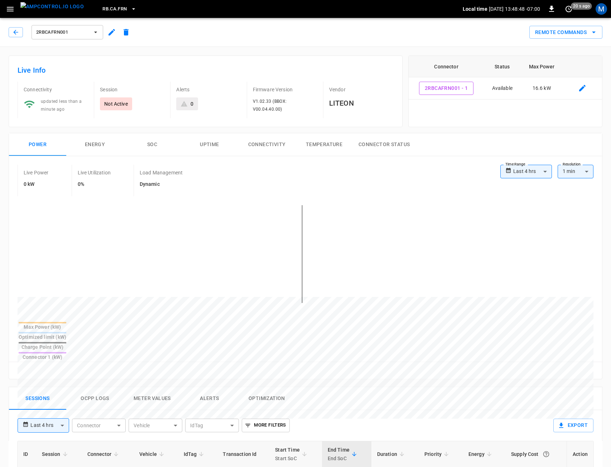
click at [19, 36] on div "Hard Reset Soft Reset Remote Stop Remote Start Change Availability Clear Cache …" at bounding box center [305, 233] width 611 height 467
click at [20, 37] on div "2RBCAFRN001" at bounding box center [71, 32] width 125 height 17
click at [20, 34] on button "button" at bounding box center [16, 32] width 14 height 10
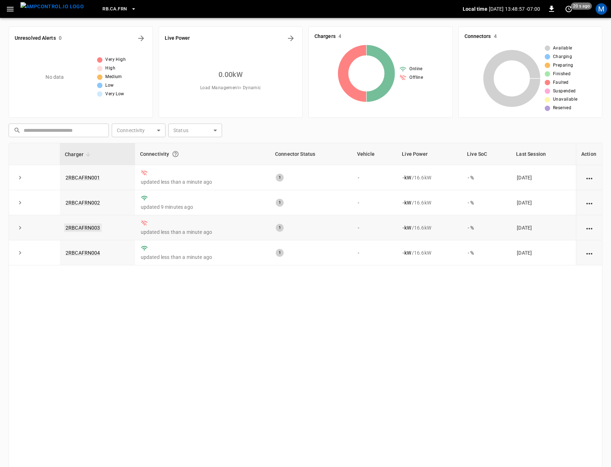
click at [86, 226] on link "2RBCAFRN003" at bounding box center [83, 227] width 38 height 9
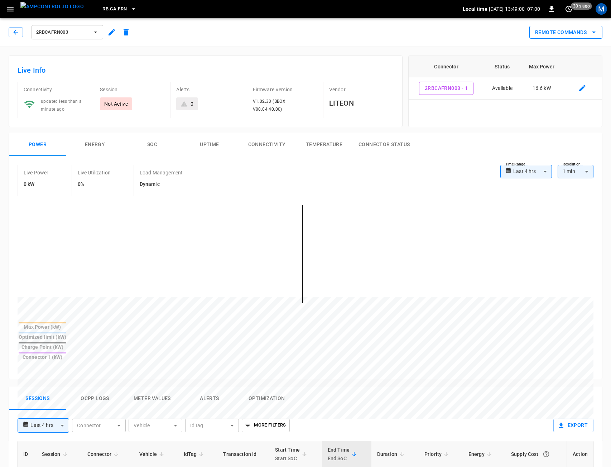
click at [577, 26] on button "Remote Commands" at bounding box center [565, 32] width 73 height 13
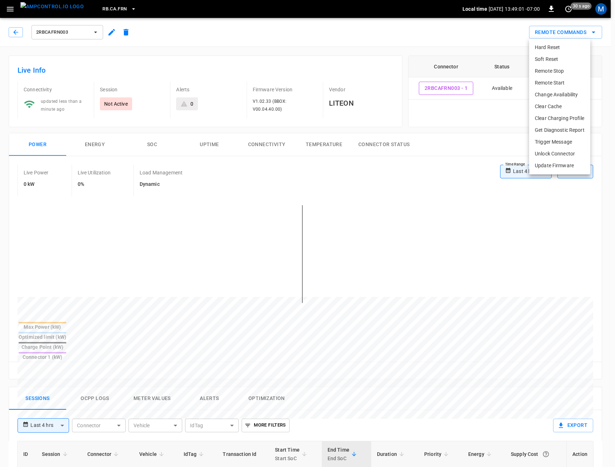
click at [559, 129] on li "Get Diagnostic Report" at bounding box center [559, 130] width 61 height 12
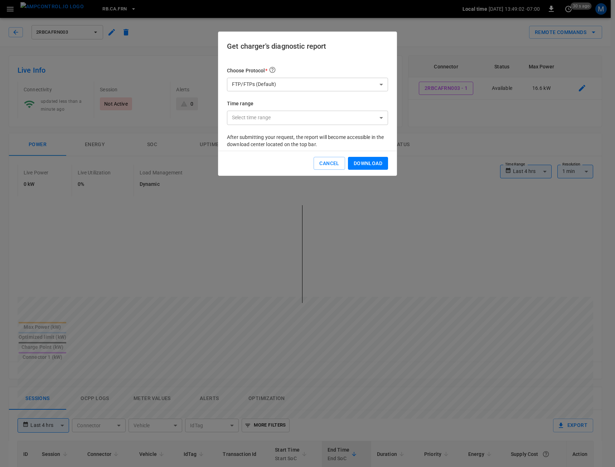
click at [326, 88] on body "**********" at bounding box center [307, 397] width 615 height 795
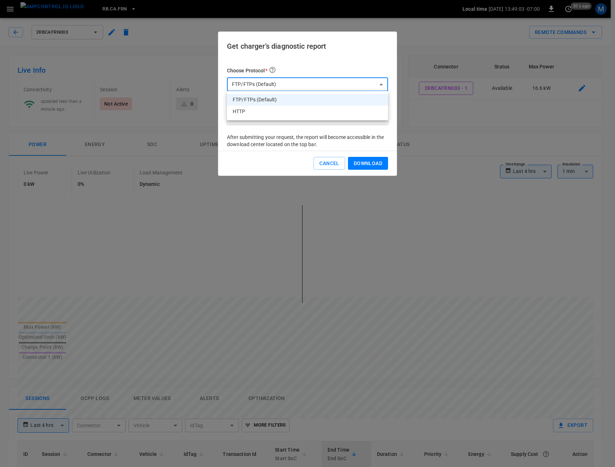
click at [307, 112] on li "HTTP" at bounding box center [307, 112] width 161 height 12
type input "****"
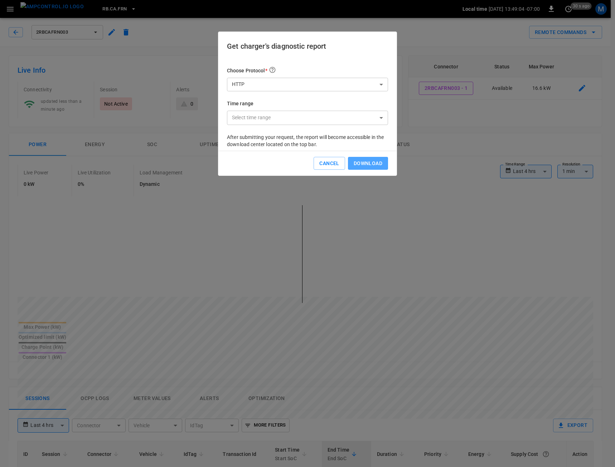
click at [366, 163] on button "Download" at bounding box center [368, 163] width 40 height 13
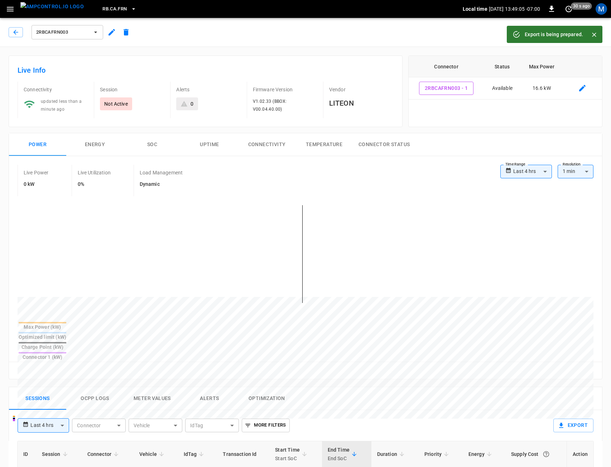
click at [107, 387] on button "Ocpp logs" at bounding box center [94, 398] width 57 height 23
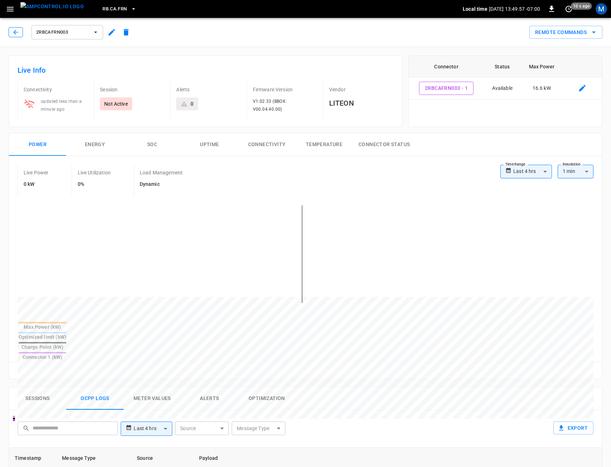
click at [19, 29] on icon "button" at bounding box center [15, 32] width 7 height 7
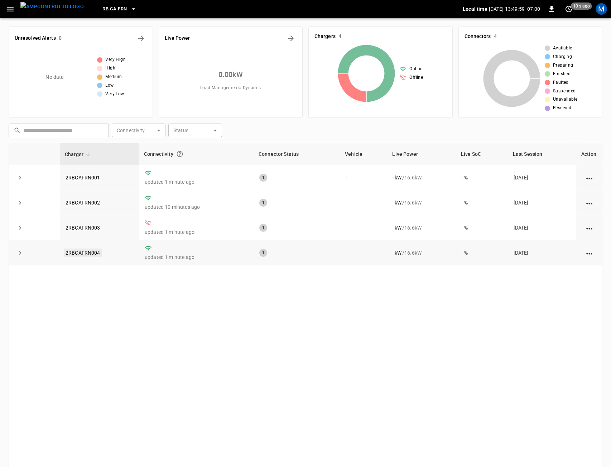
click at [90, 252] on link "2RBCAFRN004" at bounding box center [83, 252] width 38 height 9
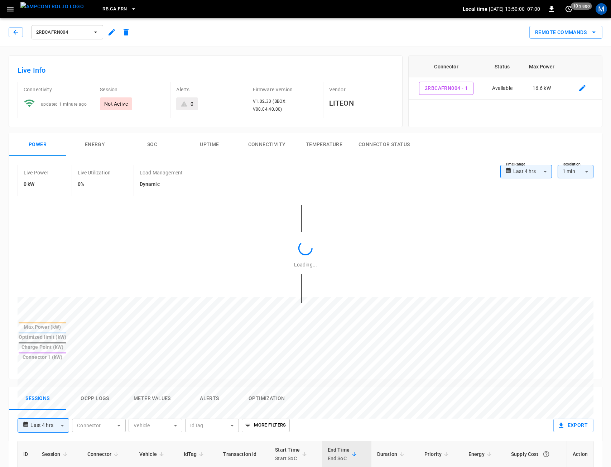
click at [572, 33] on button "Remote Commands" at bounding box center [565, 32] width 73 height 13
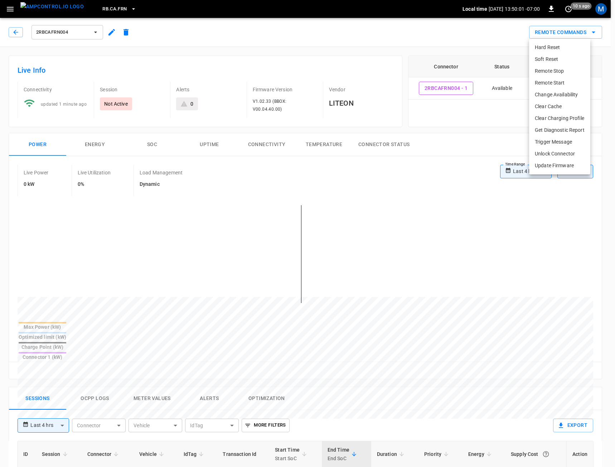
click at [558, 126] on li "Get Diagnostic Report" at bounding box center [559, 130] width 61 height 12
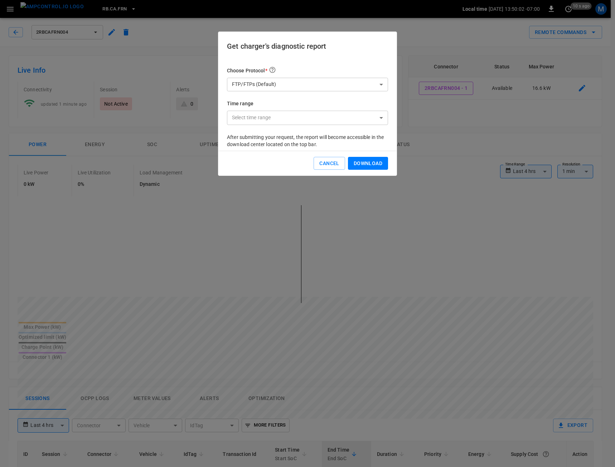
click at [357, 83] on body "**********" at bounding box center [307, 397] width 615 height 795
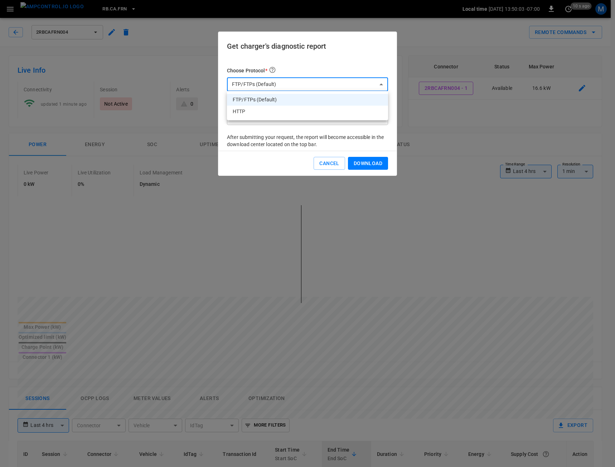
click at [346, 115] on li "HTTP" at bounding box center [307, 112] width 161 height 12
type input "****"
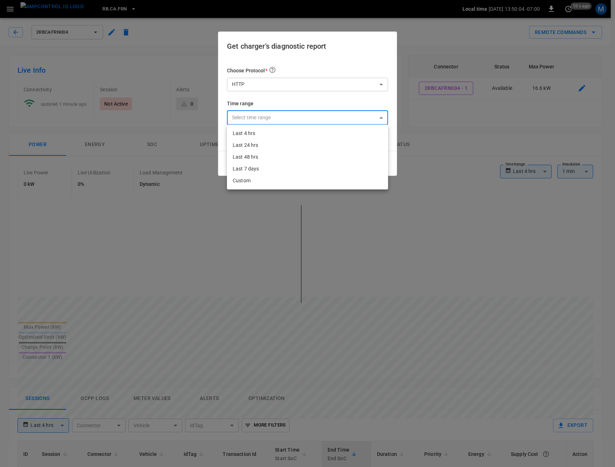
click at [358, 117] on body "**********" at bounding box center [307, 397] width 615 height 795
click at [342, 145] on li "Last 24 hrs" at bounding box center [307, 145] width 161 height 12
type input "**********"
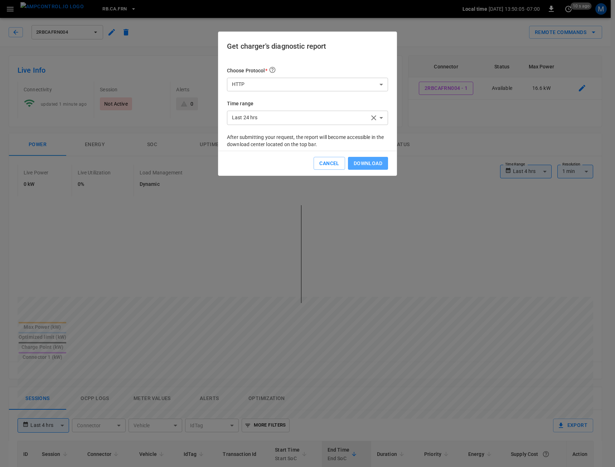
click at [362, 160] on button "Download" at bounding box center [368, 163] width 40 height 13
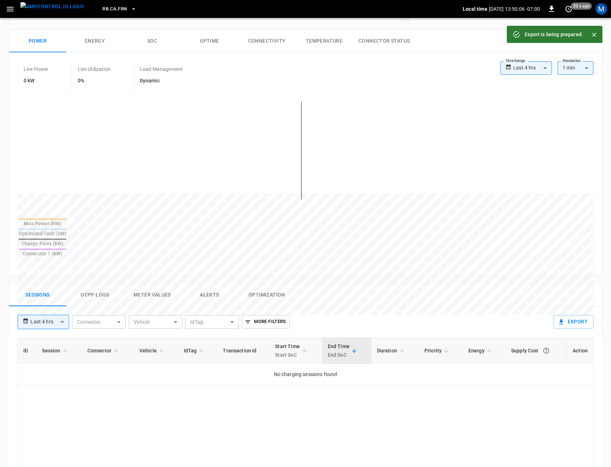
scroll to position [107, 0]
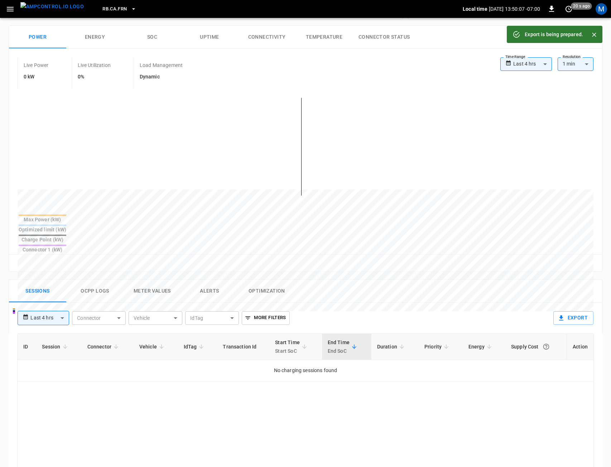
click at [95, 280] on button "Ocpp logs" at bounding box center [94, 291] width 57 height 23
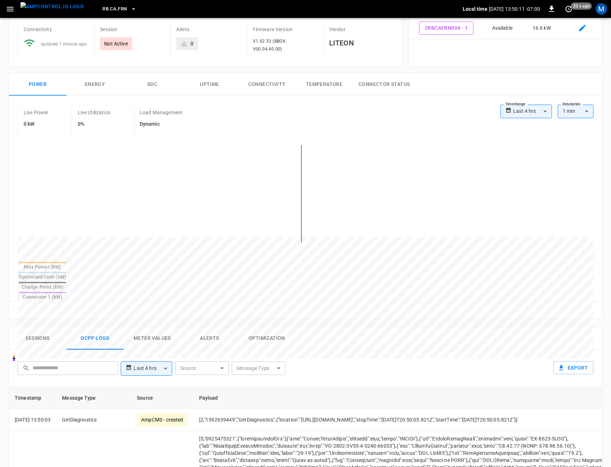
scroll to position [72, 0]
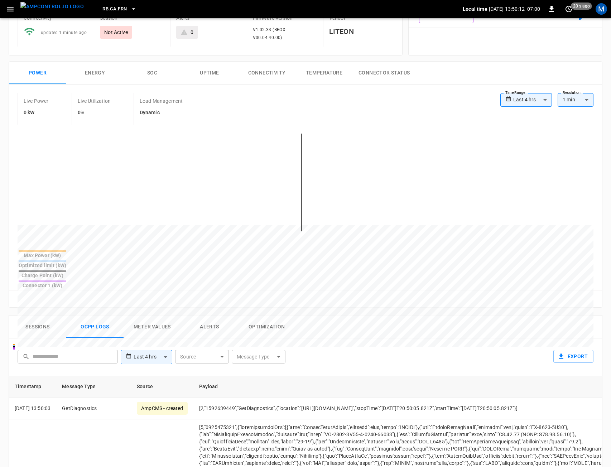
click at [565, 16] on div "RB.CA.FRN Local time 2025-09-09 13:50:12 -07:00 0 20 s ago M" at bounding box center [305, 9] width 611 height 18
click at [566, 10] on icon "set refresh interval" at bounding box center [568, 9] width 6 height 6
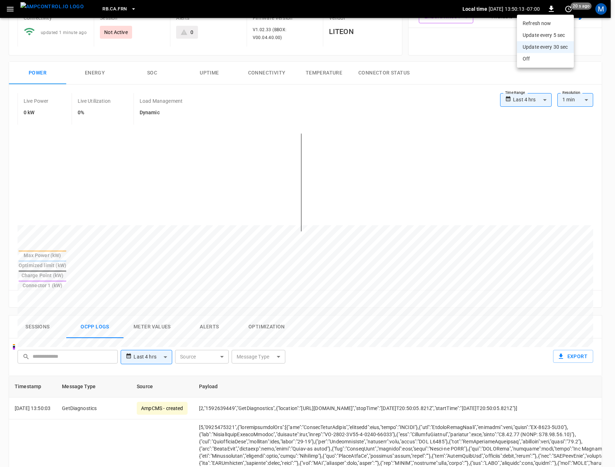
click at [547, 36] on li "Update every 5 sec" at bounding box center [545, 35] width 57 height 12
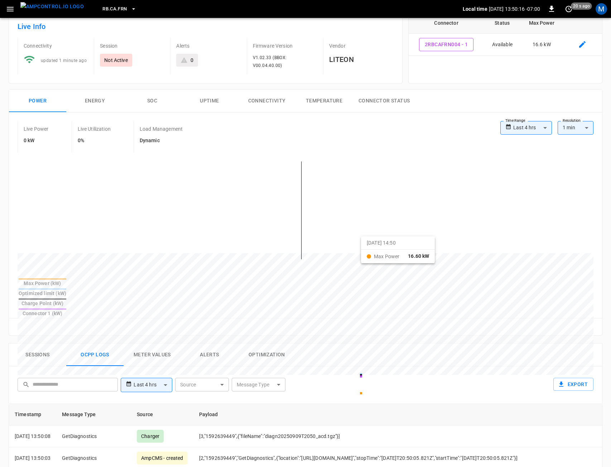
scroll to position [0, 0]
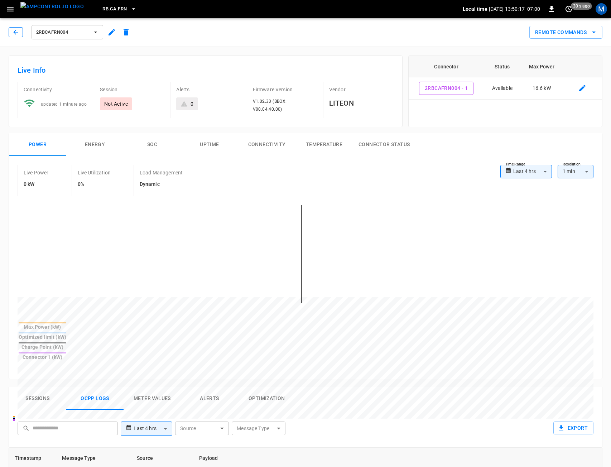
click at [18, 33] on icon "button" at bounding box center [15, 32] width 7 height 7
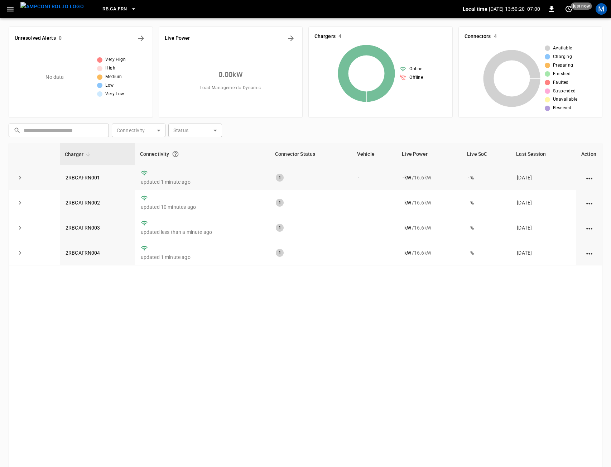
click at [101, 177] on td "2RBCAFRN001" at bounding box center [97, 177] width 75 height 25
click at [84, 179] on link "2RBCAFRN001" at bounding box center [83, 177] width 38 height 9
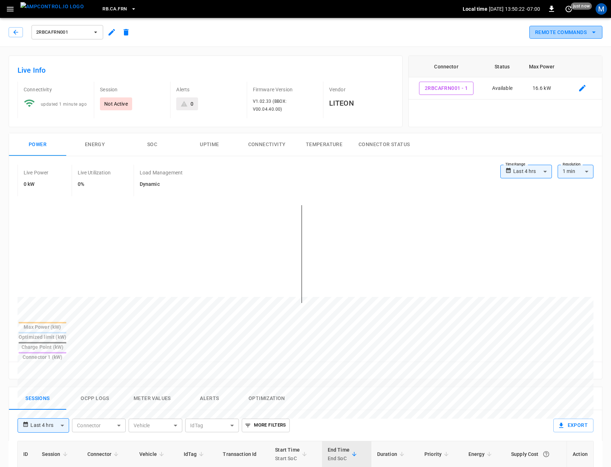
click at [539, 28] on button "Remote Commands" at bounding box center [565, 32] width 73 height 13
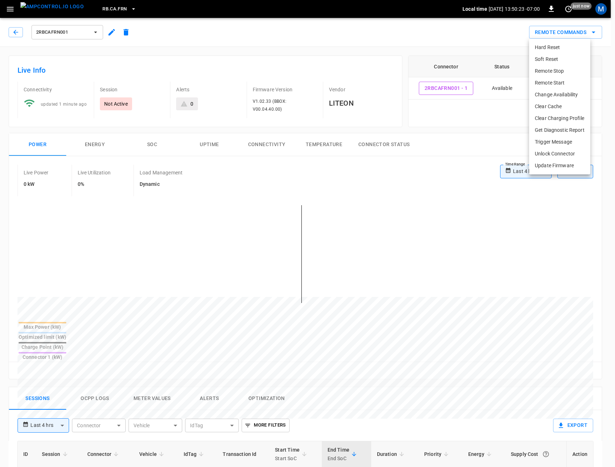
click at [557, 128] on li "Get Diagnostic Report" at bounding box center [559, 130] width 61 height 12
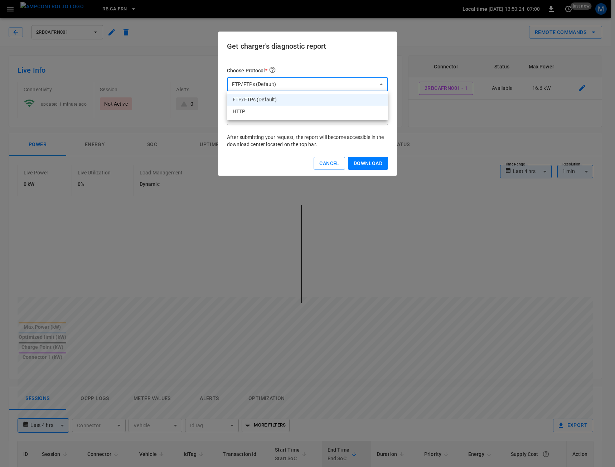
click at [318, 83] on body "**********" at bounding box center [307, 397] width 615 height 795
click at [298, 107] on li "HTTP" at bounding box center [307, 112] width 161 height 12
type input "****"
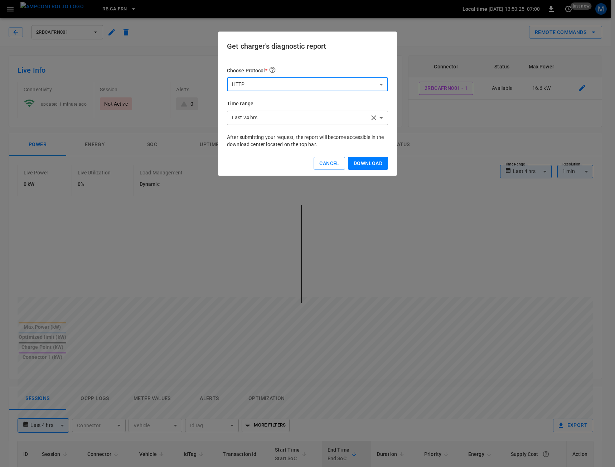
click at [367, 164] on button "Download" at bounding box center [368, 163] width 40 height 13
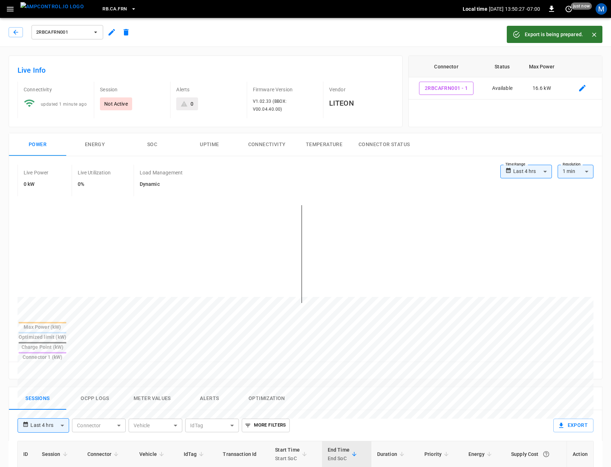
drag, startPoint x: 61, startPoint y: 6, endPoint x: 65, endPoint y: 11, distance: 6.9
click at [61, 6] on img "menu" at bounding box center [51, 6] width 63 height 9
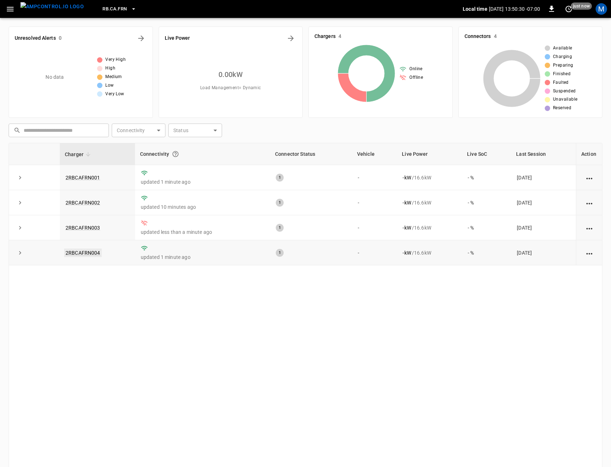
click at [95, 254] on link "2RBCAFRN004" at bounding box center [83, 252] width 38 height 9
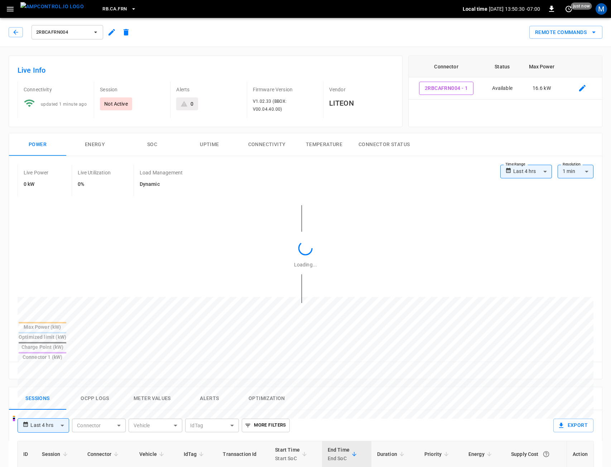
click at [108, 387] on button "Ocpp logs" at bounding box center [94, 398] width 57 height 23
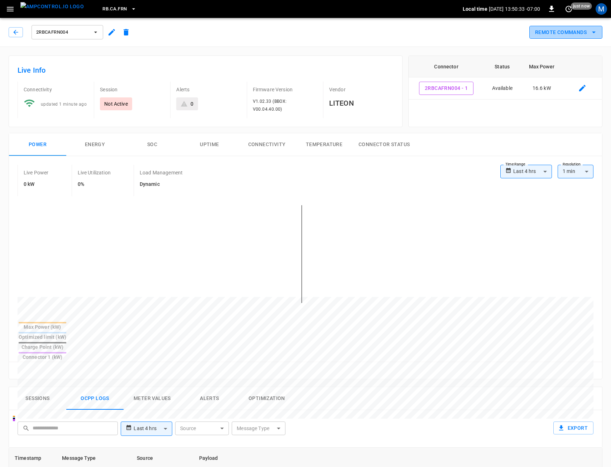
click at [579, 35] on button "Remote Commands" at bounding box center [565, 32] width 73 height 13
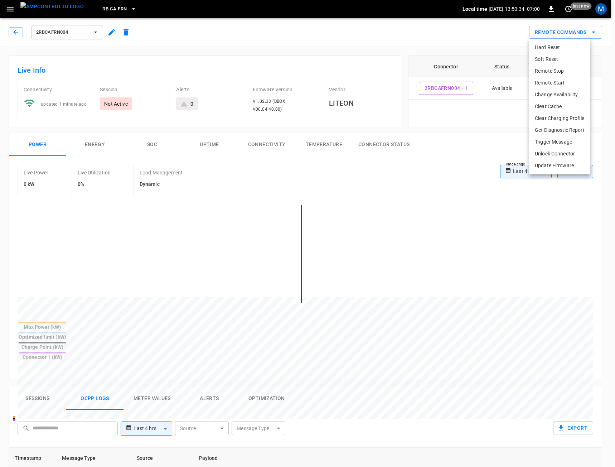
click at [556, 140] on li "Trigger Message" at bounding box center [559, 142] width 61 height 12
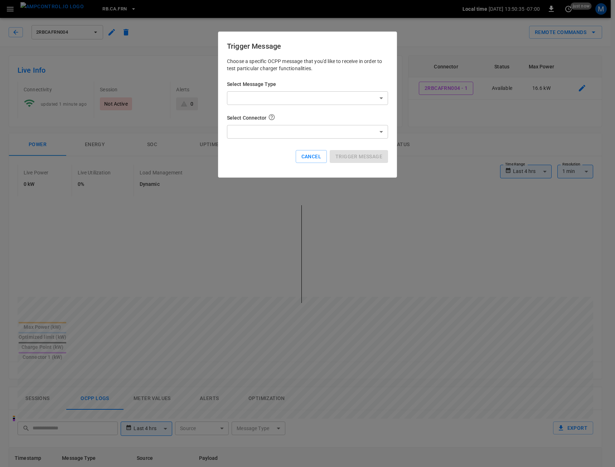
click at [291, 94] on body "**********" at bounding box center [307, 401] width 615 height 802
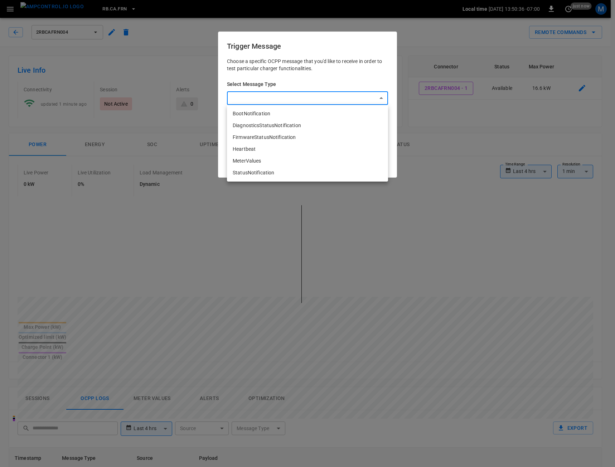
click at [291, 122] on li "DiagnosticsStatusNotification" at bounding box center [307, 126] width 161 height 12
type input "**********"
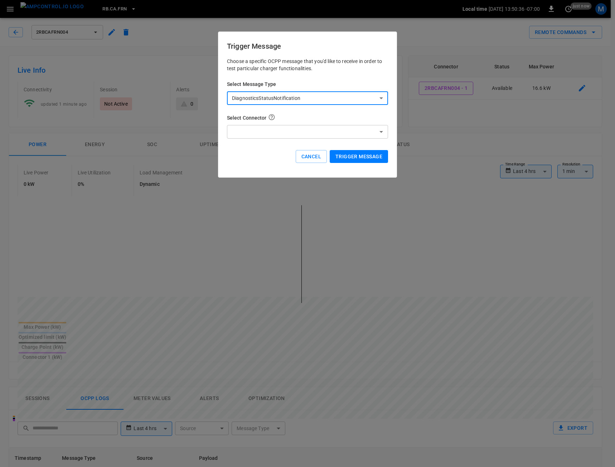
click at [352, 153] on button "Trigger Message" at bounding box center [359, 156] width 58 height 13
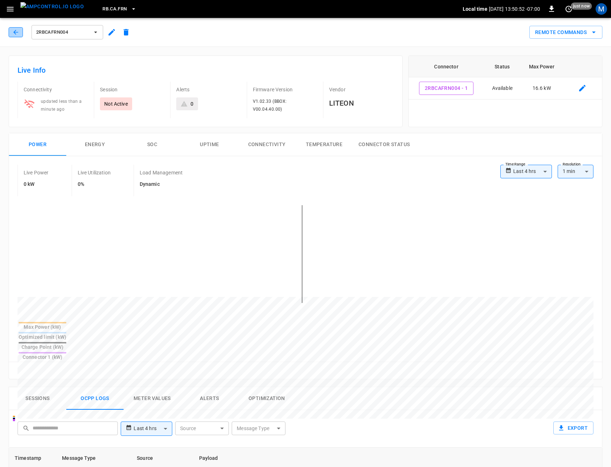
click at [18, 34] on icon "button" at bounding box center [15, 32] width 7 height 7
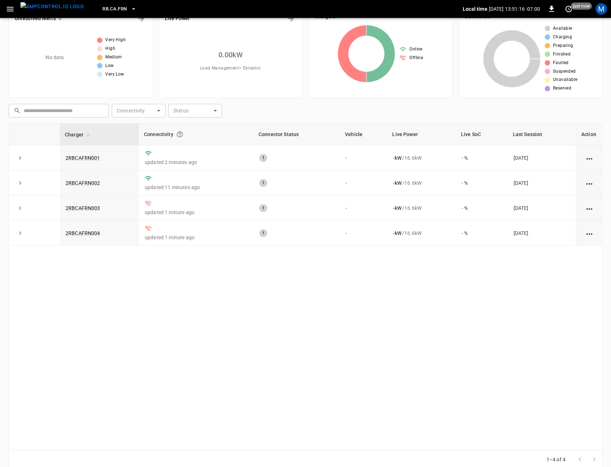
scroll to position [30, 0]
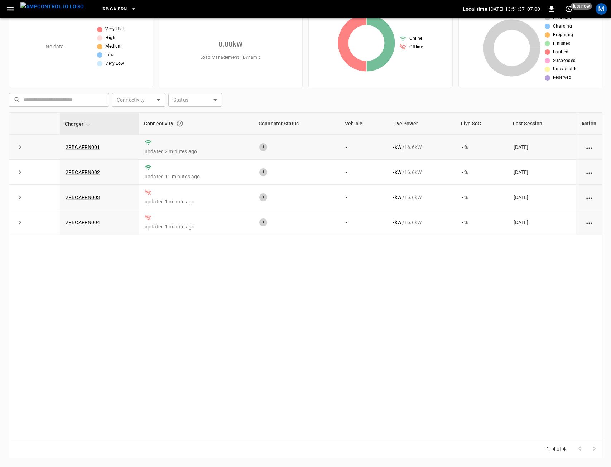
click at [93, 150] on td "2RBCAFRN001" at bounding box center [99, 147] width 79 height 25
click at [93, 147] on link "2RBCAFRN001" at bounding box center [83, 147] width 38 height 9
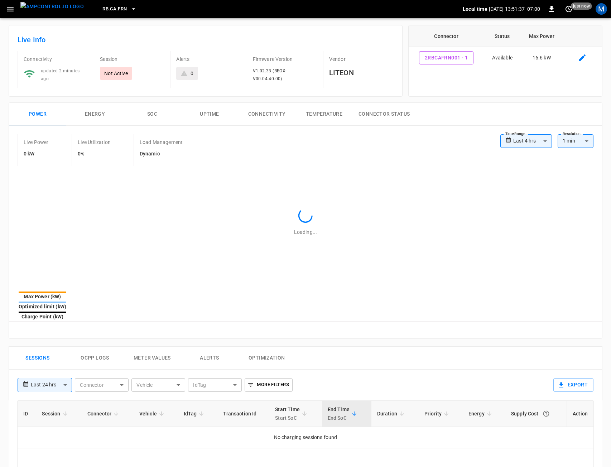
type input "**********"
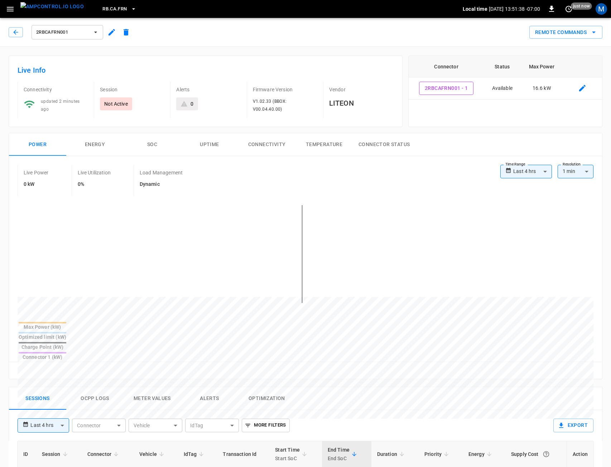
click at [552, 36] on button "Remote Commands" at bounding box center [565, 32] width 73 height 13
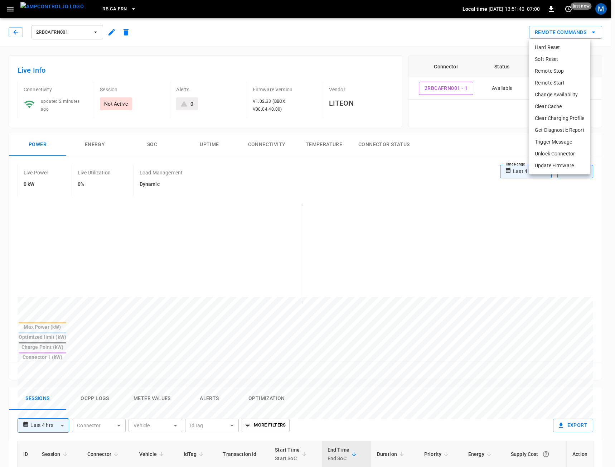
click at [550, 130] on li "Get Diagnostic Report" at bounding box center [559, 130] width 61 height 12
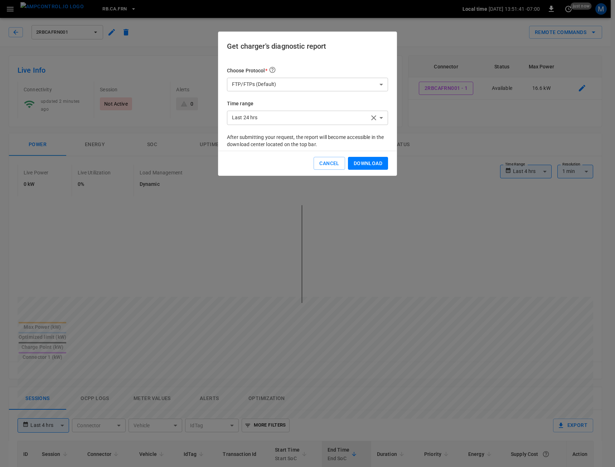
click at [366, 129] on div "**********" at bounding box center [307, 99] width 161 height 67
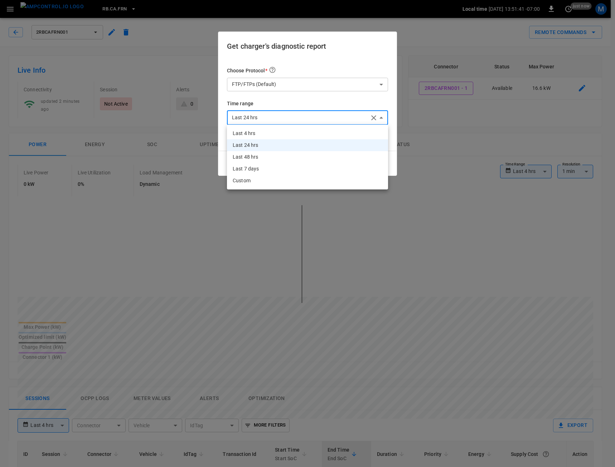
click at [356, 117] on body "**********" at bounding box center [307, 397] width 615 height 795
click at [319, 135] on li "Last 4 hrs" at bounding box center [307, 133] width 161 height 12
type input "**********"
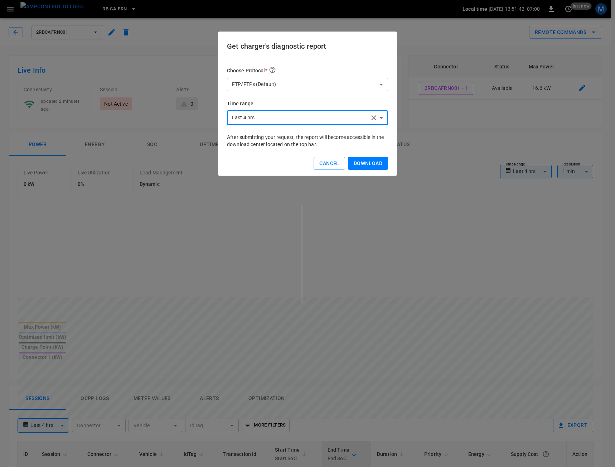
click at [375, 165] on button "Download" at bounding box center [368, 163] width 40 height 13
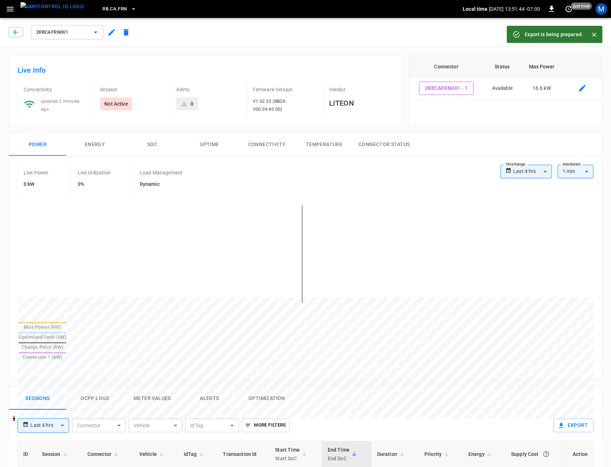
click at [103, 387] on button "Ocpp logs" at bounding box center [94, 398] width 57 height 23
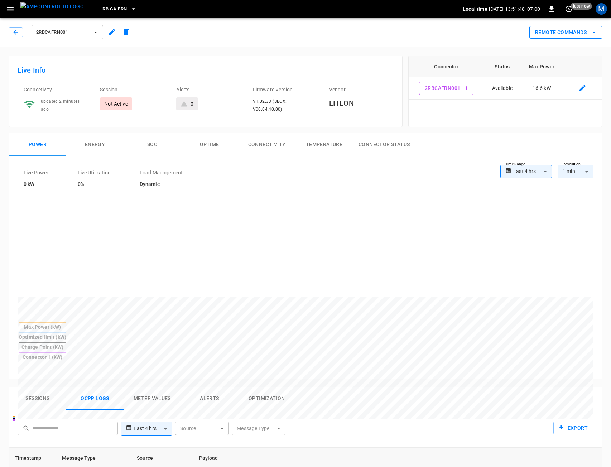
click at [569, 36] on button "Remote Commands" at bounding box center [565, 32] width 73 height 13
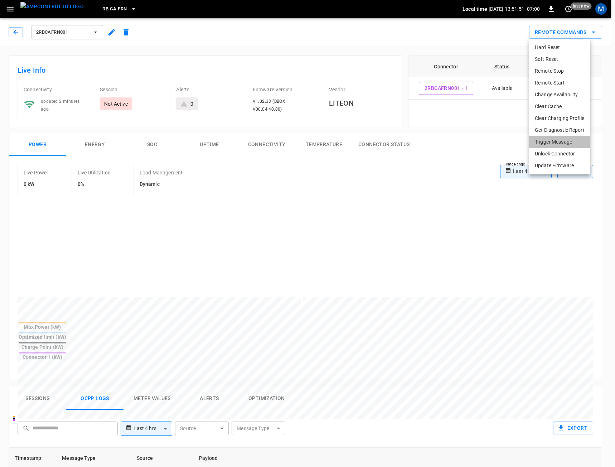
click at [550, 145] on li "Trigger Message" at bounding box center [559, 142] width 61 height 12
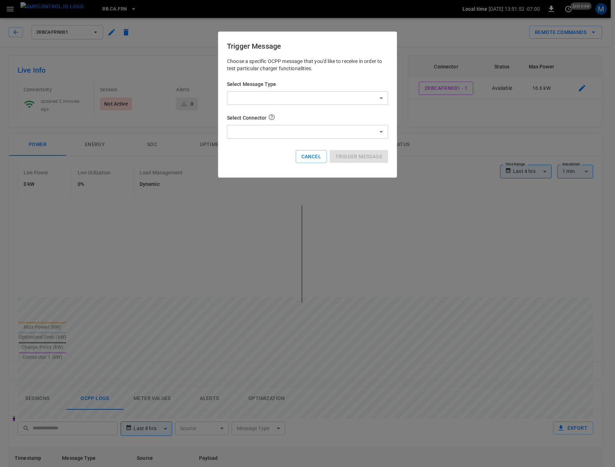
click at [364, 99] on body "**********" at bounding box center [307, 401] width 615 height 802
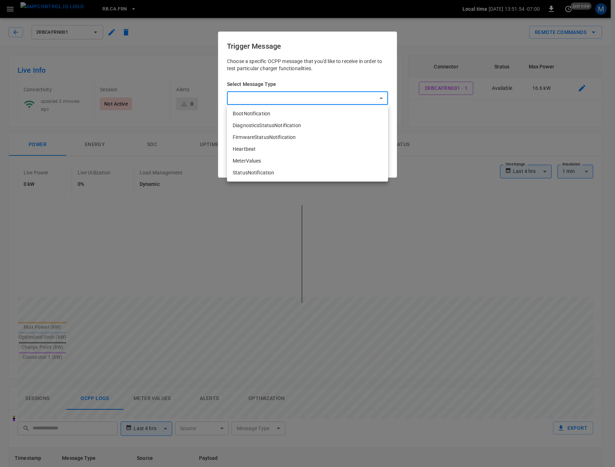
click at [330, 128] on li "DiagnosticsStatusNotification" at bounding box center [307, 126] width 161 height 12
type input "**********"
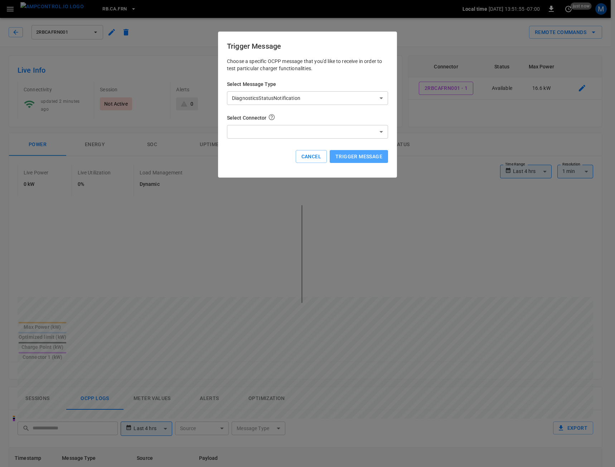
click at [360, 155] on button "Trigger Message" at bounding box center [359, 156] width 58 height 13
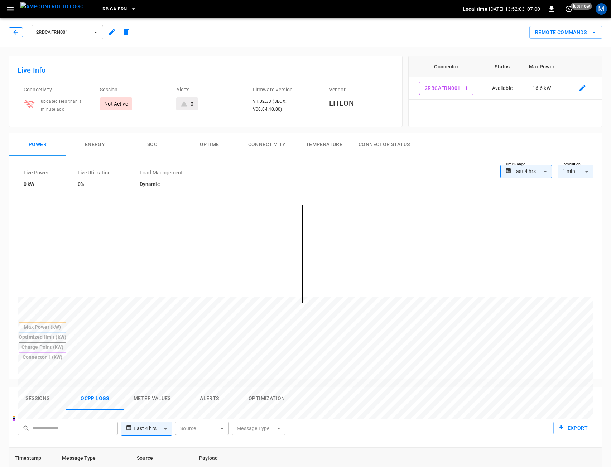
click at [18, 29] on icon "button" at bounding box center [15, 32] width 7 height 7
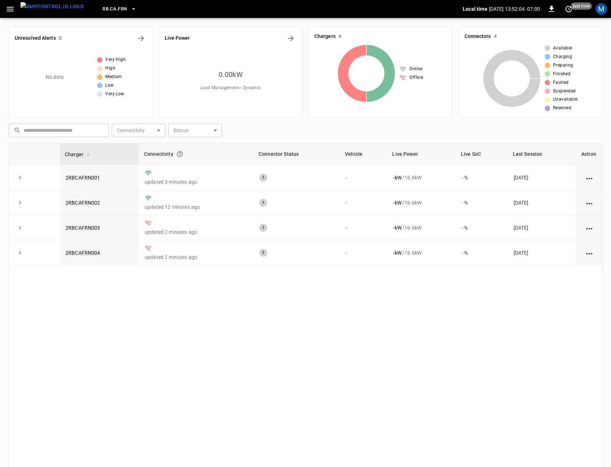
scroll to position [30, 0]
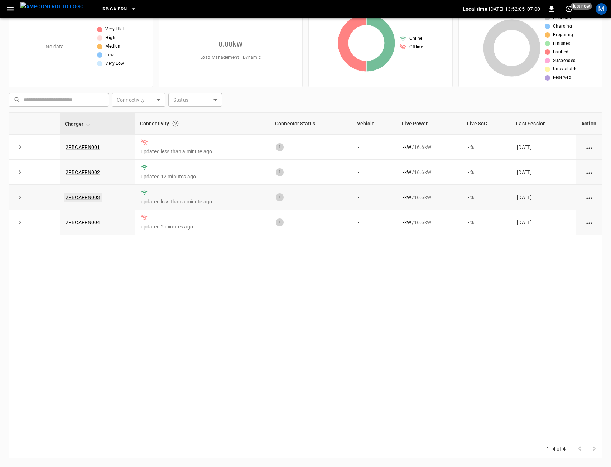
click at [96, 201] on link "2RBCAFRN003" at bounding box center [83, 197] width 38 height 9
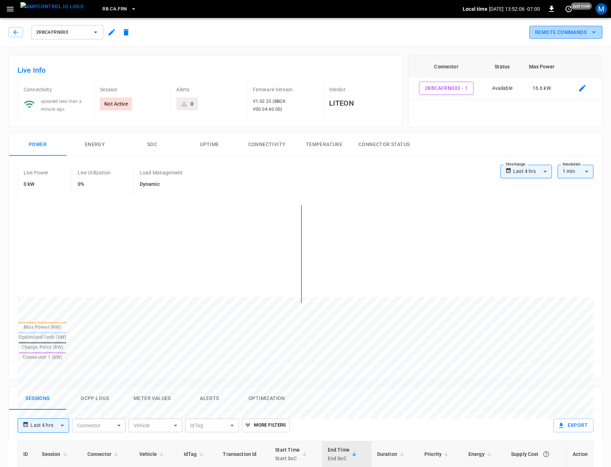
click at [563, 33] on button "Remote Commands" at bounding box center [565, 32] width 73 height 13
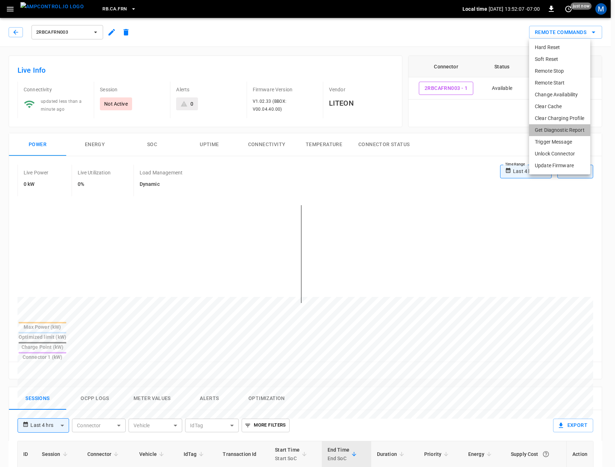
click at [552, 126] on li "Get Diagnostic Report" at bounding box center [559, 130] width 61 height 12
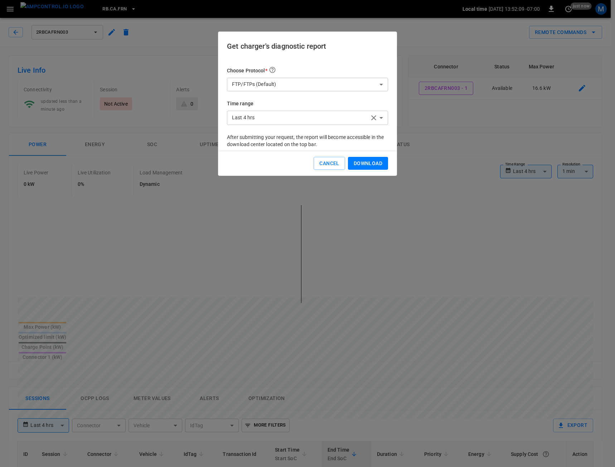
click at [359, 164] on button "Download" at bounding box center [368, 163] width 40 height 13
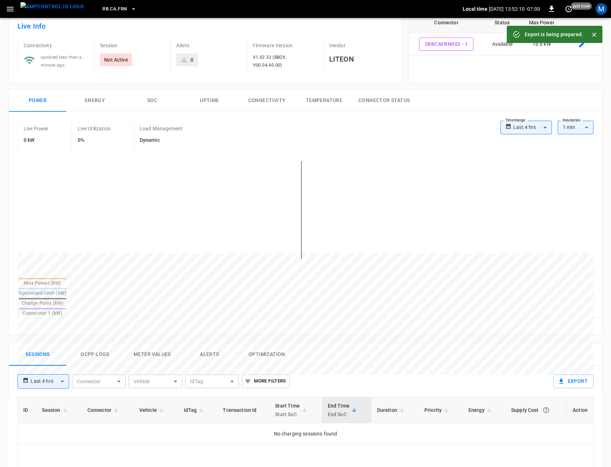
scroll to position [143, 0]
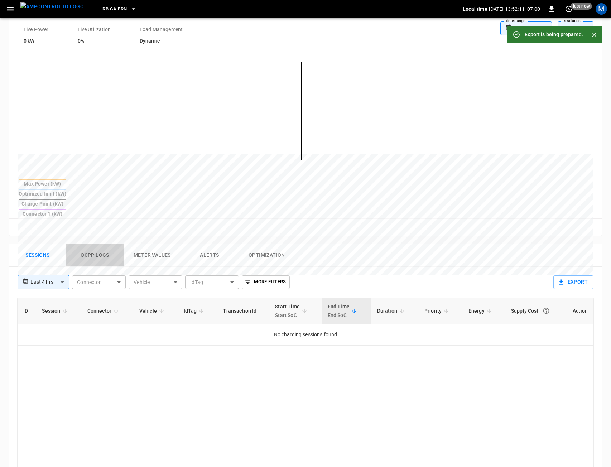
click at [103, 244] on button "Ocpp logs" at bounding box center [94, 255] width 57 height 23
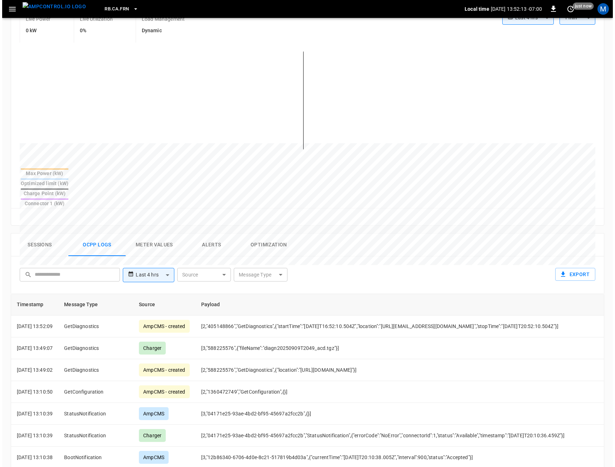
scroll to position [106, 0]
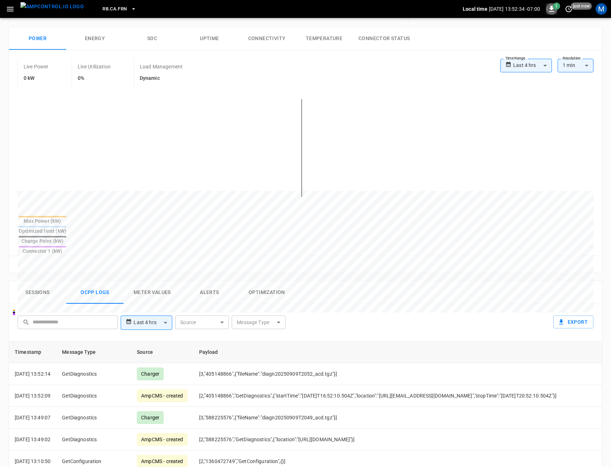
click at [549, 4] on button "button" at bounding box center [551, 8] width 11 height 11
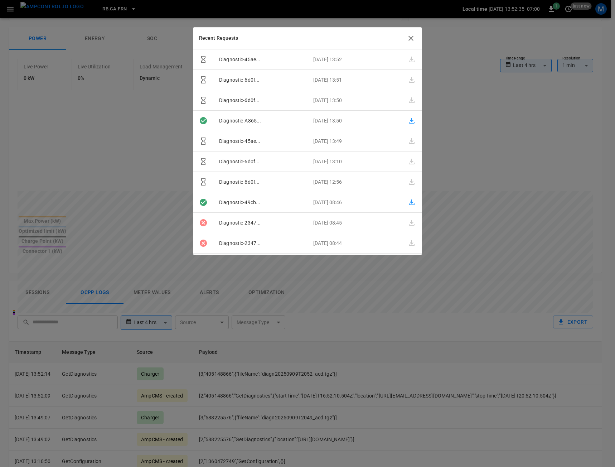
click at [409, 122] on icon "button" at bounding box center [411, 120] width 9 height 9
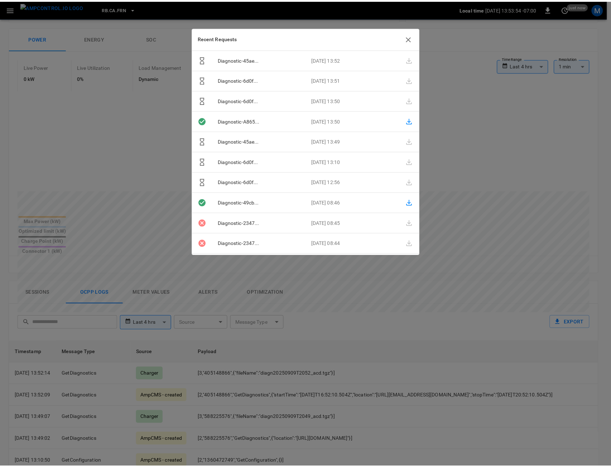
scroll to position [107, 0]
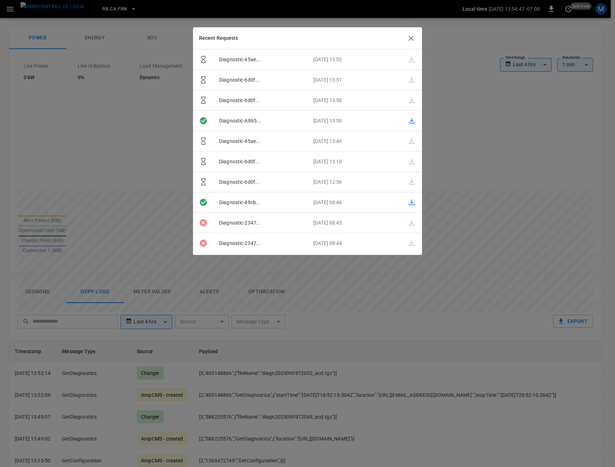
click at [410, 38] on icon "button" at bounding box center [411, 38] width 9 height 9
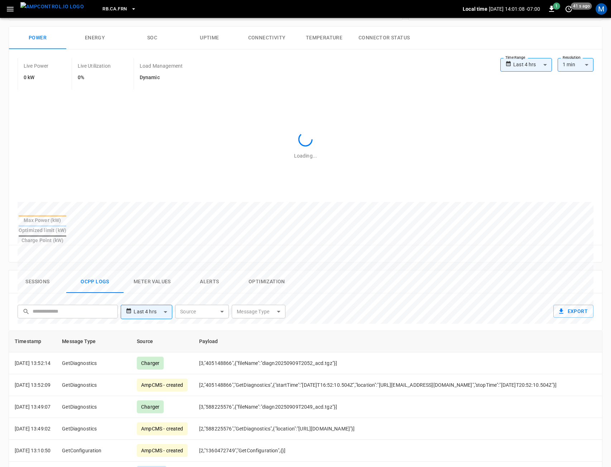
click at [35, 5] on img "menu" at bounding box center [51, 6] width 63 height 9
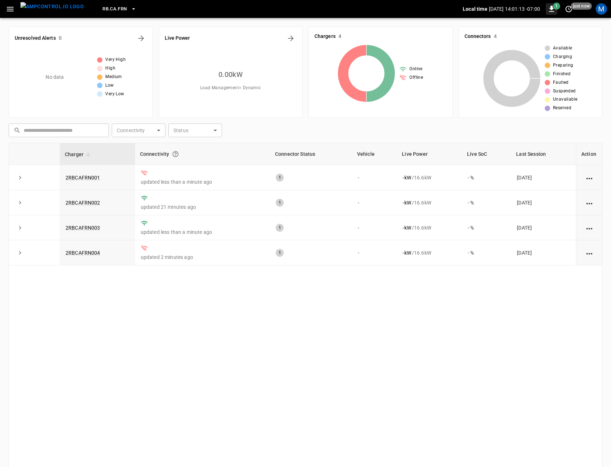
click at [553, 9] on icon "button" at bounding box center [551, 9] width 9 height 9
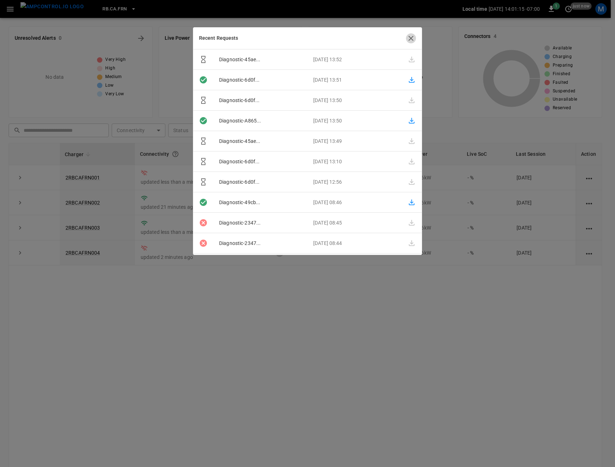
click at [412, 37] on icon "button" at bounding box center [411, 38] width 9 height 9
